Goal: Task Accomplishment & Management: Complete application form

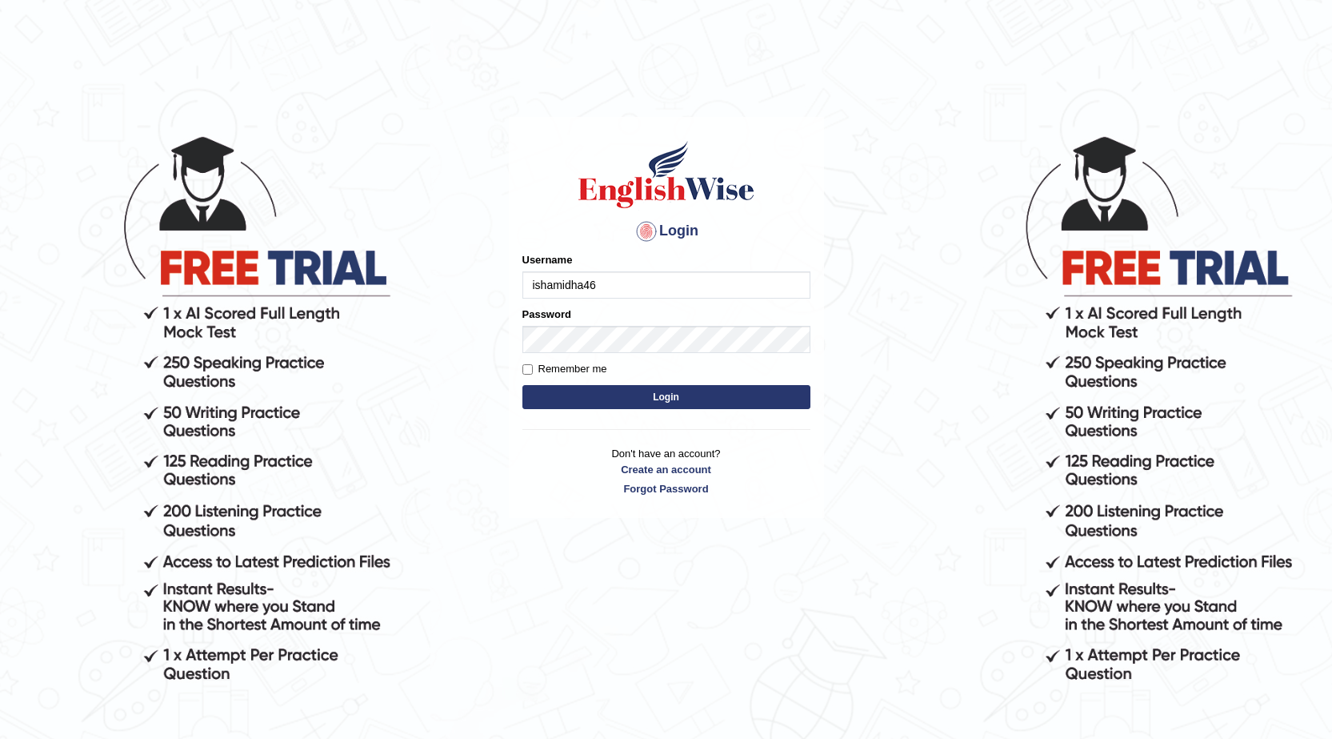
type input "ishamidha46"
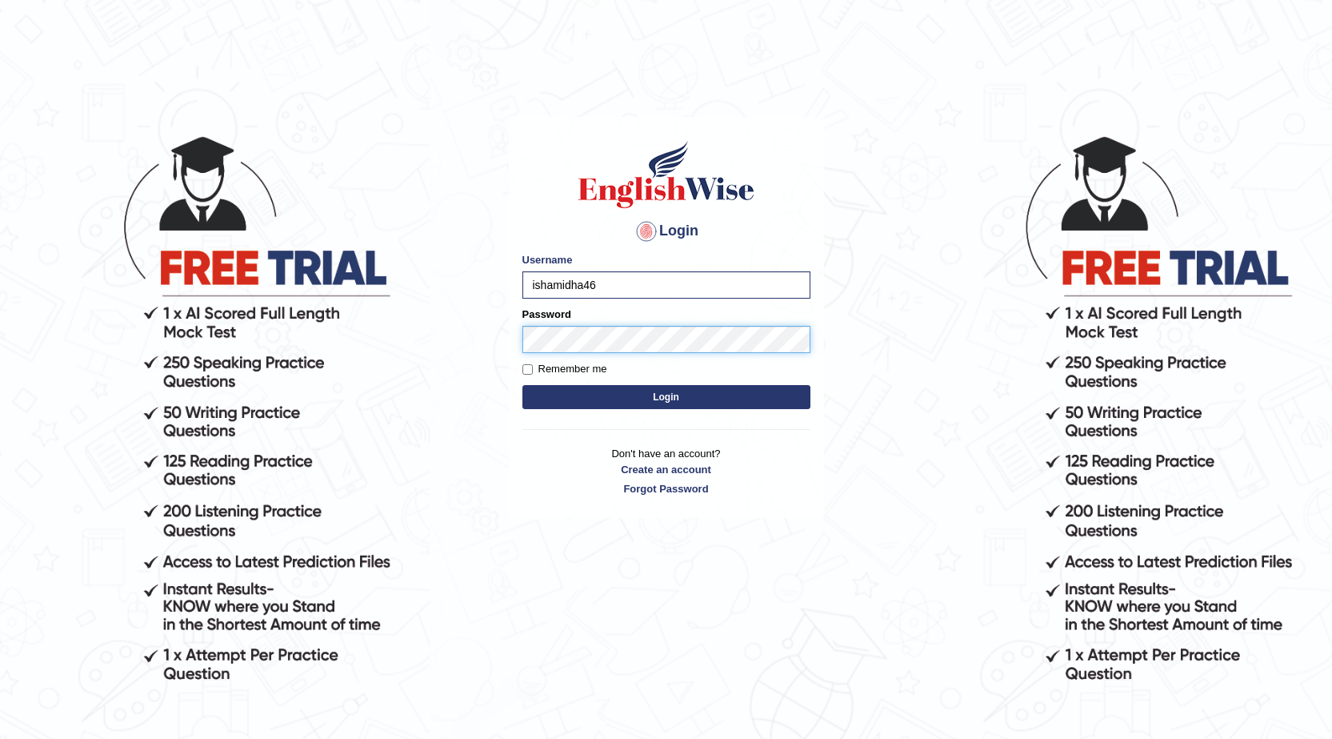
click at [523, 385] on button "Login" at bounding box center [667, 397] width 288 height 24
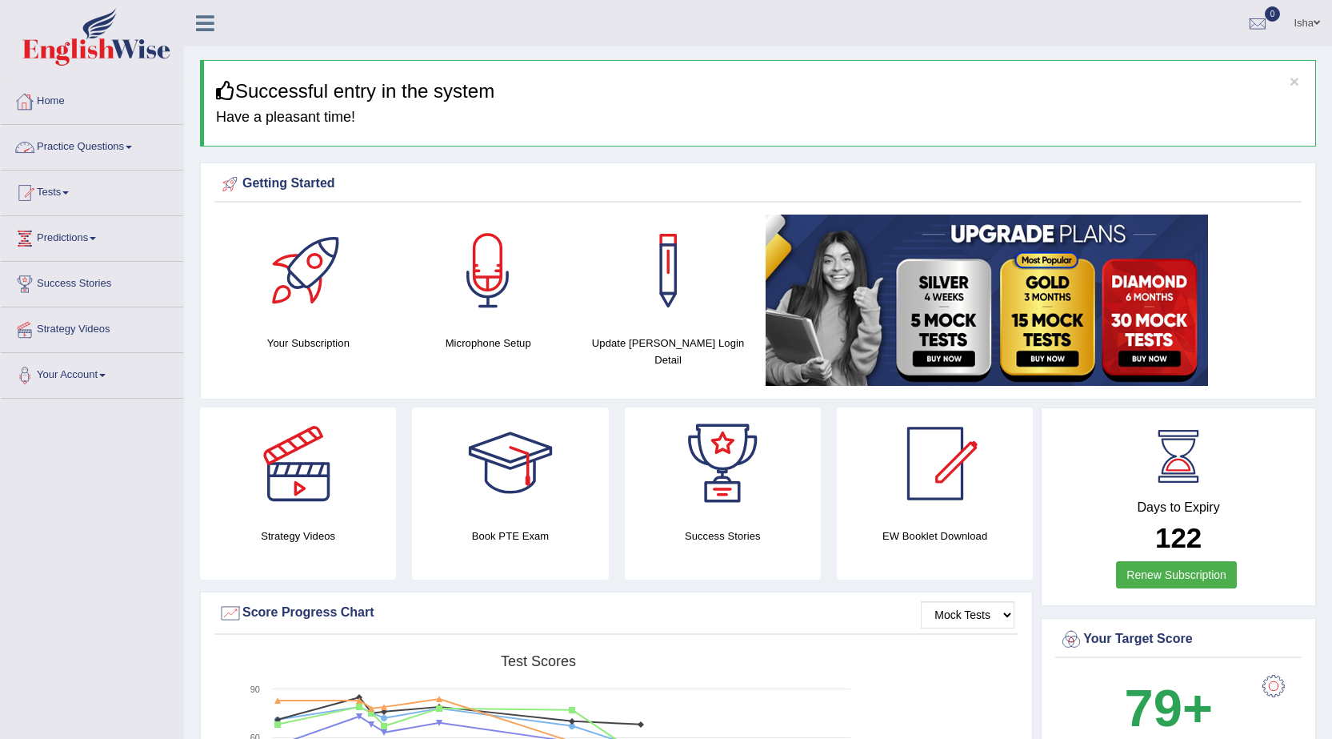
click at [54, 152] on link "Practice Questions" at bounding box center [92, 145] width 182 height 40
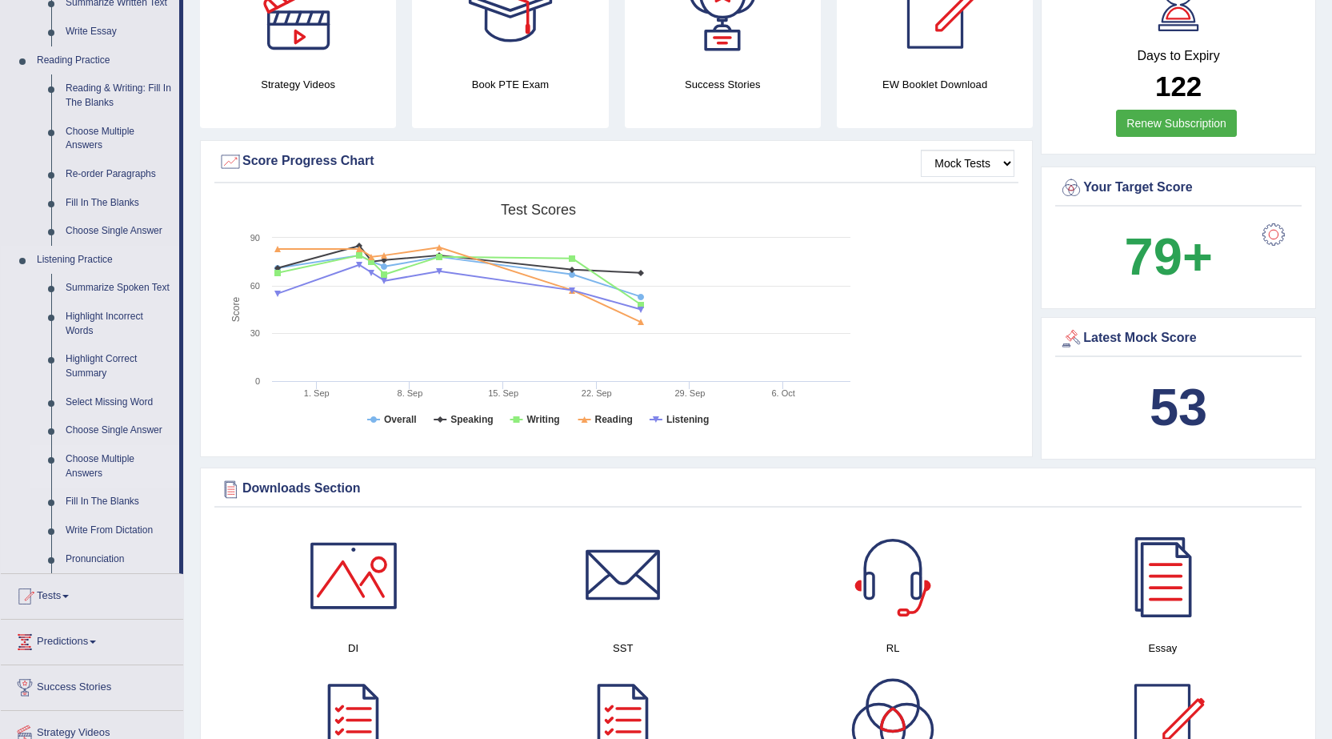
scroll to position [480, 0]
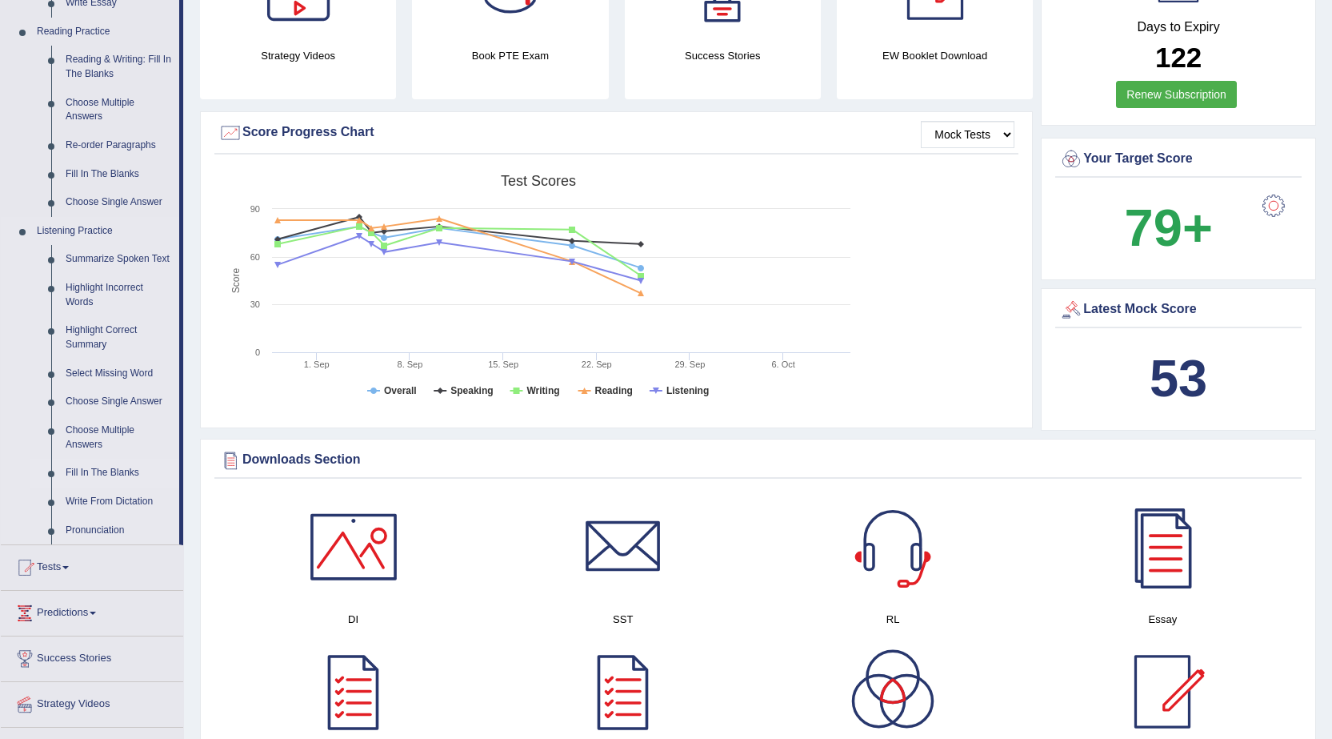
click at [100, 471] on link "Fill In The Blanks" at bounding box center [118, 473] width 121 height 29
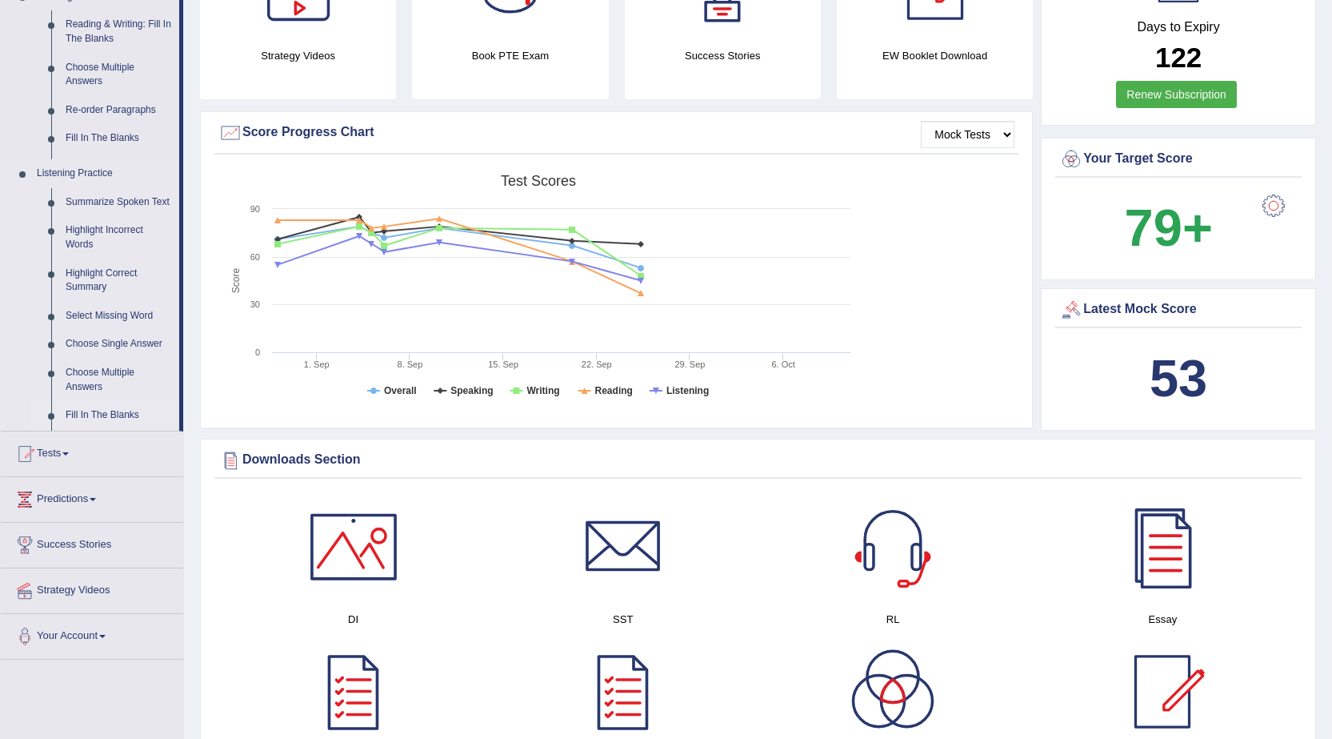
scroll to position [209, 0]
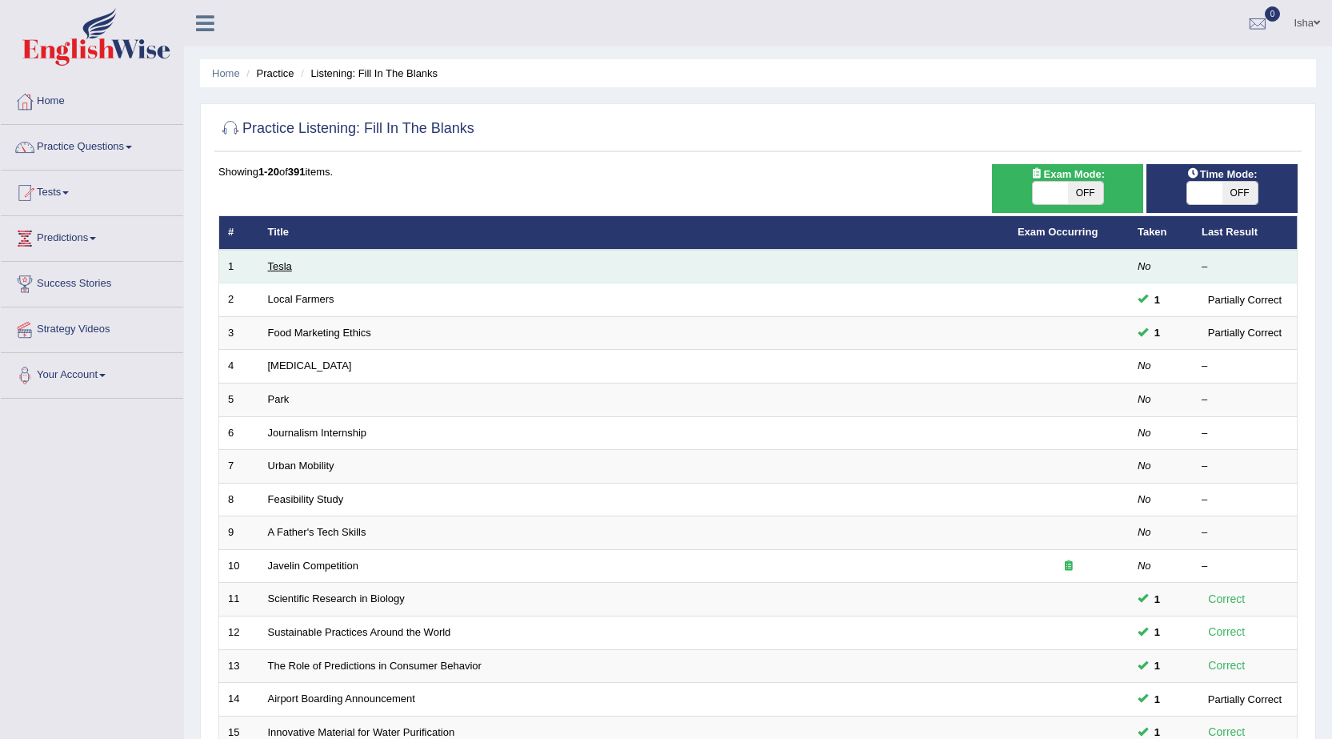
click at [282, 263] on link "Tesla" at bounding box center [280, 266] width 24 height 12
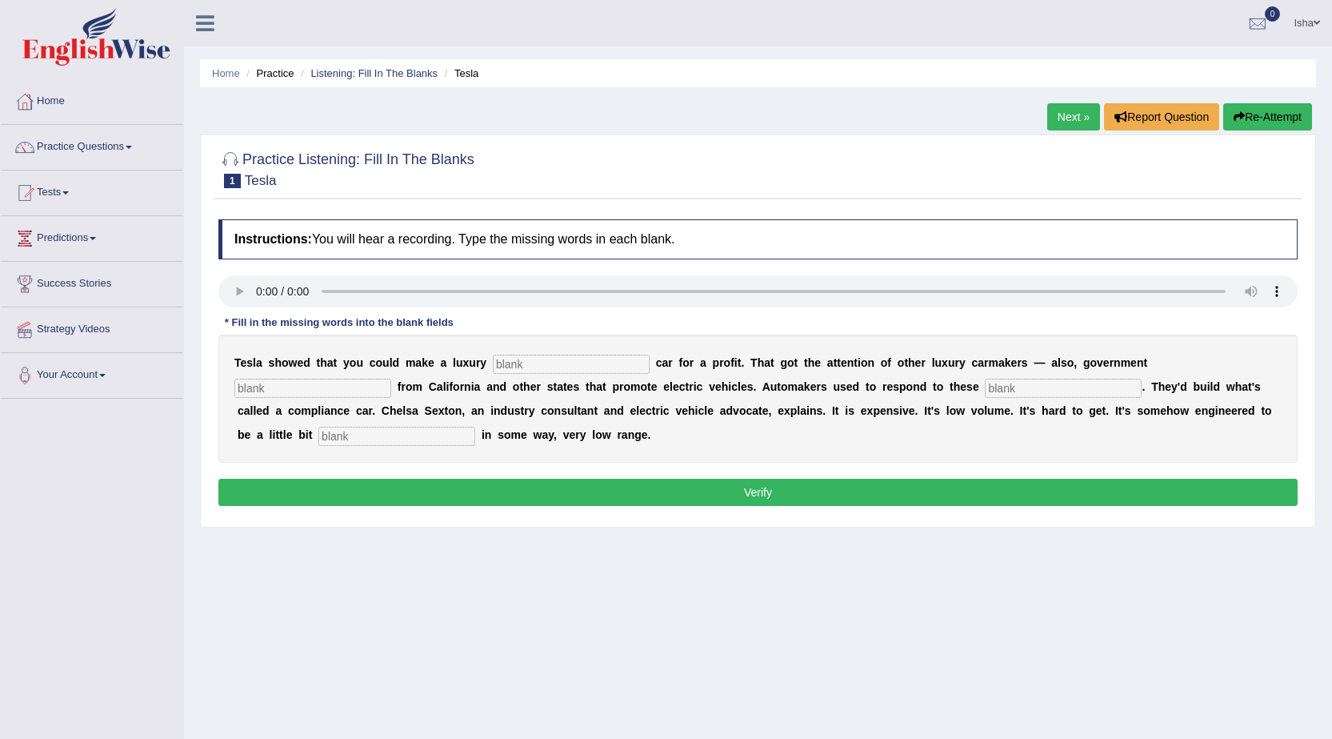
click at [507, 365] on input "text" at bounding box center [571, 363] width 157 height 19
click at [560, 356] on input "text" at bounding box center [571, 363] width 157 height 19
type input "electric"
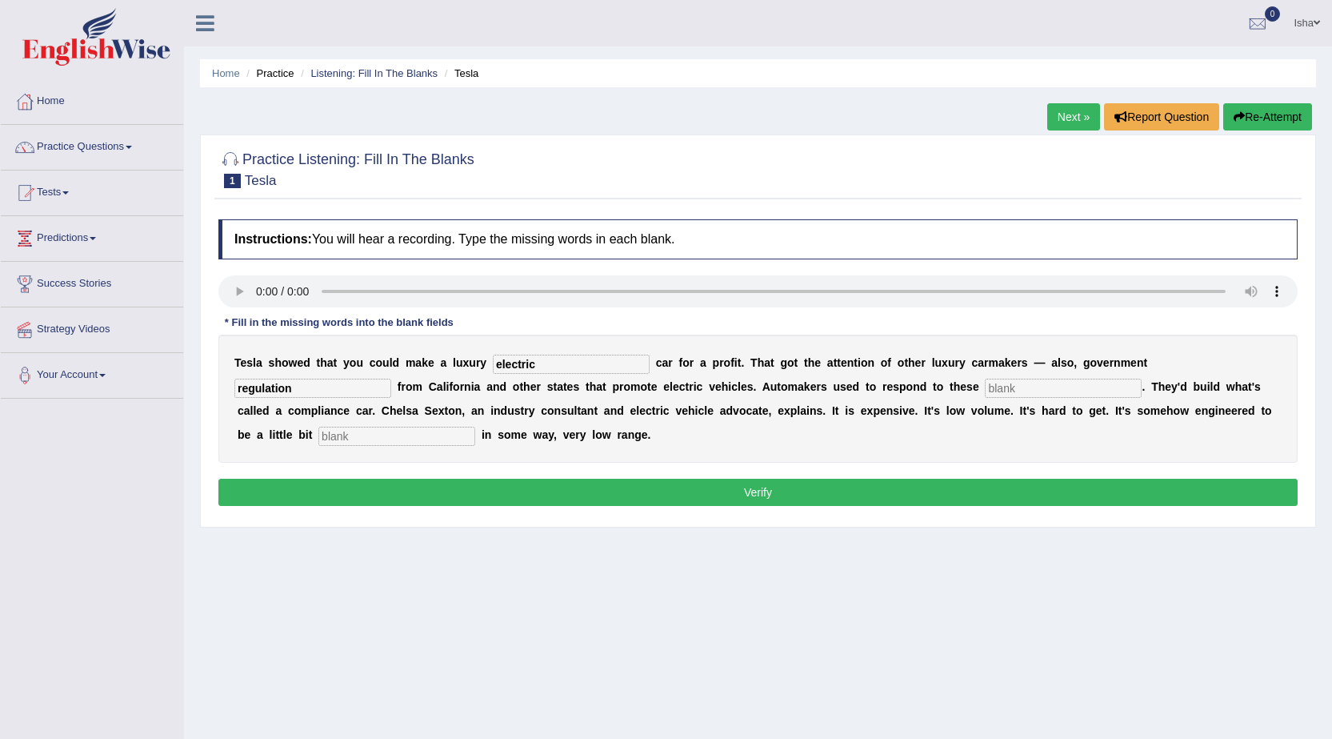
type input "regulation"
type input "mandate"
type input "unattractive"
click at [715, 502] on button "Verify" at bounding box center [757, 492] width 1079 height 27
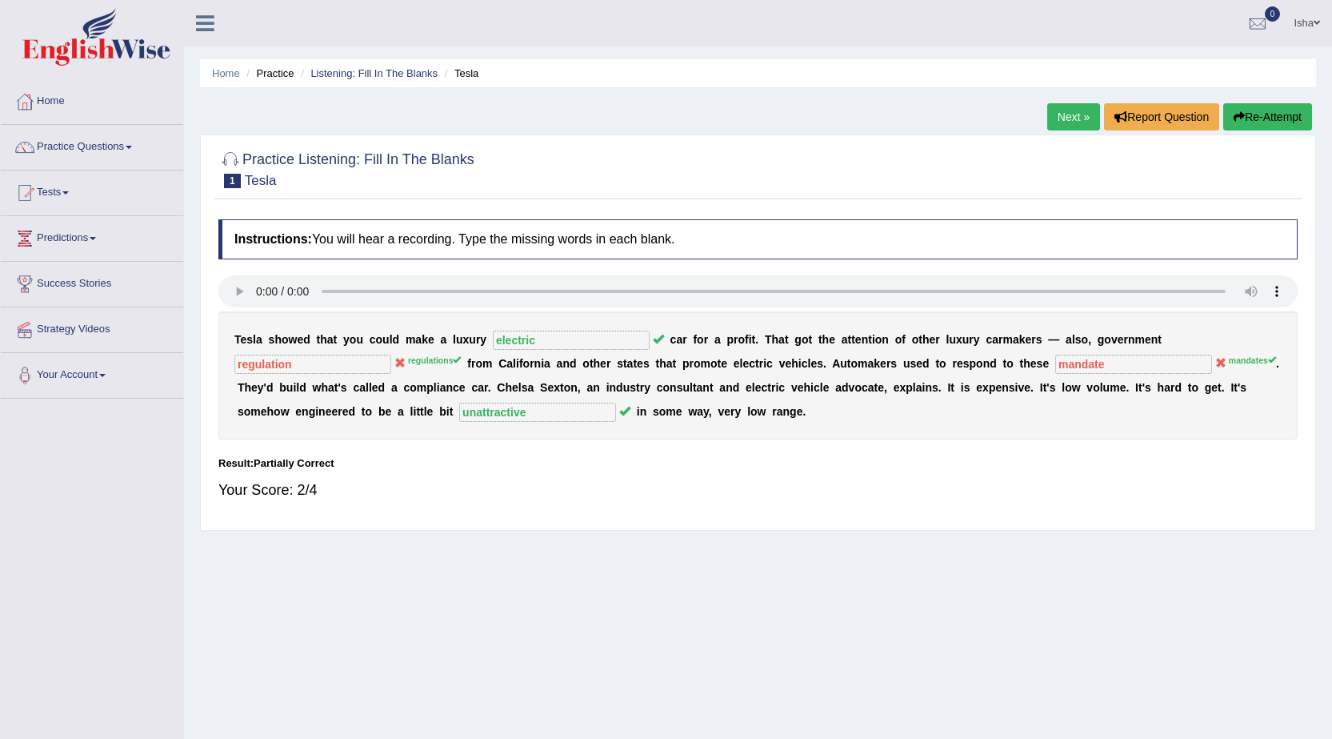
click at [1078, 107] on link "Next »" at bounding box center [1073, 116] width 53 height 27
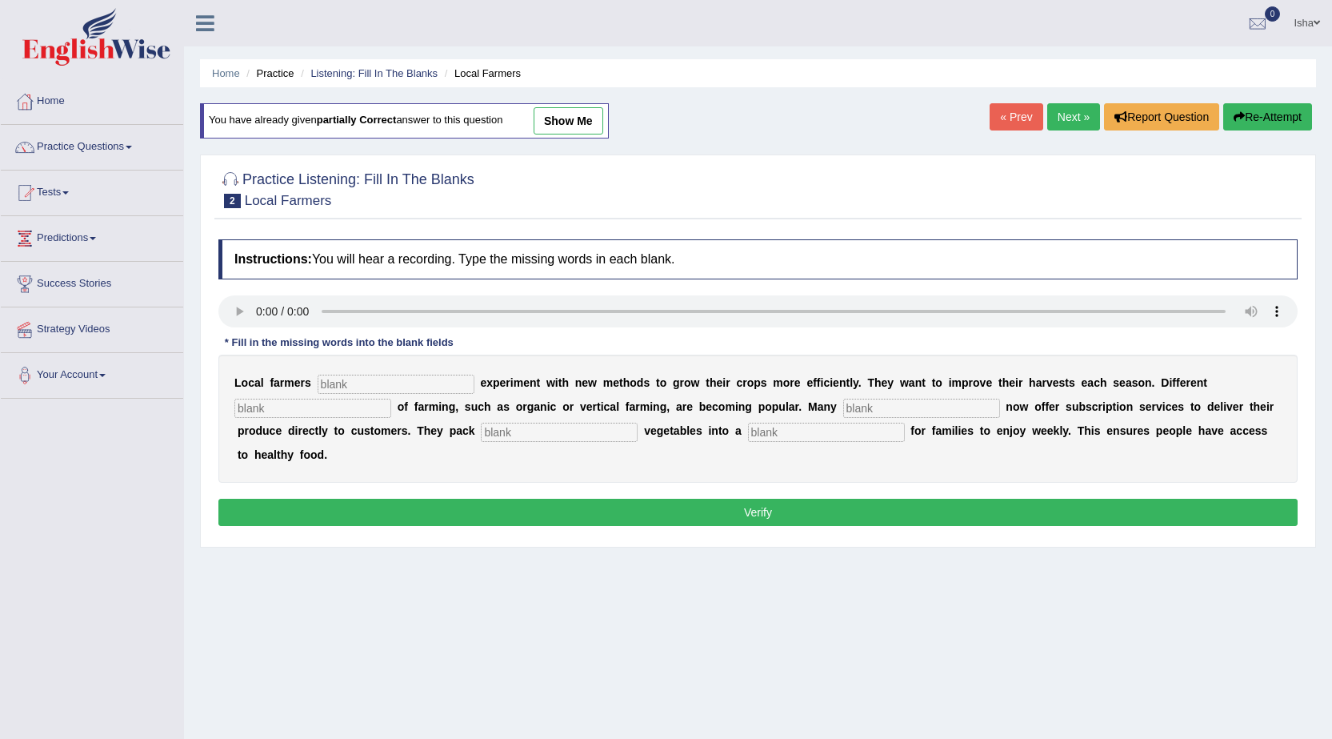
click at [396, 391] on input "text" at bounding box center [396, 384] width 157 height 19
type input "frequently"
type input "style"
type input "farmers"
type input "kl"
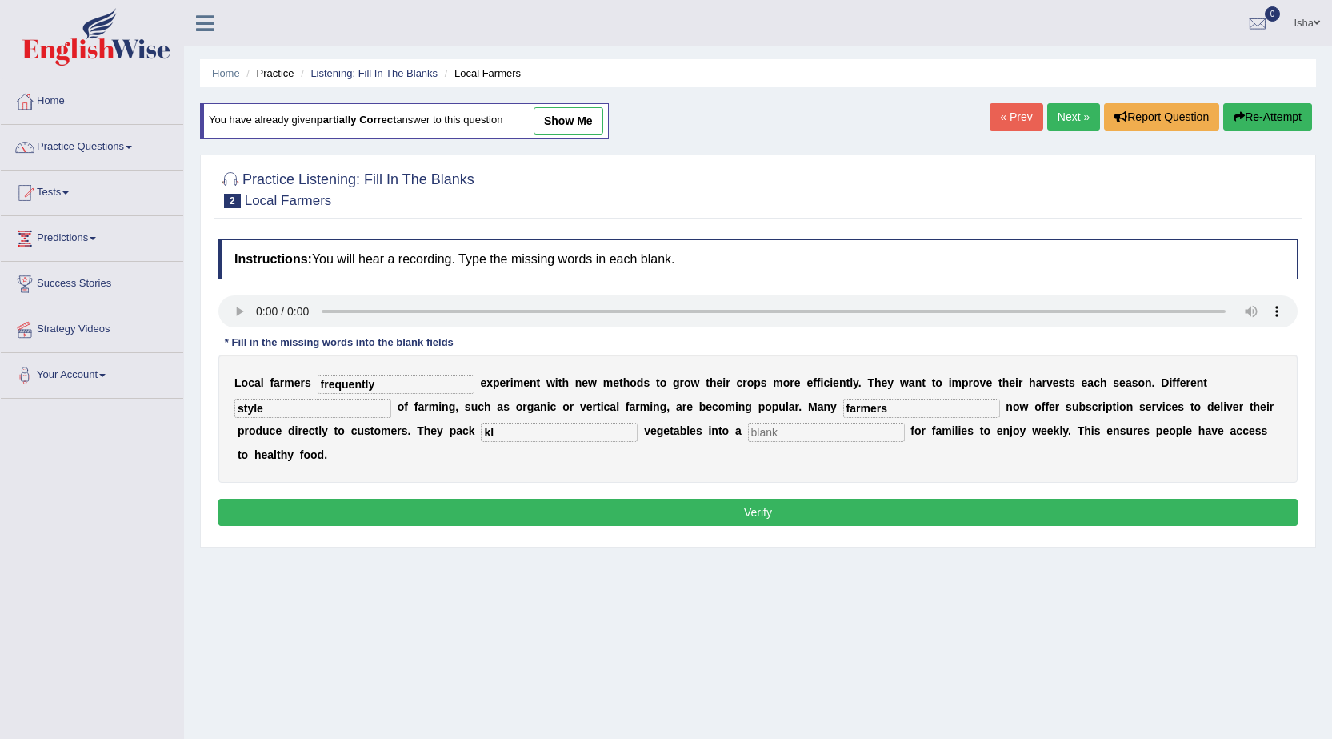
click at [840, 430] on input "text" at bounding box center [826, 432] width 157 height 19
type input "k"
click at [330, 455] on div "L o c a l f a r m e r s frequently e x p e r i m e n t w i t h n e w m e t h o …" at bounding box center [757, 418] width 1079 height 128
click at [305, 403] on input "style" at bounding box center [312, 408] width 157 height 19
type input "styles"
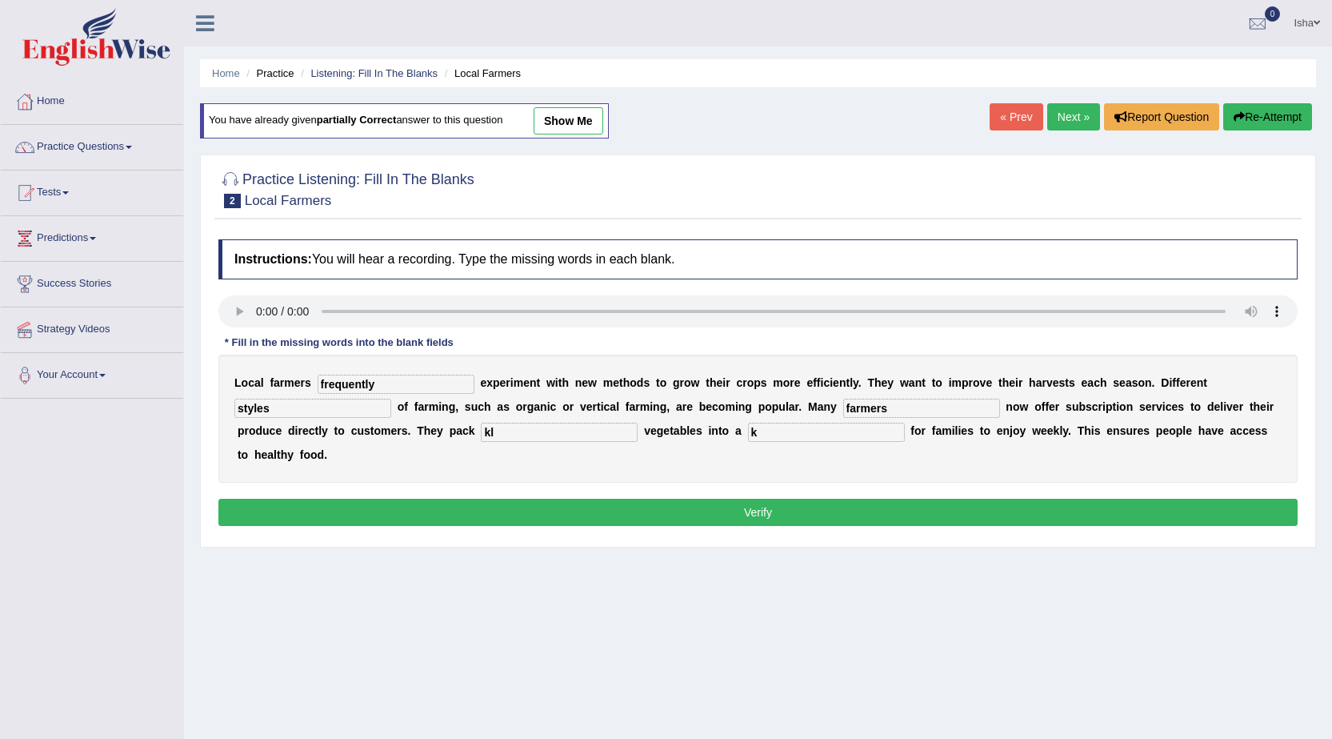
click at [747, 522] on button "Verify" at bounding box center [757, 512] width 1079 height 27
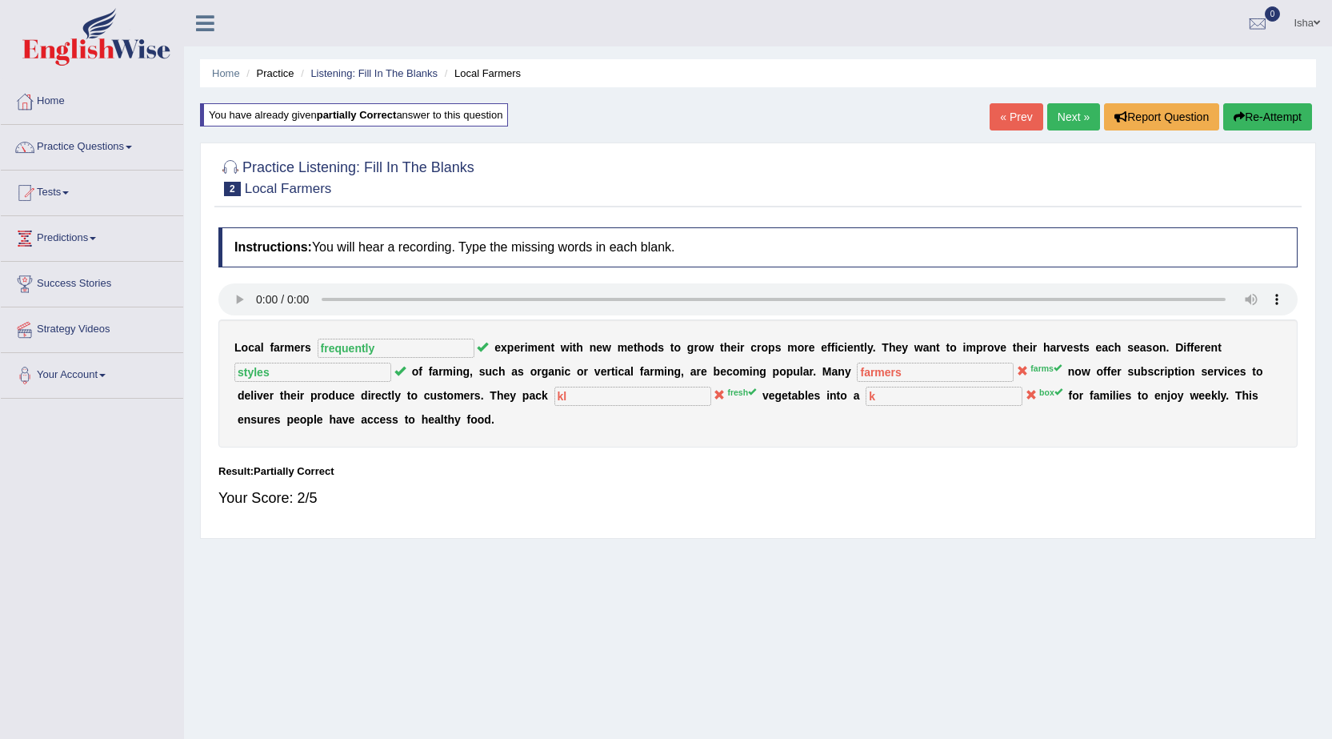
click at [1028, 376] on icon at bounding box center [1022, 370] width 11 height 11
click at [519, 402] on div "L o c a l f a r m e r s frequently e x p e r i m e n t w i t h n e w m e t h o …" at bounding box center [757, 383] width 1079 height 128
click at [769, 396] on b "e" at bounding box center [772, 395] width 6 height 13
click at [1074, 392] on b "o" at bounding box center [1075, 395] width 7 height 13
click at [94, 147] on link "Practice Questions" at bounding box center [92, 145] width 182 height 40
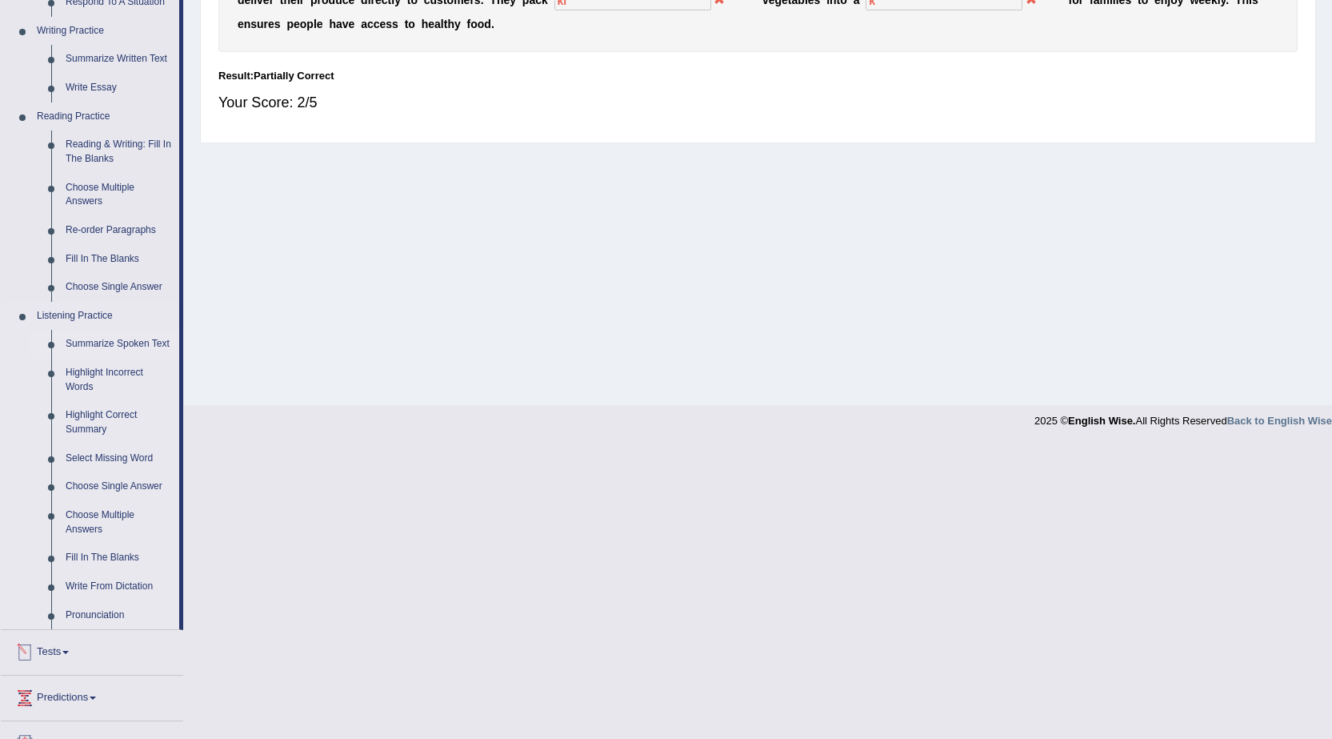
scroll to position [400, 0]
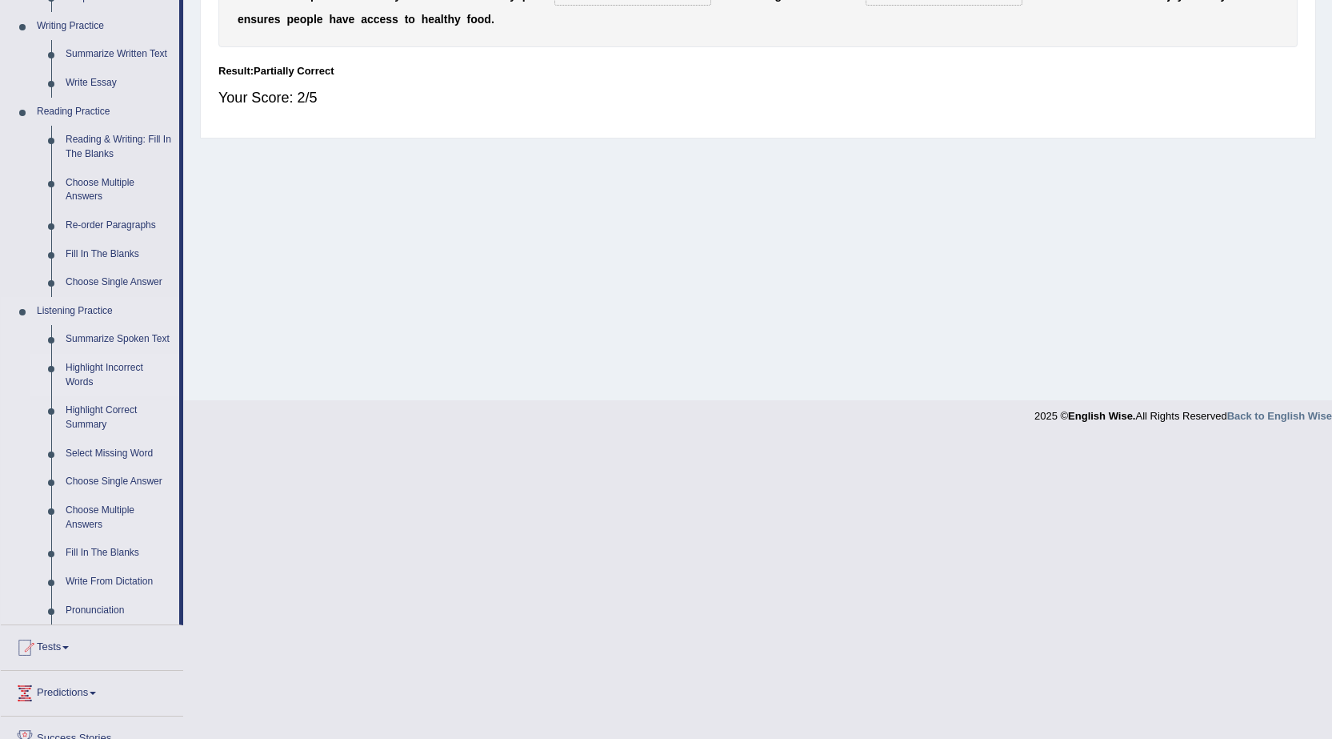
click at [82, 371] on link "Highlight Incorrect Words" at bounding box center [118, 375] width 121 height 42
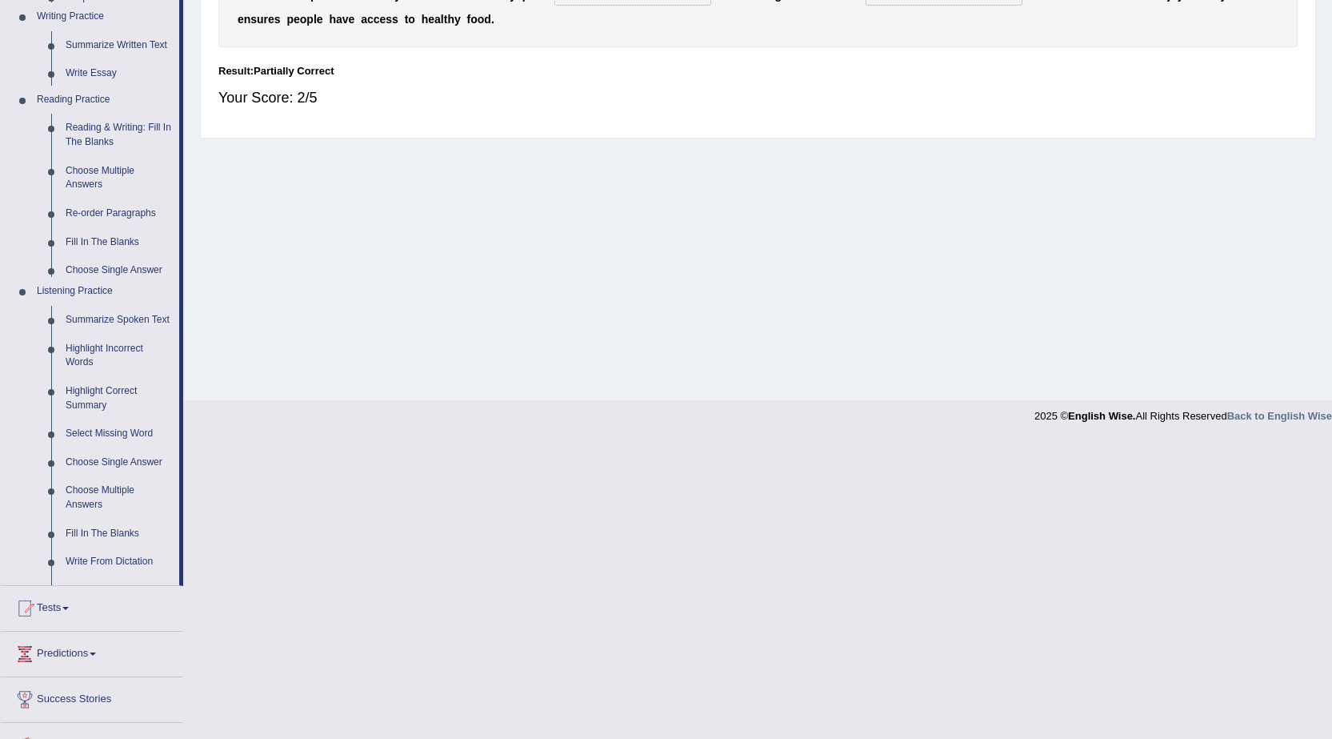
scroll to position [102, 0]
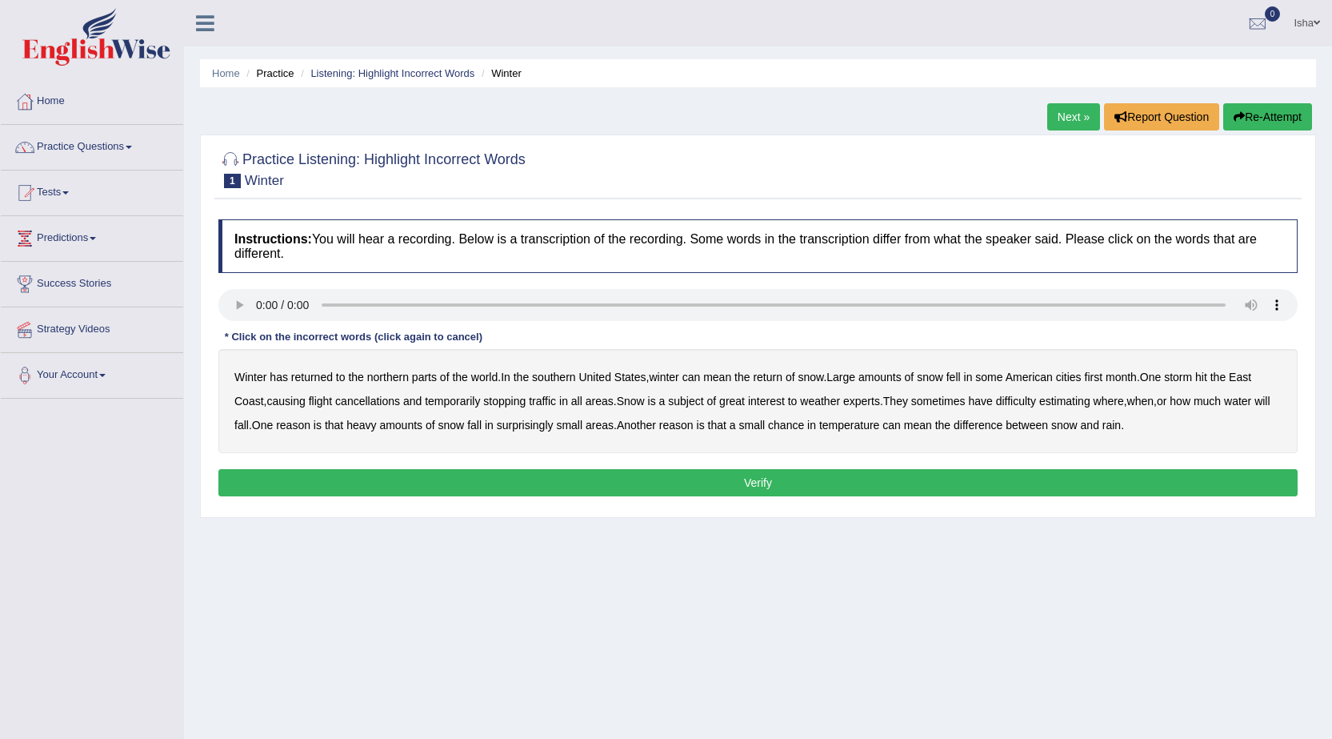
click at [388, 375] on b "northern" at bounding box center [388, 376] width 42 height 13
click at [731, 375] on b "mean" at bounding box center [717, 376] width 28 height 13
drag, startPoint x: 385, startPoint y: 382, endPoint x: 395, endPoint y: 379, distance: 10.1
click at [384, 382] on b "northern" at bounding box center [388, 376] width 42 height 13
click at [711, 376] on b "mean" at bounding box center [717, 376] width 28 height 13
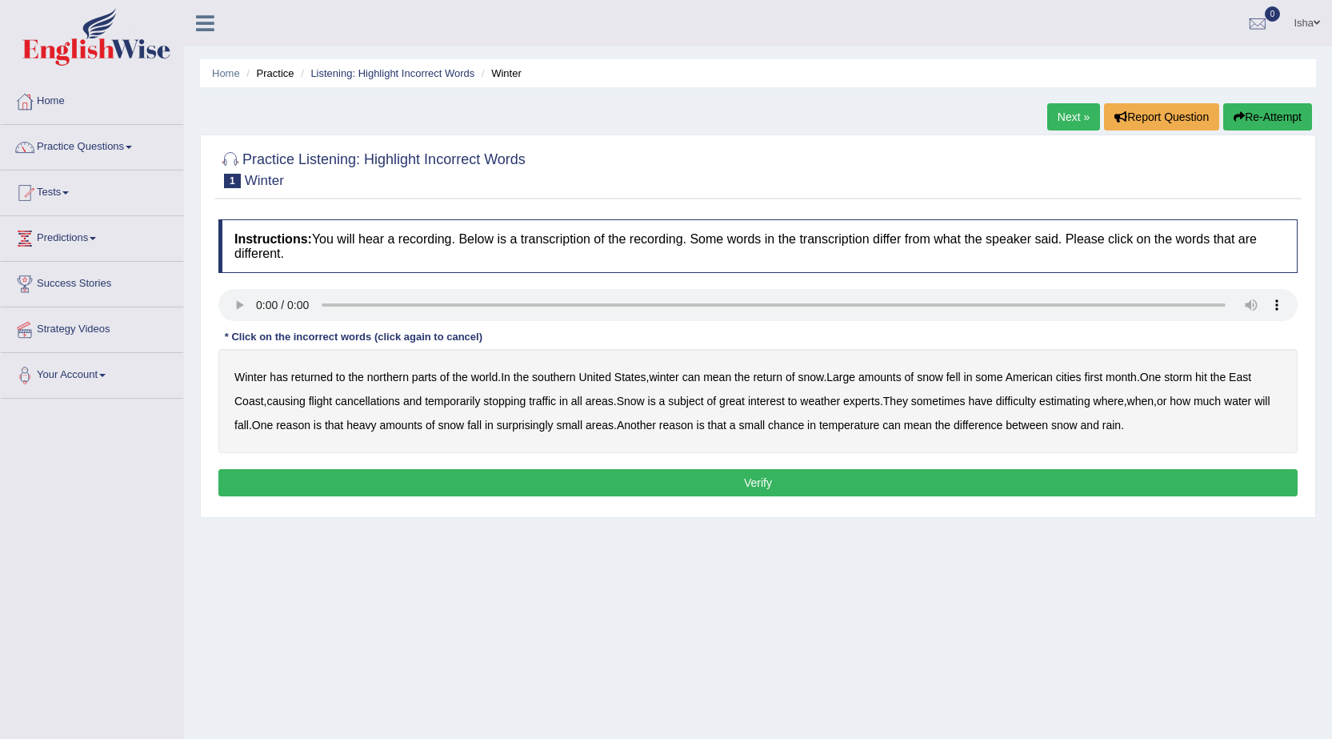
click at [420, 375] on b "parts" at bounding box center [424, 376] width 25 height 13
click at [889, 379] on b "amounts" at bounding box center [880, 376] width 43 height 13
click at [1245, 402] on b "water" at bounding box center [1237, 401] width 27 height 13
click at [804, 423] on b "chance" at bounding box center [786, 425] width 36 height 13
click at [683, 480] on button "Verify" at bounding box center [757, 482] width 1079 height 27
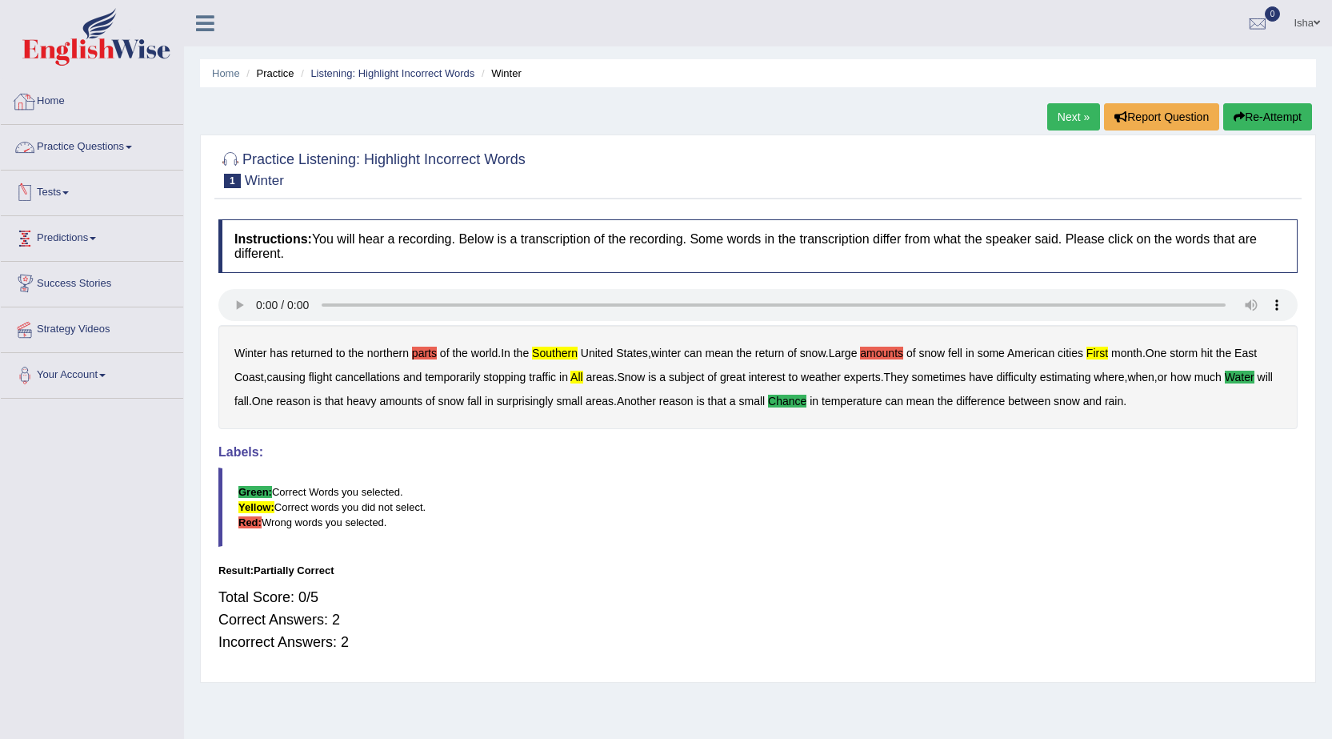
click at [83, 158] on link "Practice Questions" at bounding box center [92, 145] width 182 height 40
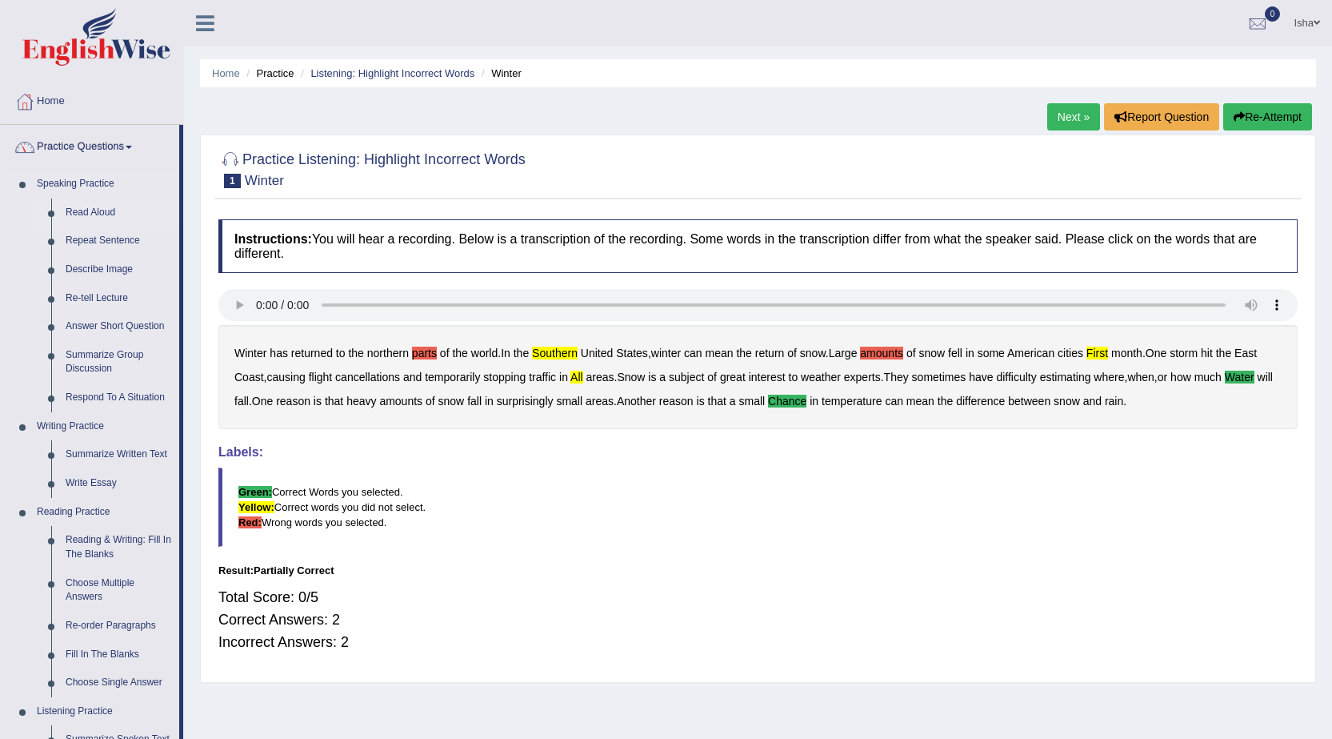
click at [94, 205] on link "Read Aloud" at bounding box center [118, 212] width 121 height 29
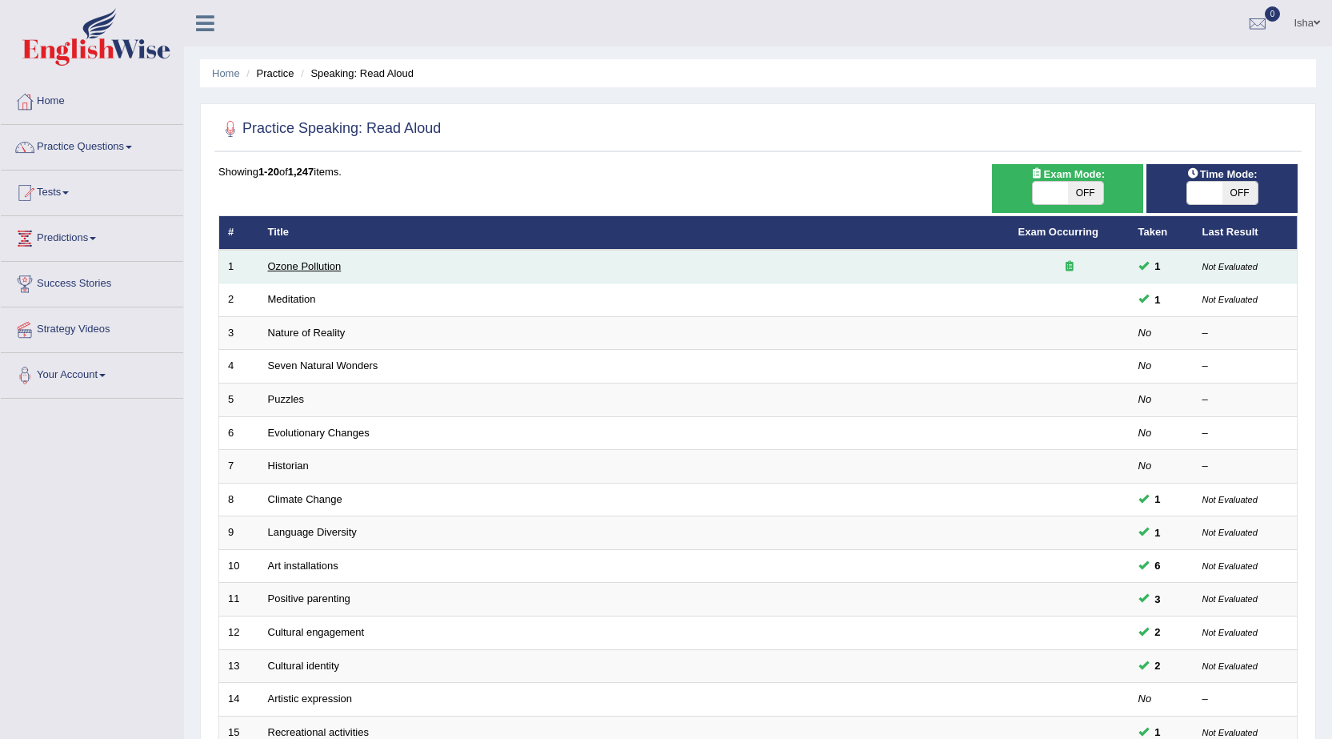
click at [285, 266] on link "Ozone Pollution" at bounding box center [305, 266] width 74 height 12
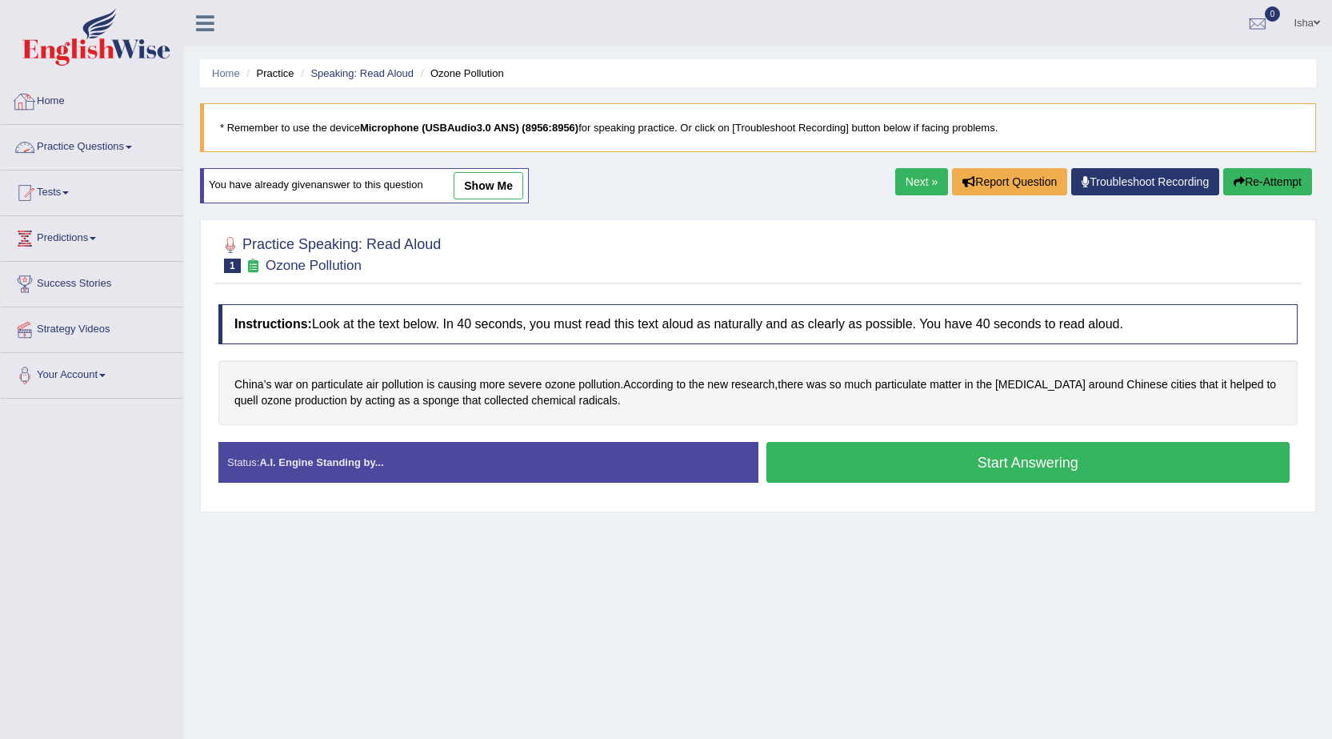
click at [86, 157] on link "Practice Questions" at bounding box center [92, 145] width 182 height 40
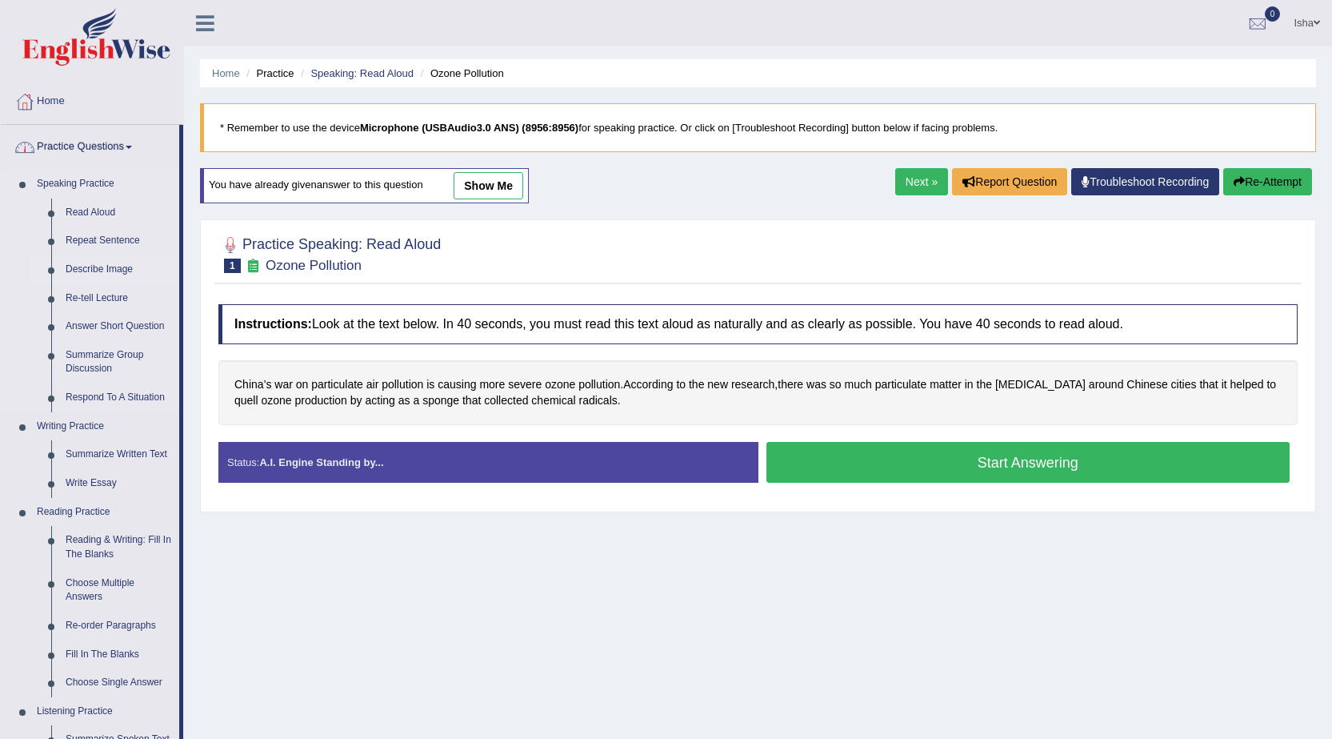
click at [71, 265] on link "Describe Image" at bounding box center [118, 269] width 121 height 29
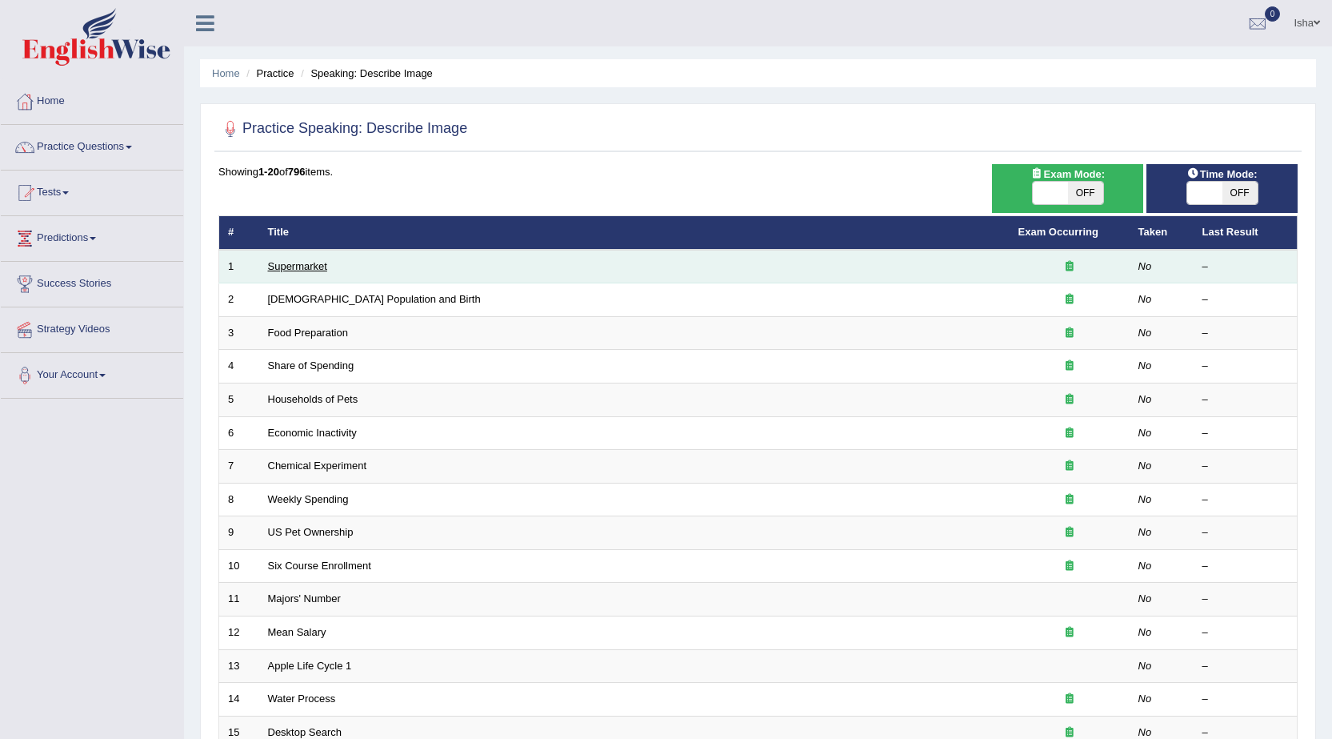
click at [320, 266] on link "Supermarket" at bounding box center [297, 266] width 59 height 12
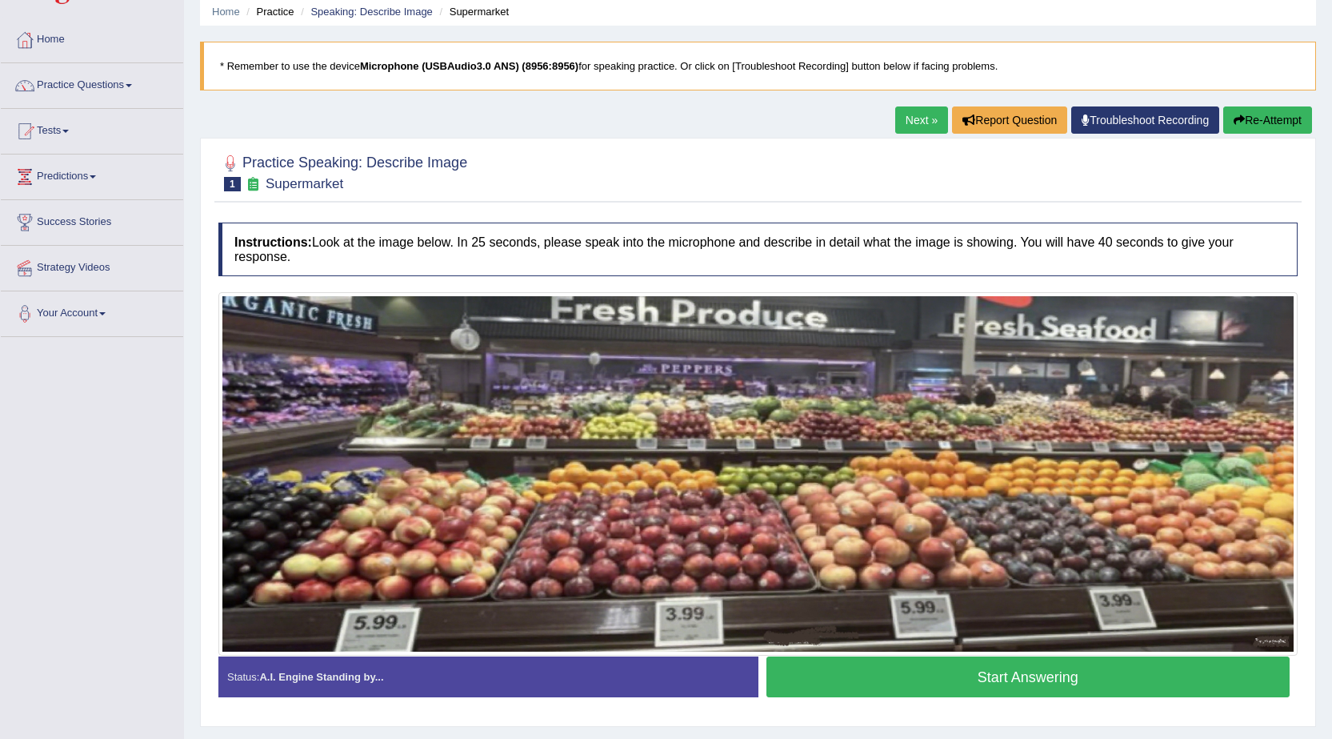
scroll to position [80, 0]
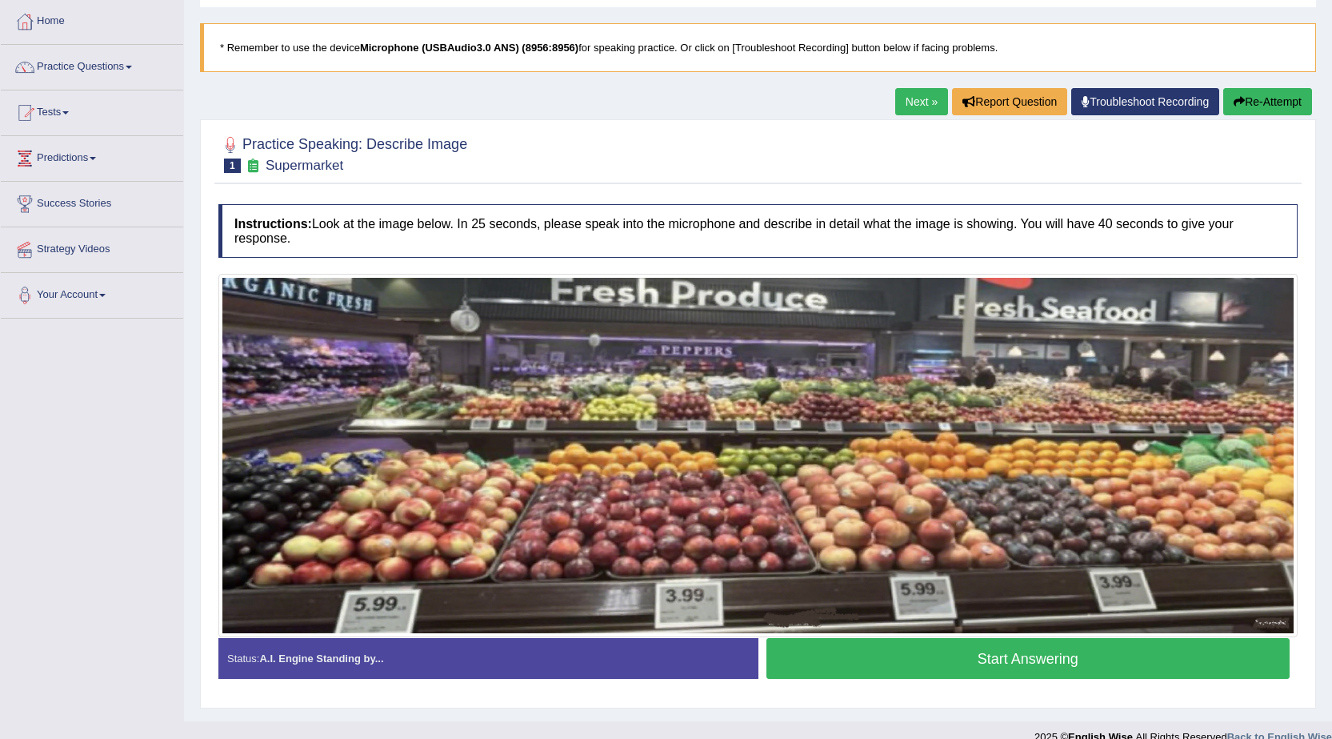
click at [915, 108] on link "Next »" at bounding box center [921, 101] width 53 height 27
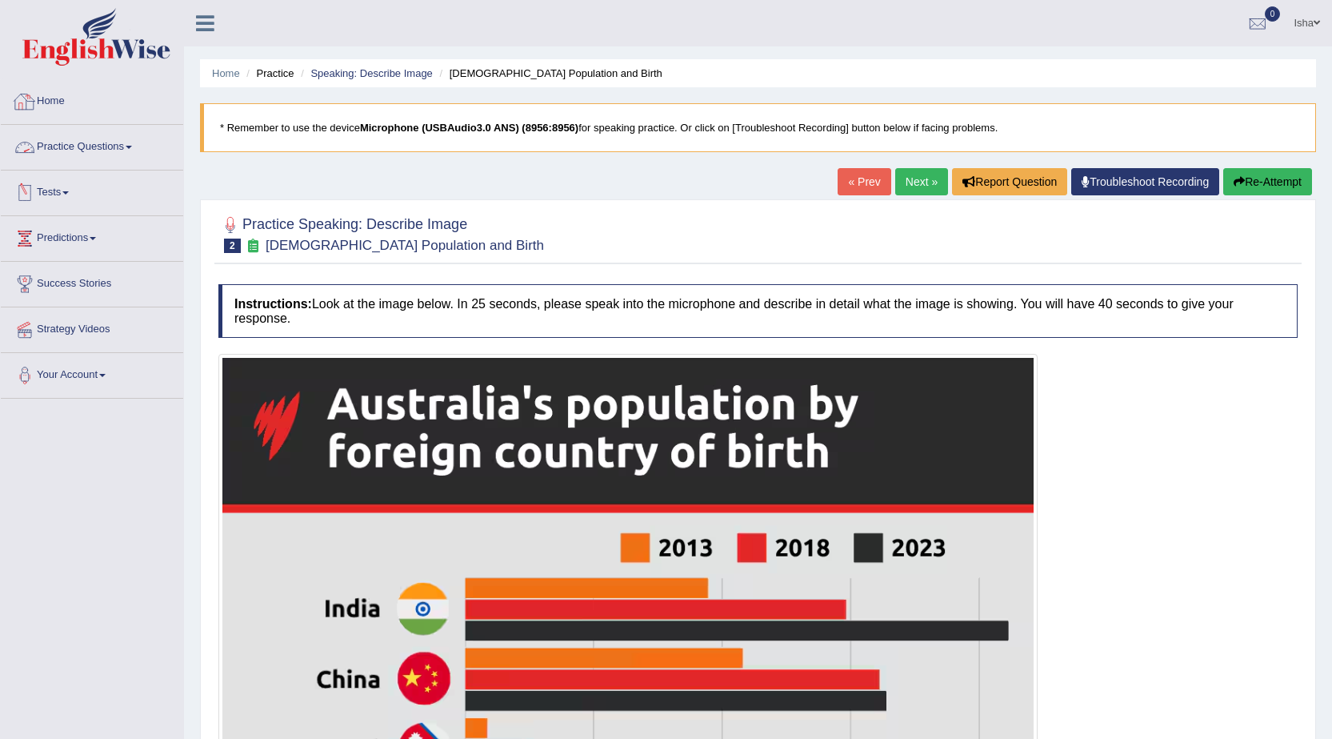
click at [95, 142] on link "Practice Questions" at bounding box center [92, 145] width 182 height 40
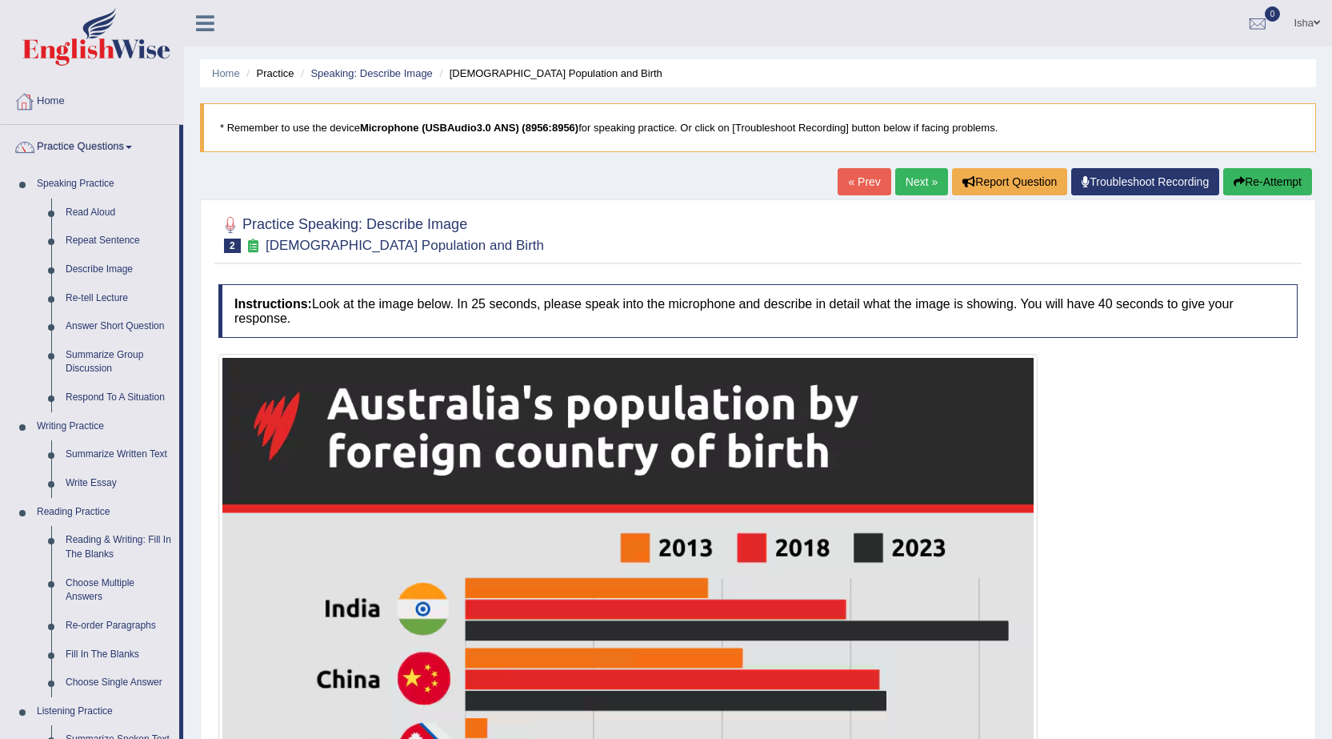
click at [519, 175] on div "Home Practice Speaking: Describe Image Australia Population and Birth * Remembe…" at bounding box center [758, 740] width 1148 height 1480
click at [86, 448] on link "Summarize Written Text" at bounding box center [118, 454] width 121 height 29
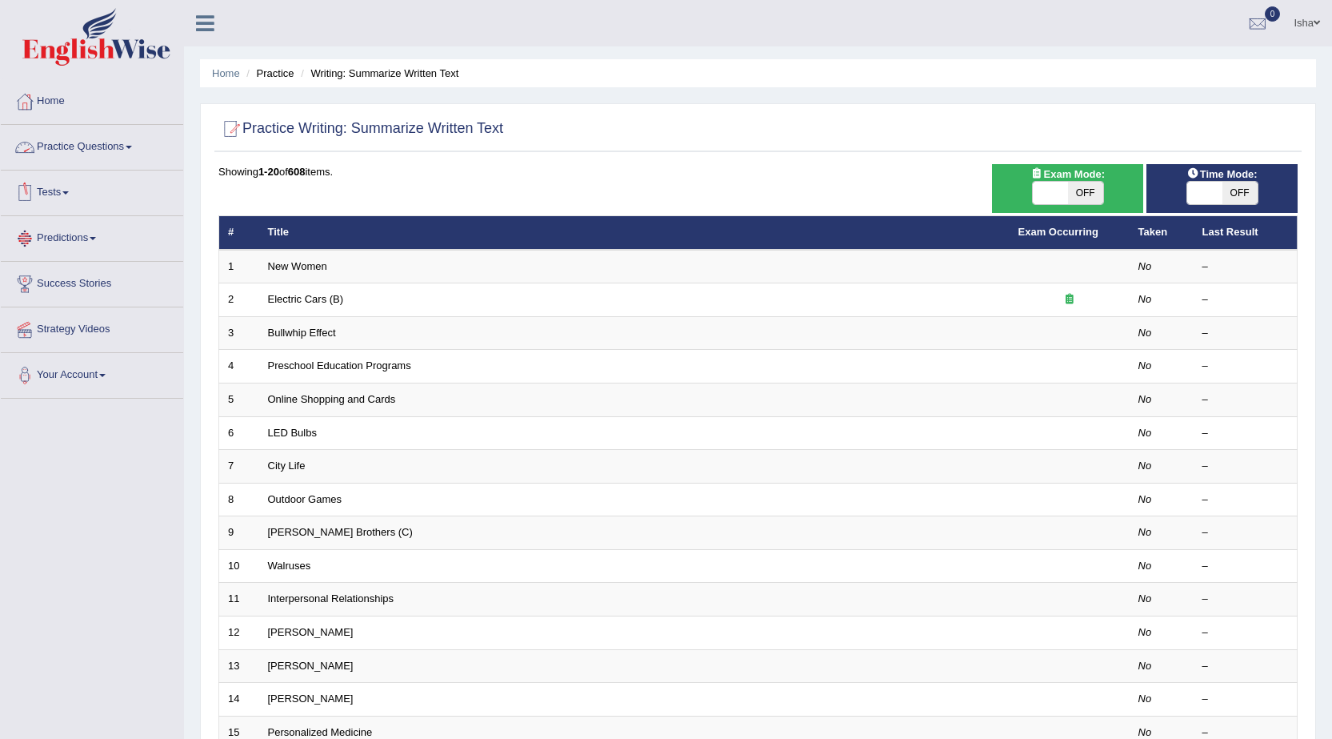
click at [72, 146] on link "Practice Questions" at bounding box center [92, 145] width 182 height 40
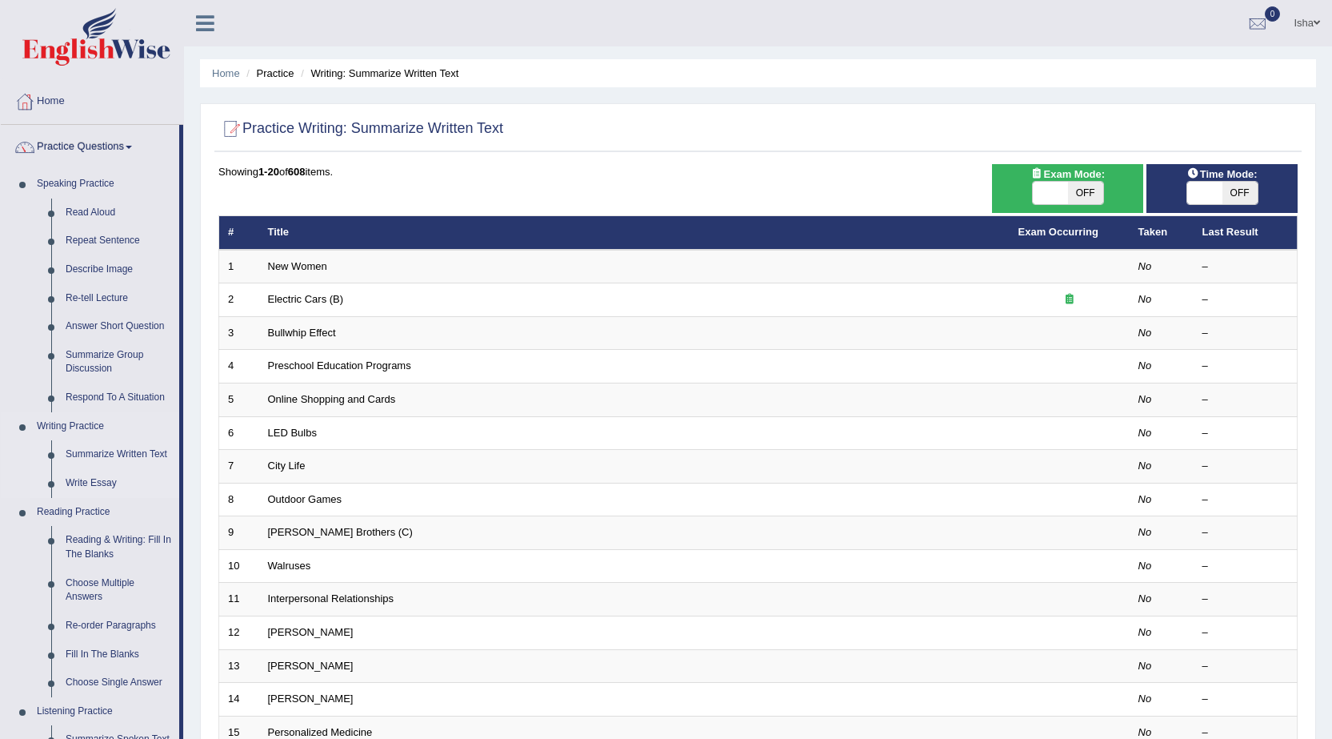
click at [90, 479] on link "Write Essay" at bounding box center [118, 483] width 121 height 29
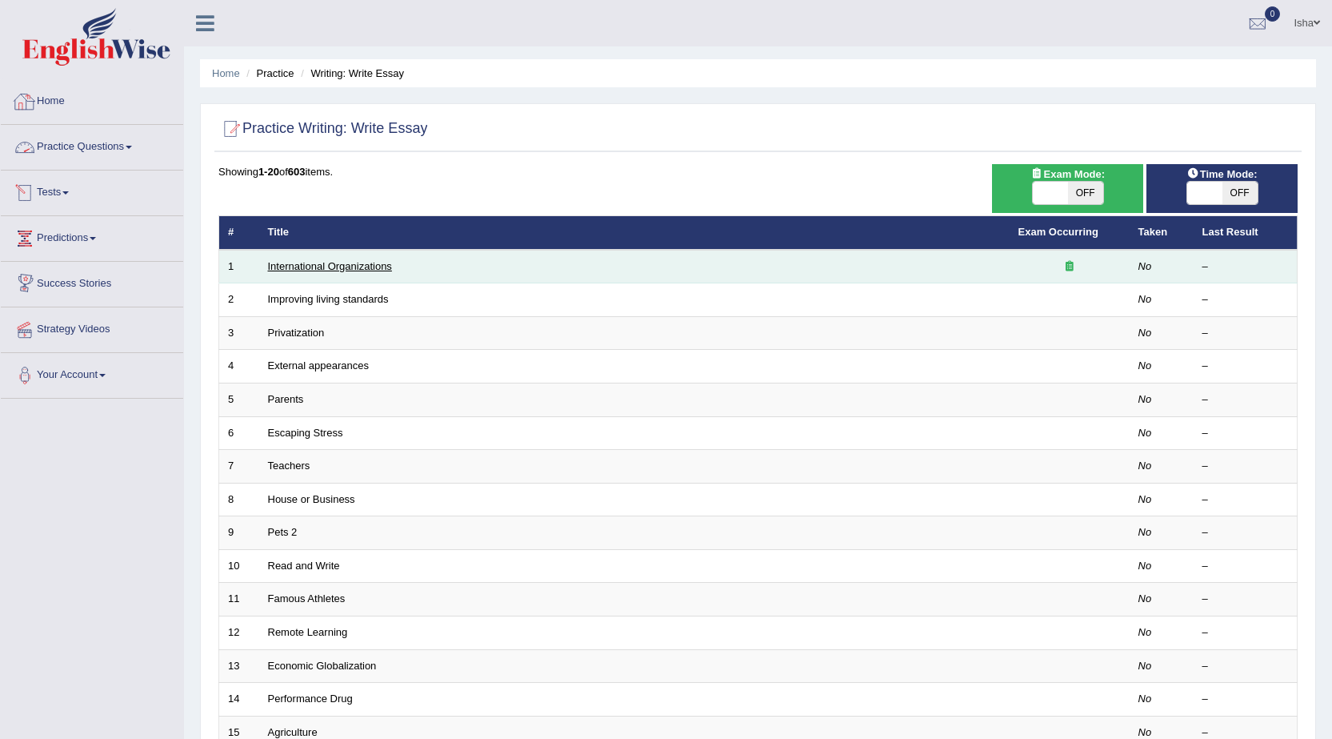
click at [373, 268] on link "International Organizations" at bounding box center [330, 266] width 124 height 12
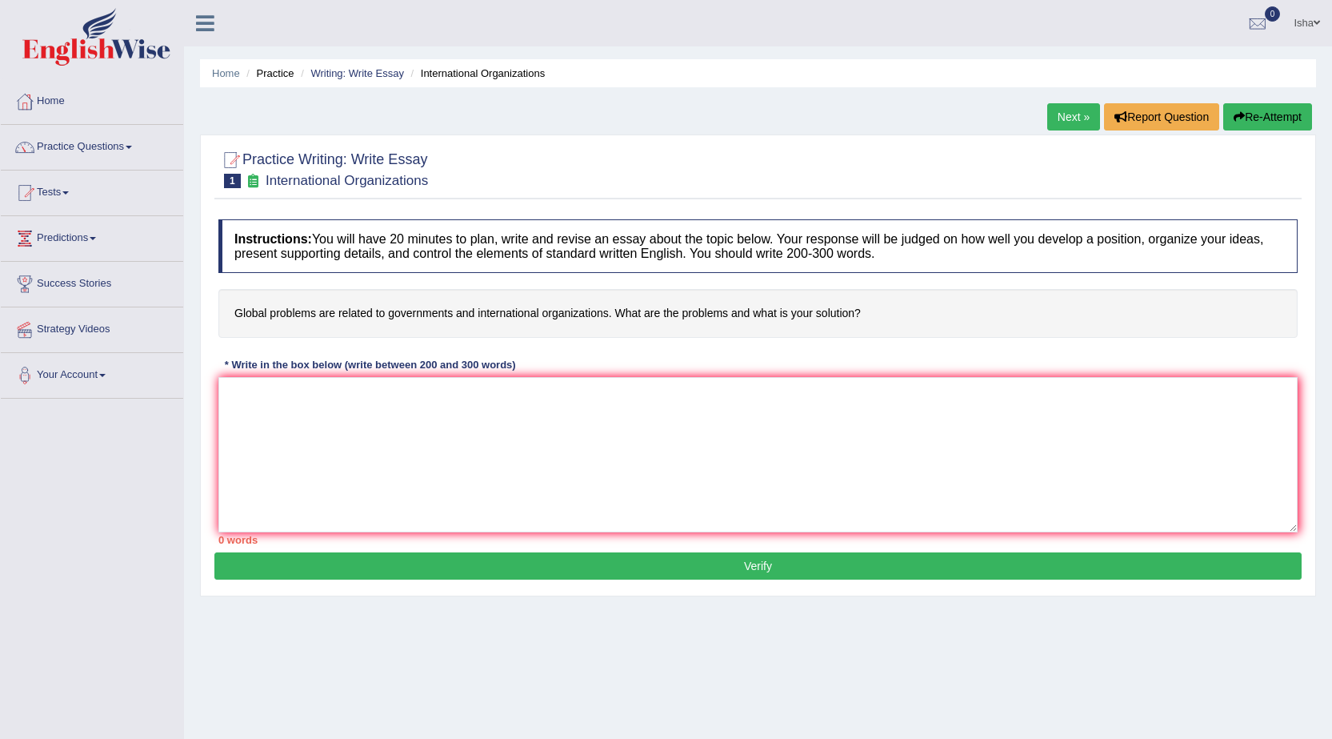
drag, startPoint x: 291, startPoint y: 310, endPoint x: 736, endPoint y: 318, distance: 445.0
click at [736, 318] on h4 "Global problems are related to governments and international organizations. Wha…" at bounding box center [757, 313] width 1079 height 49
click at [551, 486] on textarea at bounding box center [757, 454] width 1079 height 155
click at [77, 160] on link "Practice Questions" at bounding box center [92, 145] width 182 height 40
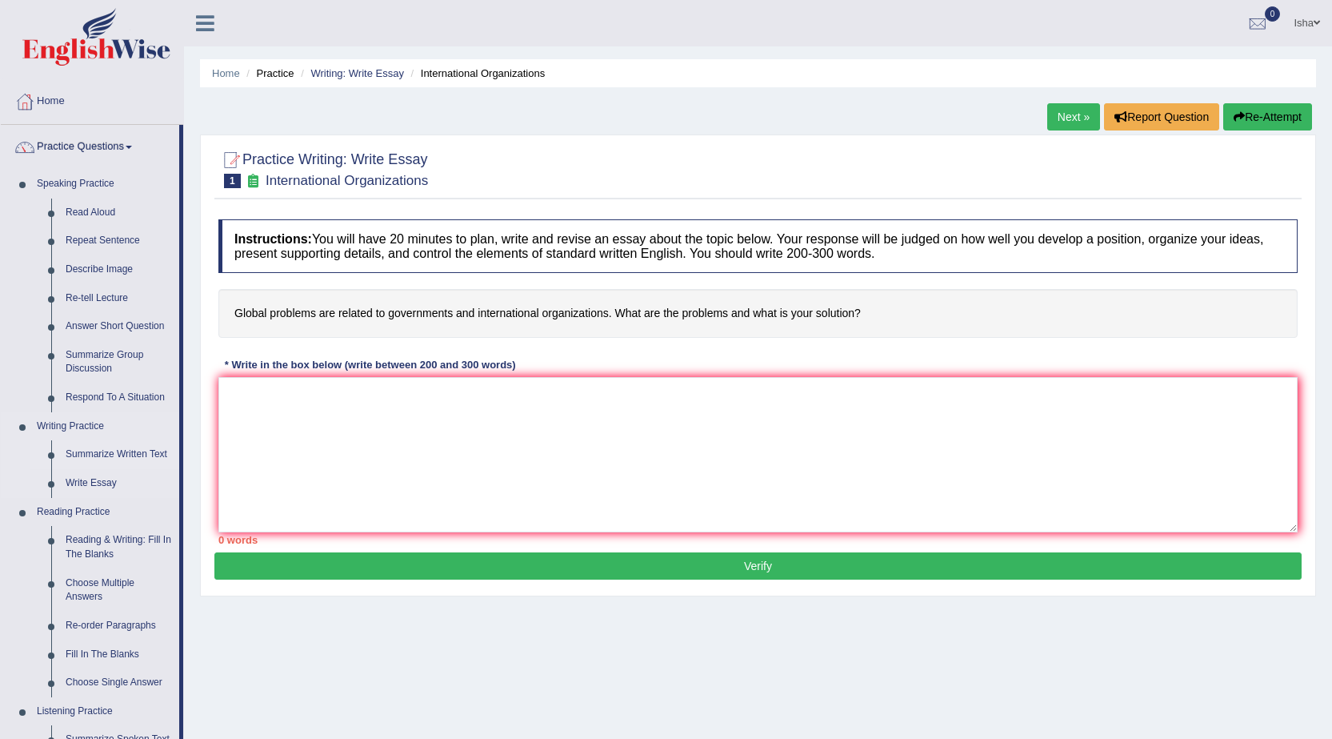
click at [102, 462] on link "Summarize Written Text" at bounding box center [118, 454] width 121 height 29
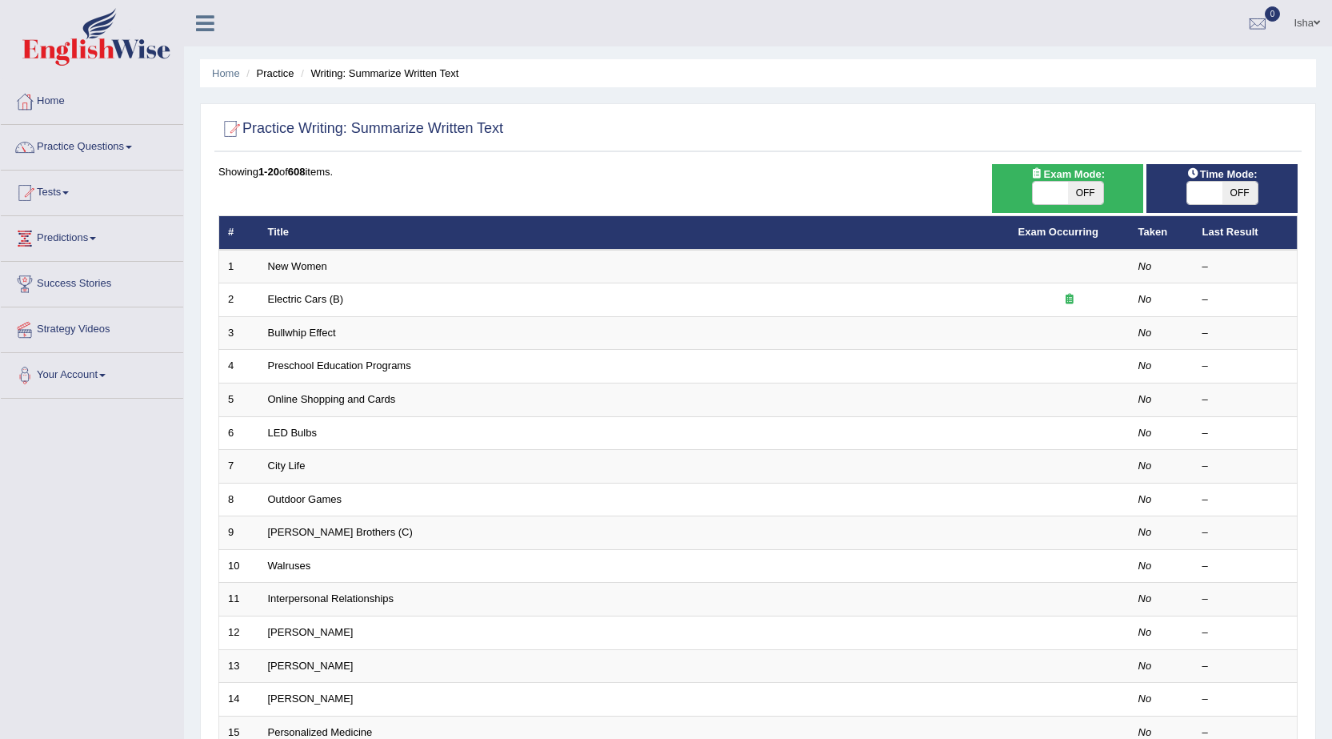
click at [299, 270] on link "New Women" at bounding box center [297, 266] width 59 height 12
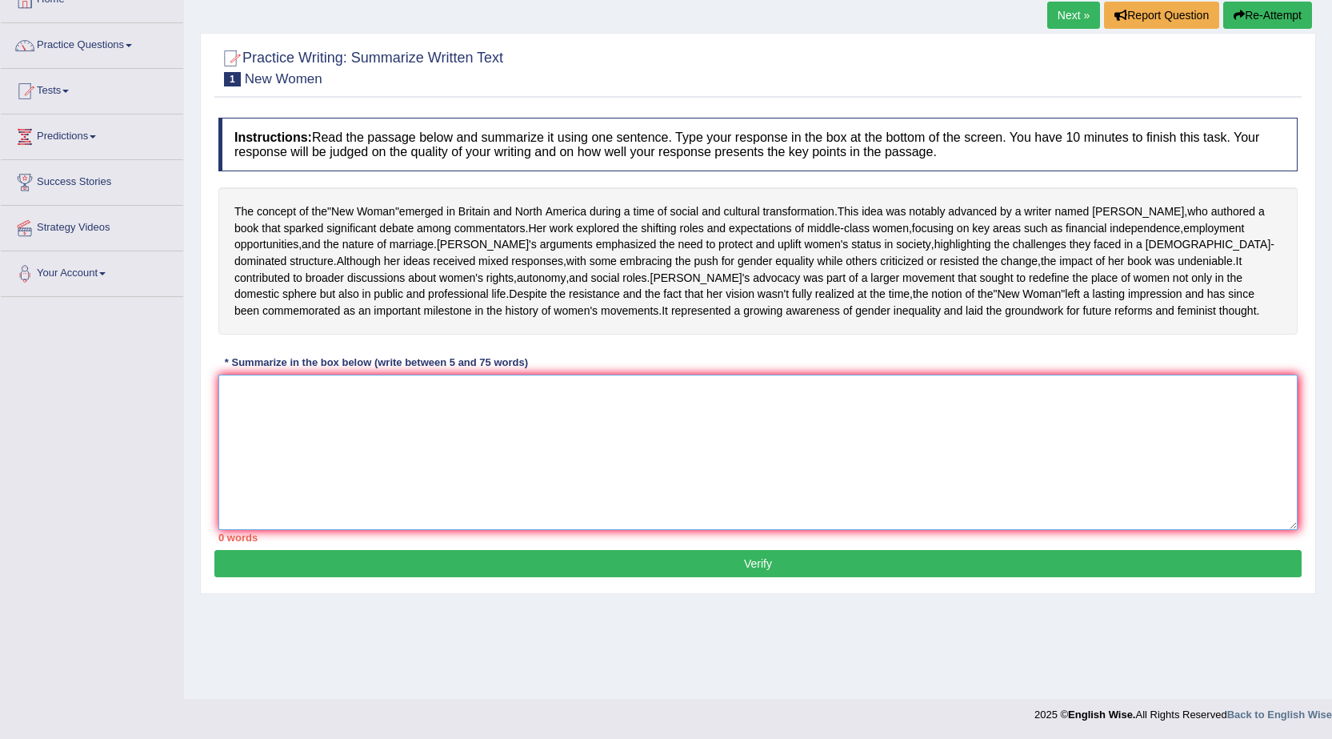
click at [376, 447] on textarea at bounding box center [757, 452] width 1079 height 155
drag, startPoint x: 479, startPoint y: 411, endPoint x: 494, endPoint y: 409, distance: 15.3
click at [494, 370] on div "* Summarize in the box below (write between 5 and 75 words)" at bounding box center [376, 361] width 316 height 15
click at [573, 505] on textarea at bounding box center [757, 452] width 1079 height 155
click at [130, 37] on link "Practice Questions" at bounding box center [92, 43] width 182 height 40
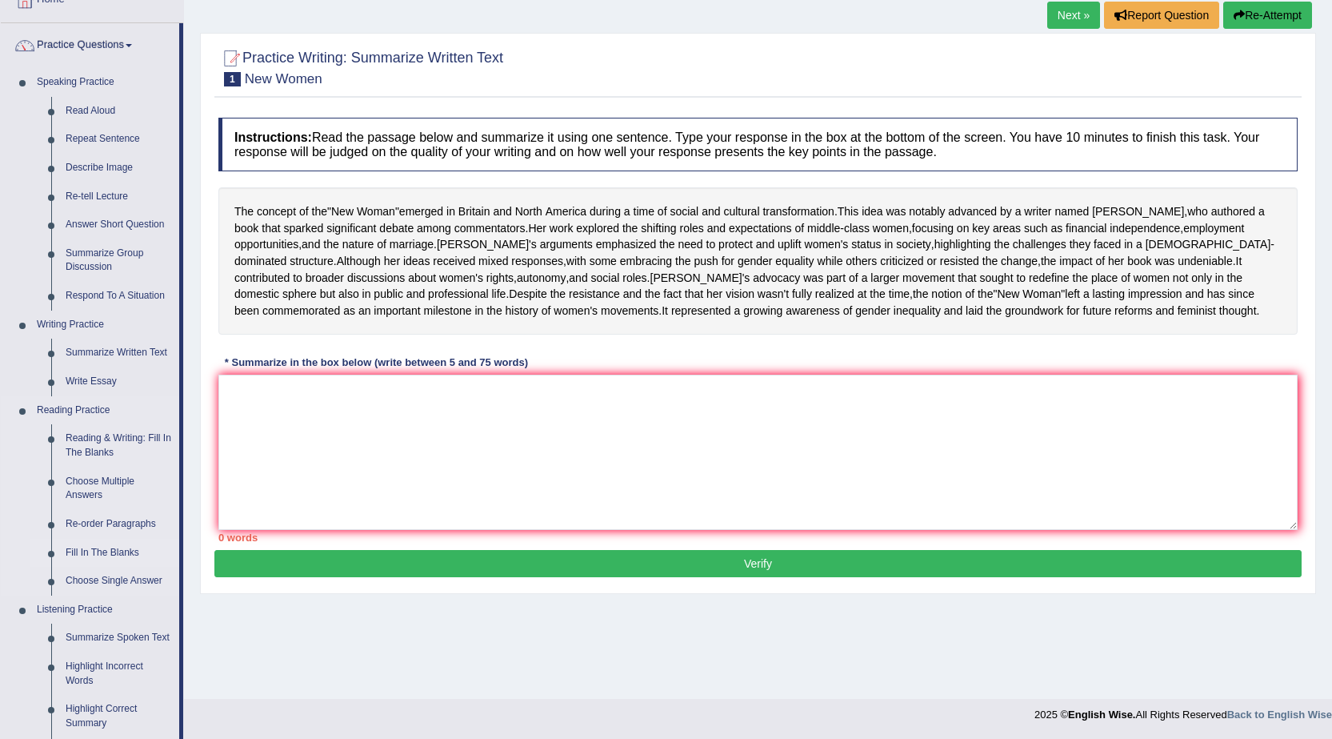
click at [114, 556] on link "Fill In The Blanks" at bounding box center [118, 553] width 121 height 29
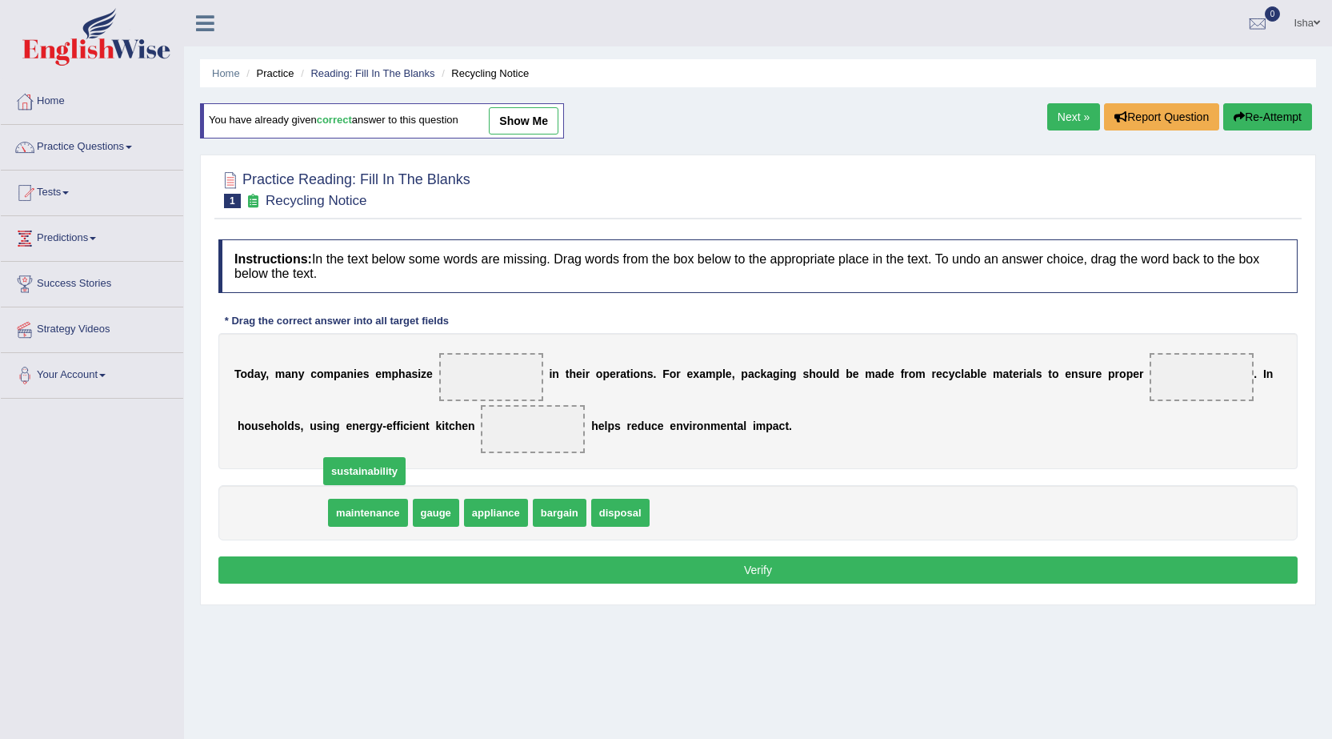
drag, startPoint x: 282, startPoint y: 516, endPoint x: 346, endPoint y: 483, distance: 73.0
click at [162, 139] on link "Practice Questions" at bounding box center [92, 145] width 182 height 40
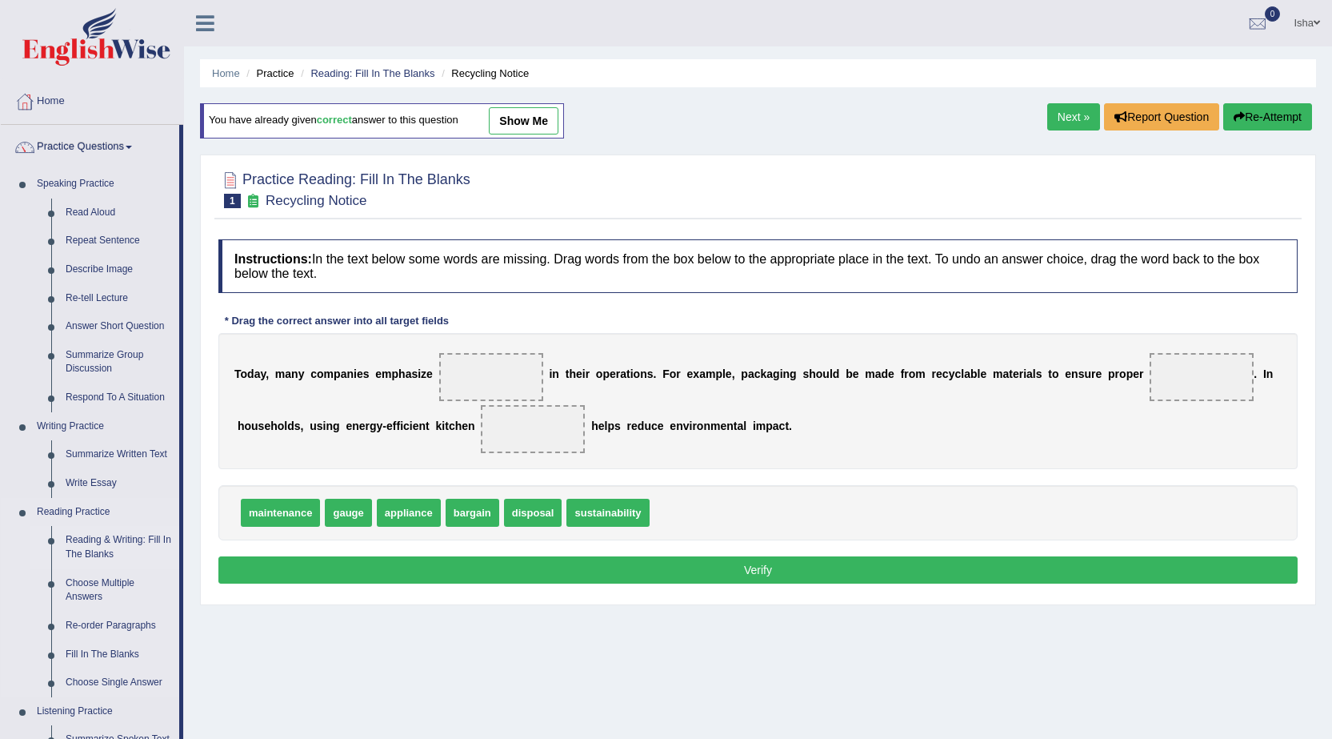
click at [118, 543] on link "Reading & Writing: Fill In The Blanks" at bounding box center [118, 547] width 121 height 42
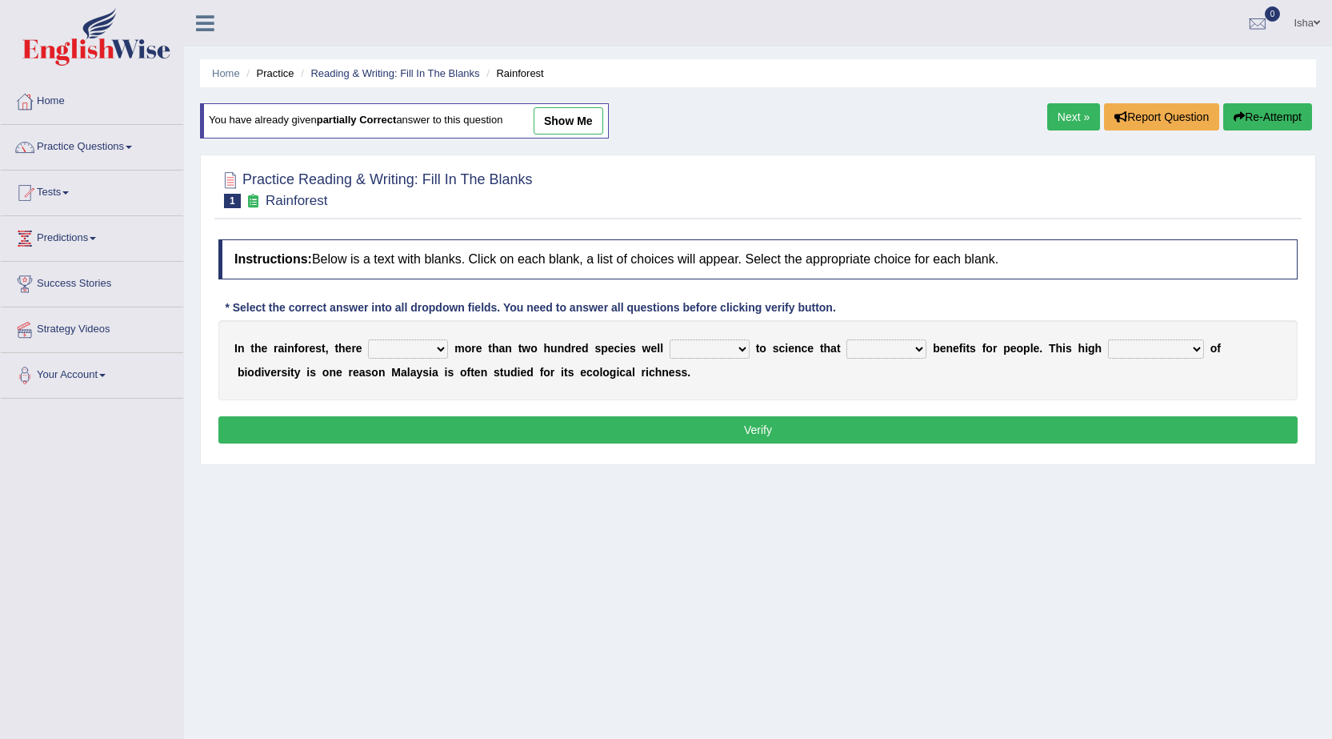
click at [440, 348] on select "have can be has is" at bounding box center [408, 348] width 80 height 19
click at [405, 350] on select "have can be has is" at bounding box center [408, 348] width 80 height 19
click at [696, 349] on select "knowing known knew know" at bounding box center [710, 348] width 80 height 19
click at [880, 353] on select "contain contained containing contains" at bounding box center [887, 348] width 80 height 19
click at [769, 342] on b at bounding box center [770, 348] width 6 height 13
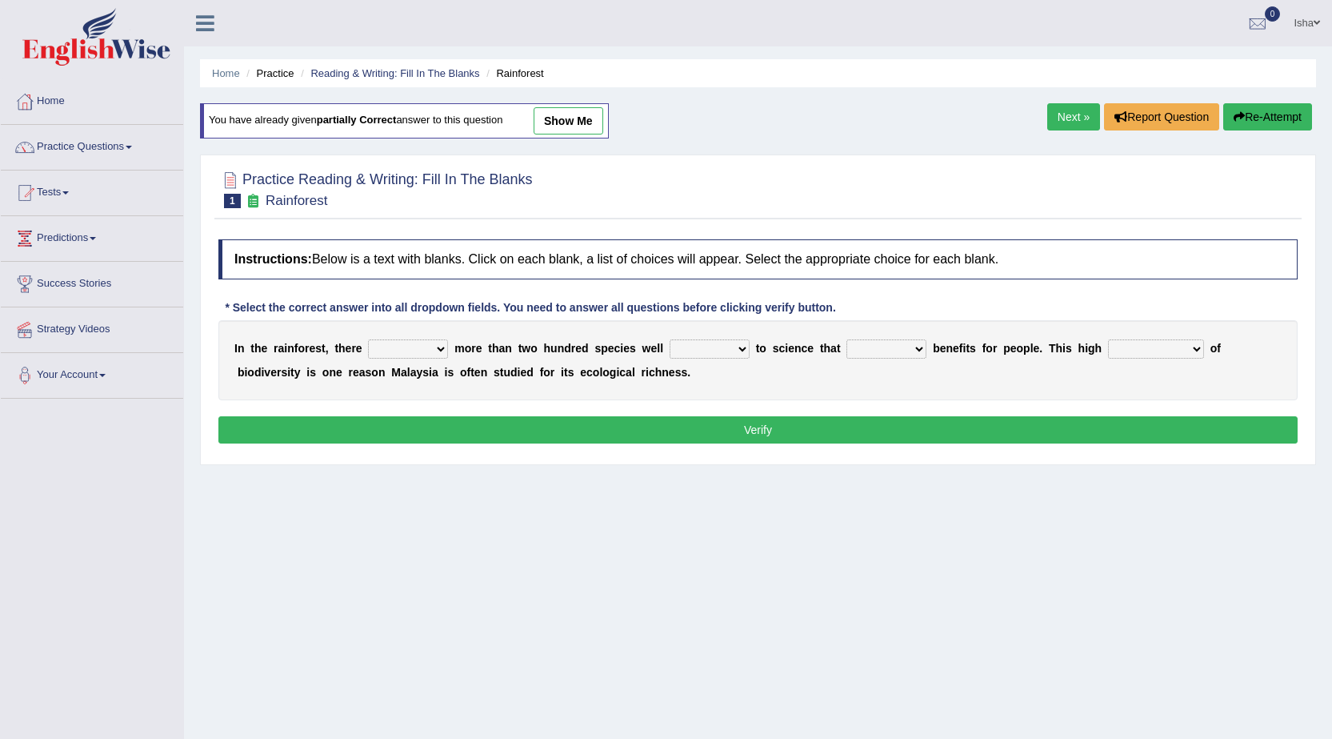
click at [1322, 31] on link "Isha" at bounding box center [1307, 21] width 50 height 42
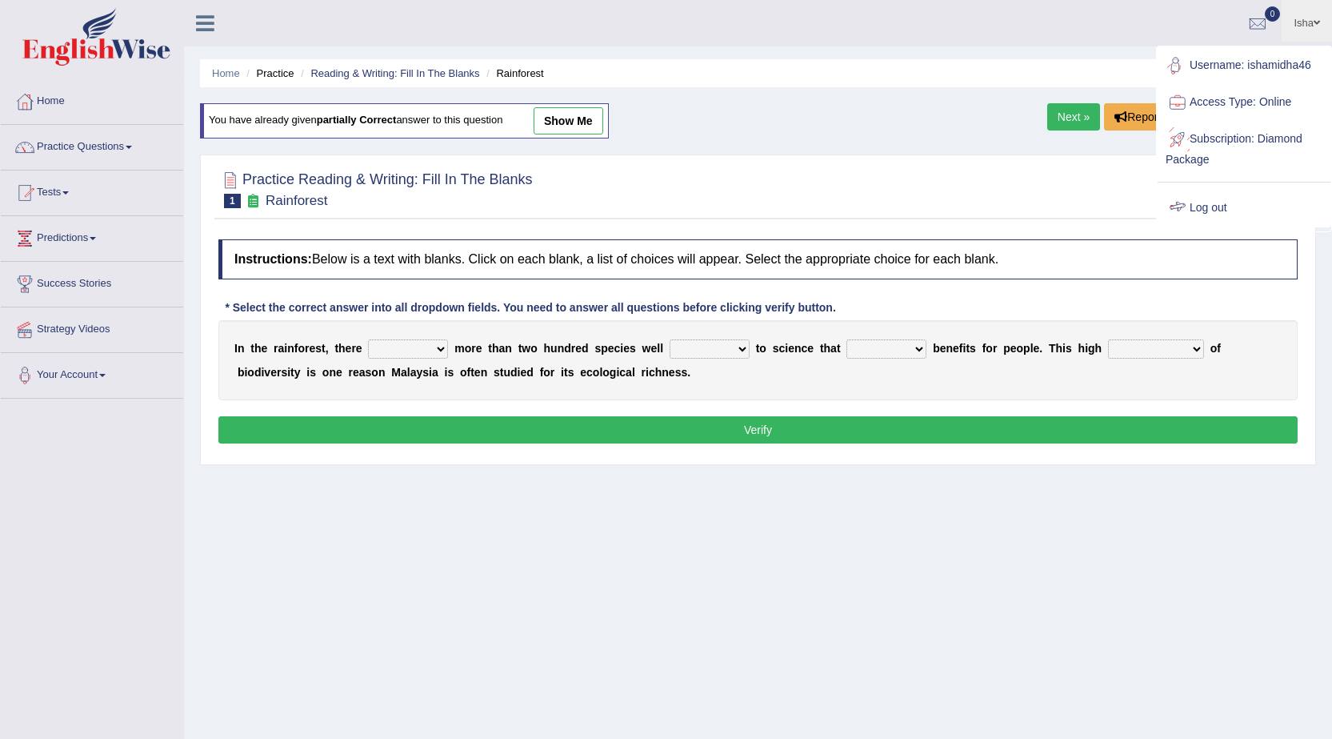
click at [1205, 210] on link "Log out" at bounding box center [1244, 208] width 173 height 37
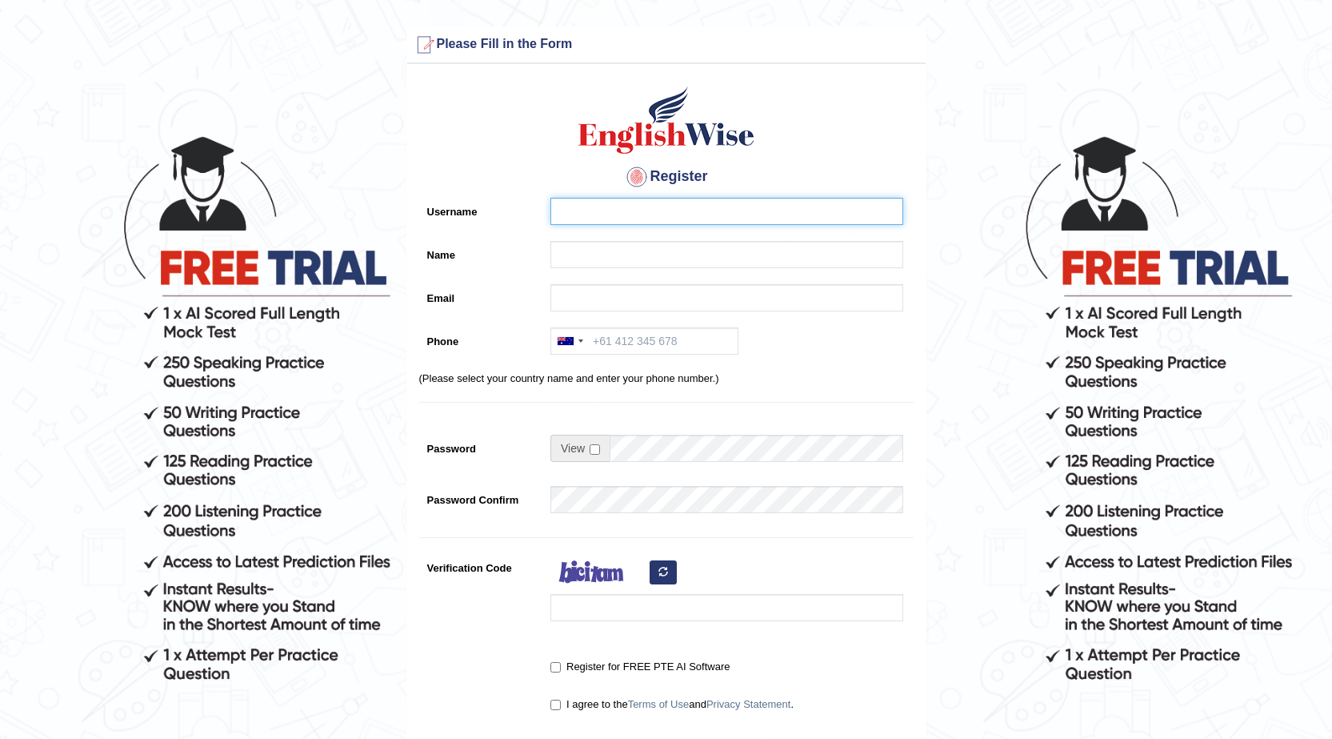
click at [695, 212] on input "Username" at bounding box center [727, 211] width 353 height 27
type input "bakoso1987"
click at [751, 258] on input "Name" at bounding box center [727, 254] width 353 height 27
drag, startPoint x: 563, startPoint y: 255, endPoint x: 521, endPoint y: 284, distance: 51.3
click at [520, 284] on div "Register Username bakoso1987 Name jioji ba.. Email Phone [GEOGRAPHIC_DATA] +61 …" at bounding box center [666, 406] width 519 height 668
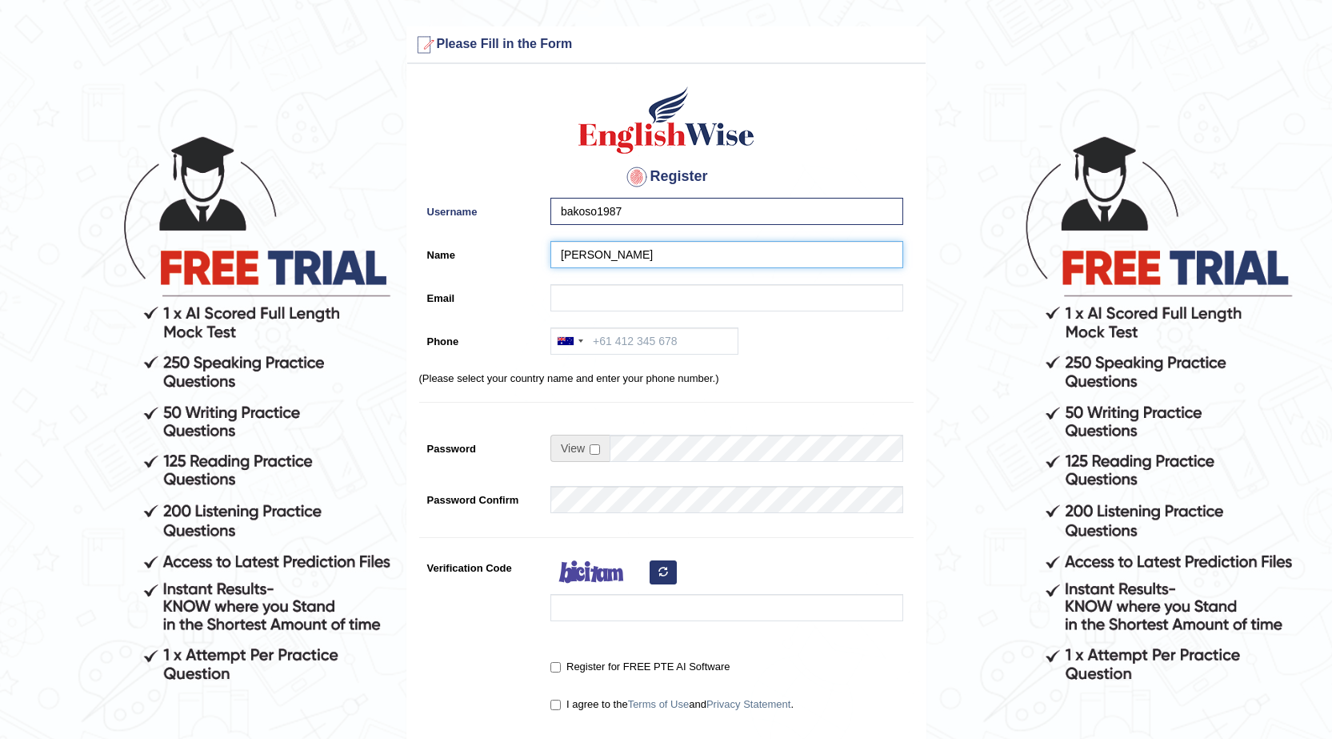
type input "[PERSON_NAME]"
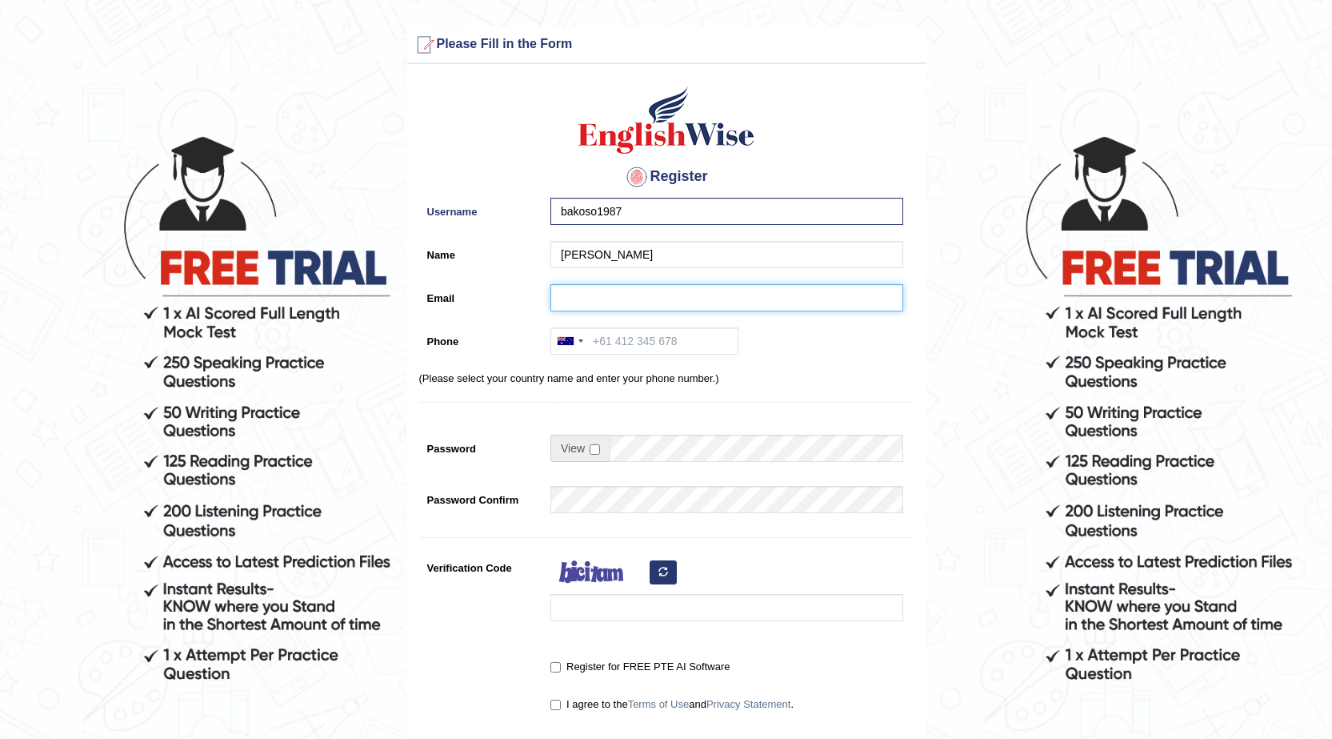
click at [762, 307] on input "Email" at bounding box center [727, 297] width 353 height 27
type input "[EMAIL_ADDRESS][DOMAIN_NAME]"
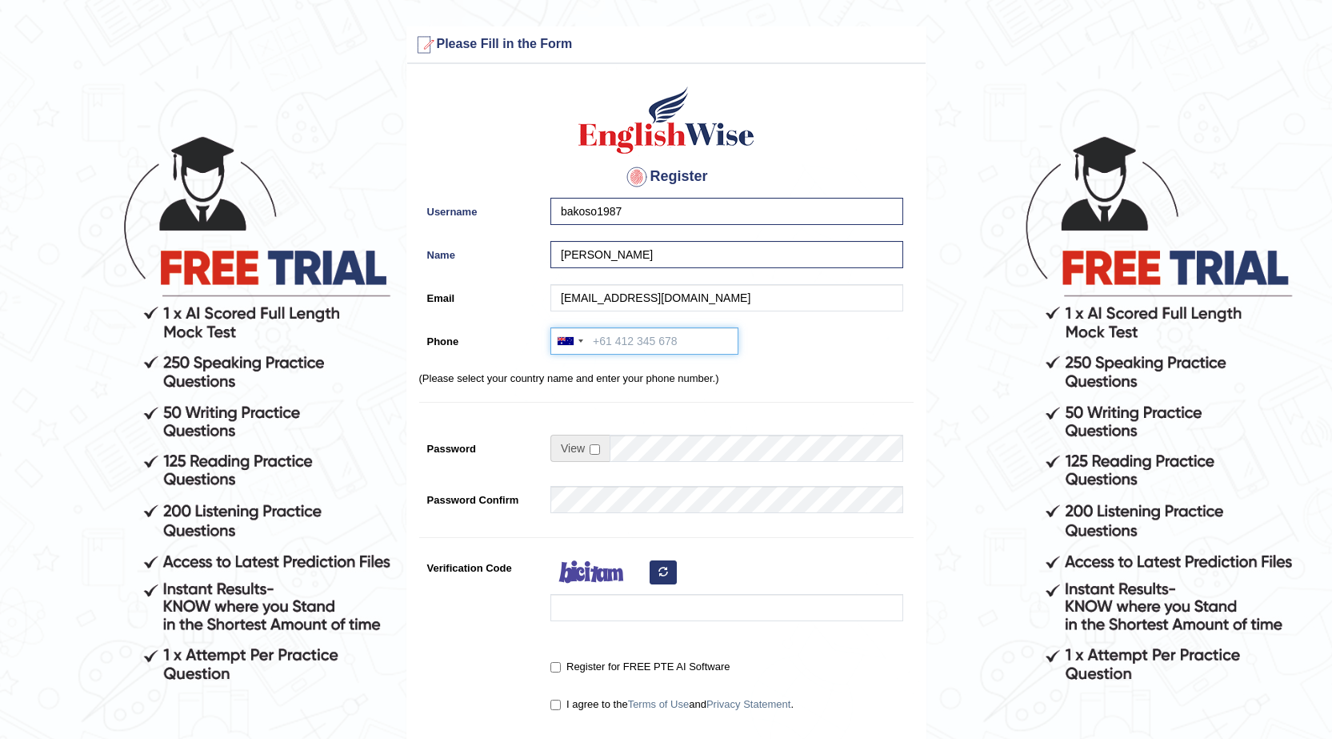
click at [664, 337] on input "Phone" at bounding box center [645, 340] width 188 height 27
type input "423188074"
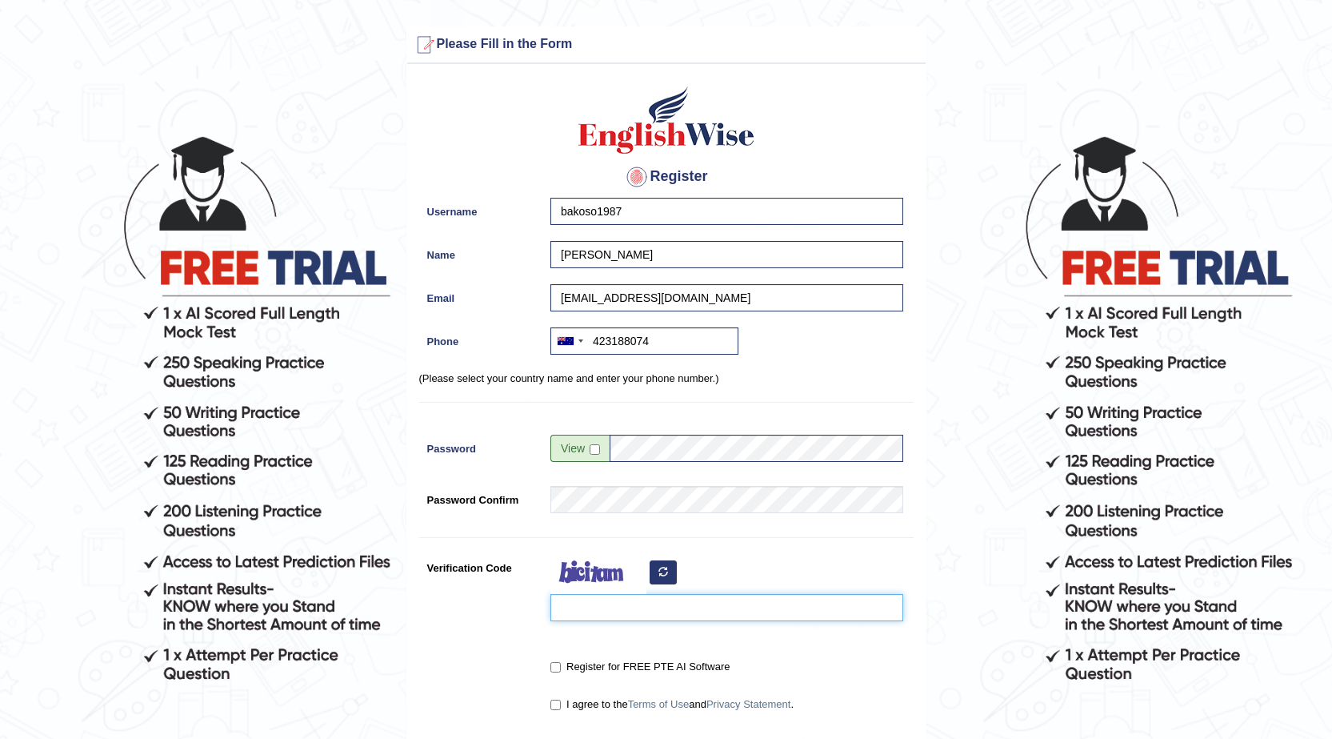
click at [634, 606] on input "Verification Code" at bounding box center [727, 607] width 353 height 27
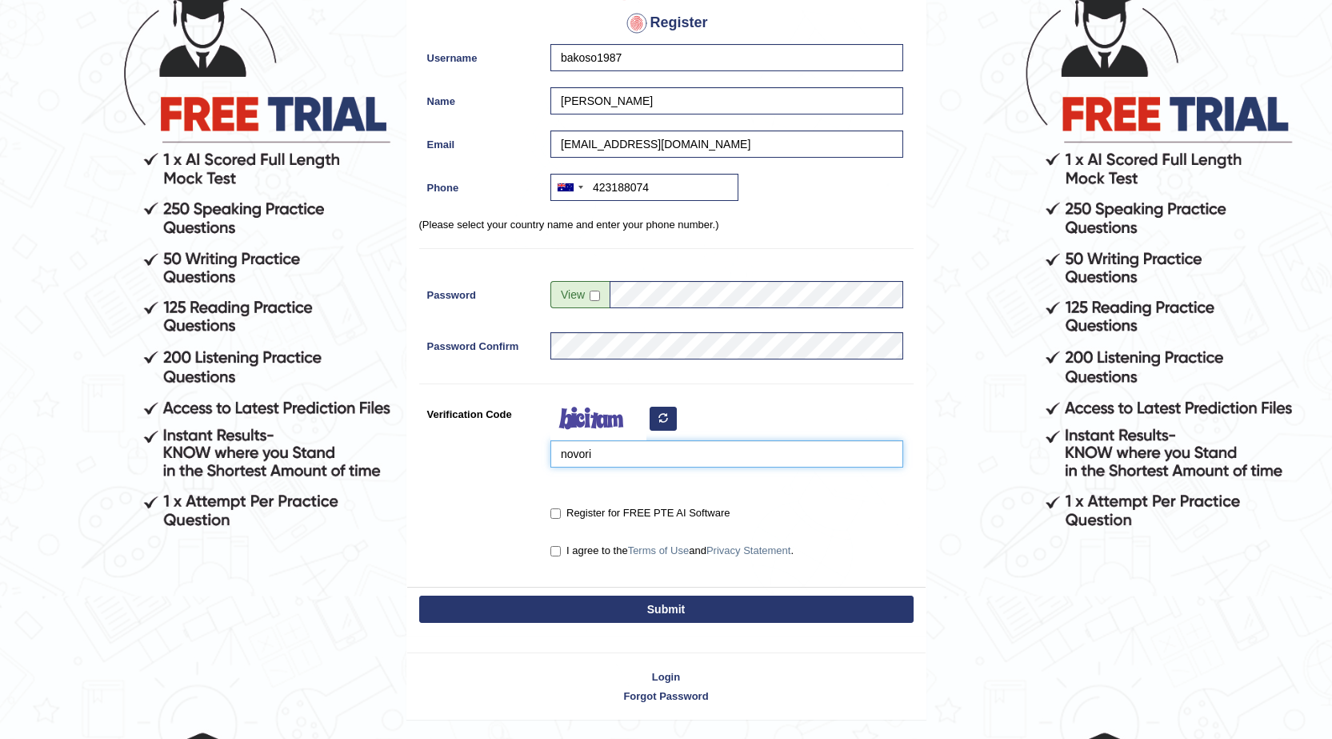
scroll to position [160, 0]
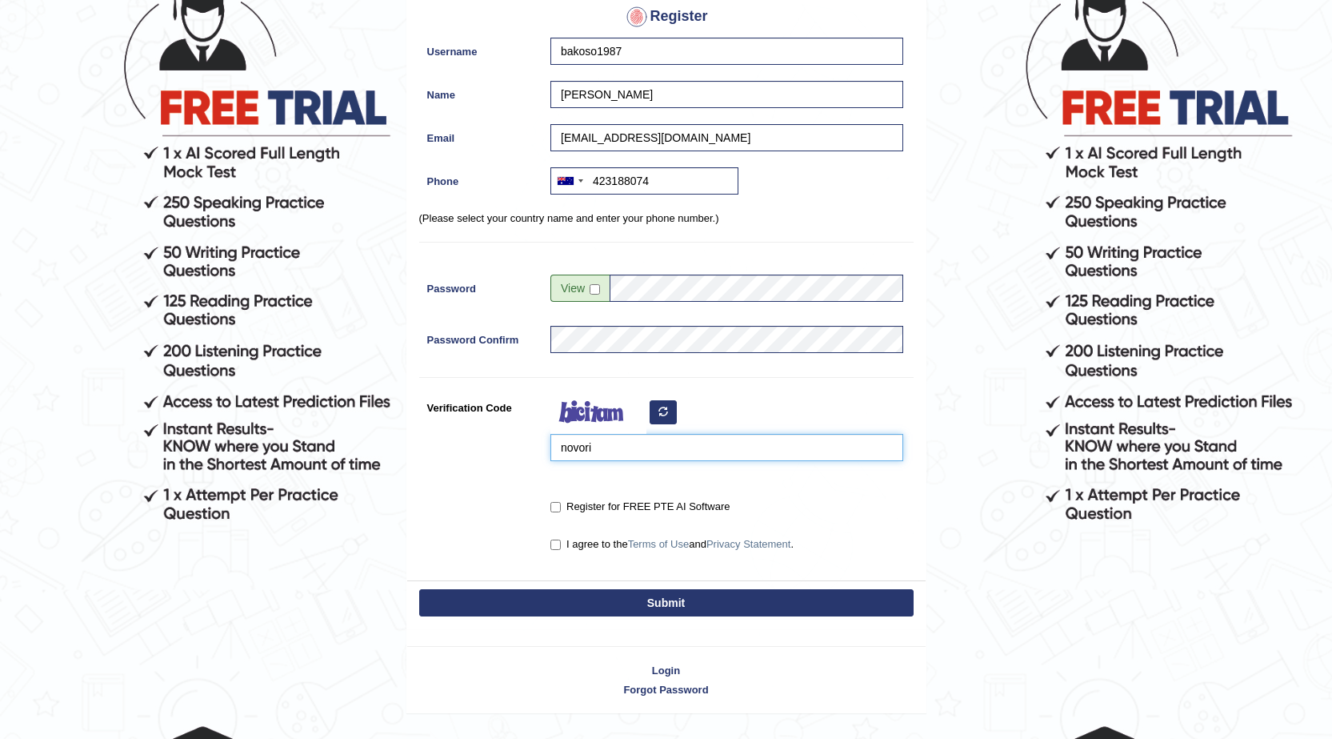
type input "novori"
click at [560, 510] on input "Register for FREE PTE AI Software" at bounding box center [556, 507] width 10 height 10
checkbox input "true"
click at [554, 548] on input "I agree to the Terms of Use and Privacy Statement ." at bounding box center [556, 544] width 10 height 10
checkbox input "true"
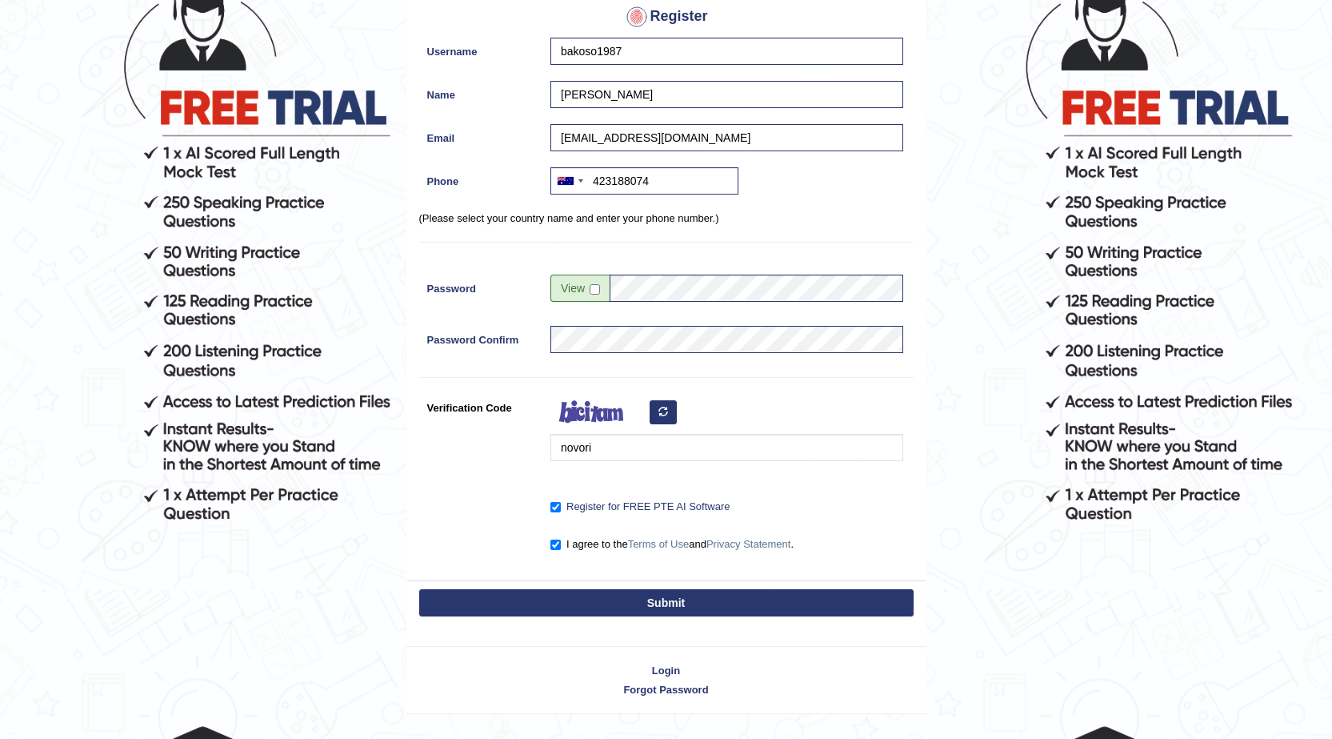
drag, startPoint x: 568, startPoint y: 580, endPoint x: 567, endPoint y: 593, distance: 12.8
click at [568, 583] on div "Submit" at bounding box center [666, 604] width 519 height 48
click at [569, 599] on button "Submit" at bounding box center [666, 602] width 495 height 27
type input "+61423188074"
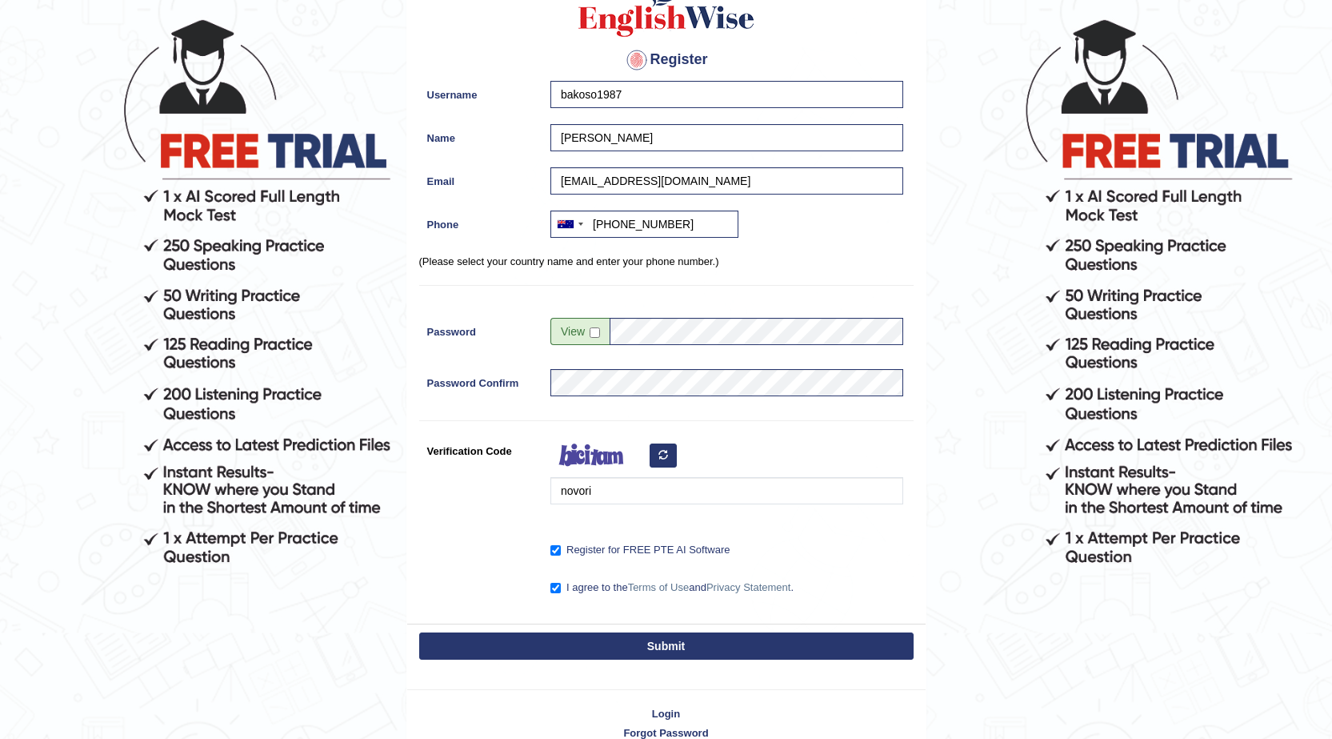
scroll to position [80, 0]
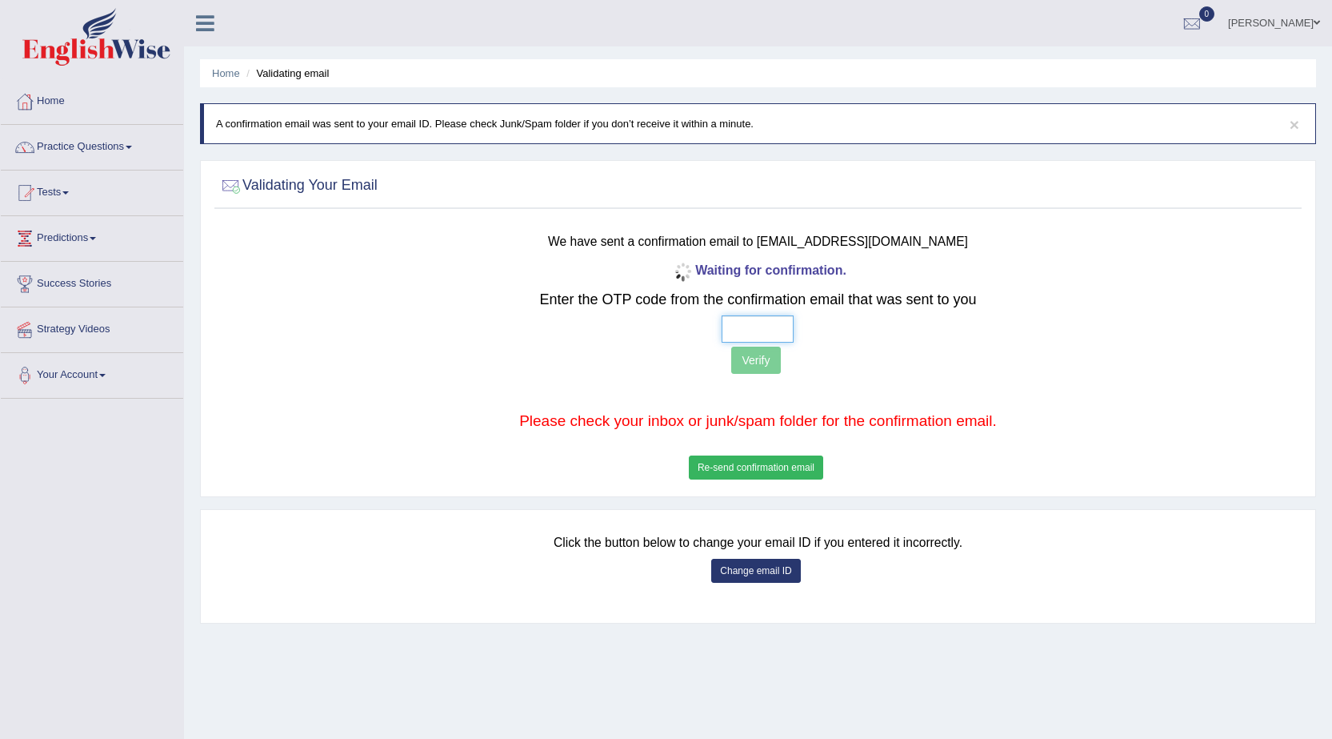
drag, startPoint x: 768, startPoint y: 324, endPoint x: 760, endPoint y: 311, distance: 15.1
click at [767, 323] on input "text" at bounding box center [758, 328] width 72 height 27
drag, startPoint x: 743, startPoint y: 431, endPoint x: 788, endPoint y: 429, distance: 45.6
click at [788, 429] on p "Please check your inbox or junk/spam folder for the confirmation email." at bounding box center [758, 421] width 897 height 22
click at [786, 427] on p "Please check your inbox or junk/spam folder for the confirmation email." at bounding box center [758, 421] width 897 height 22
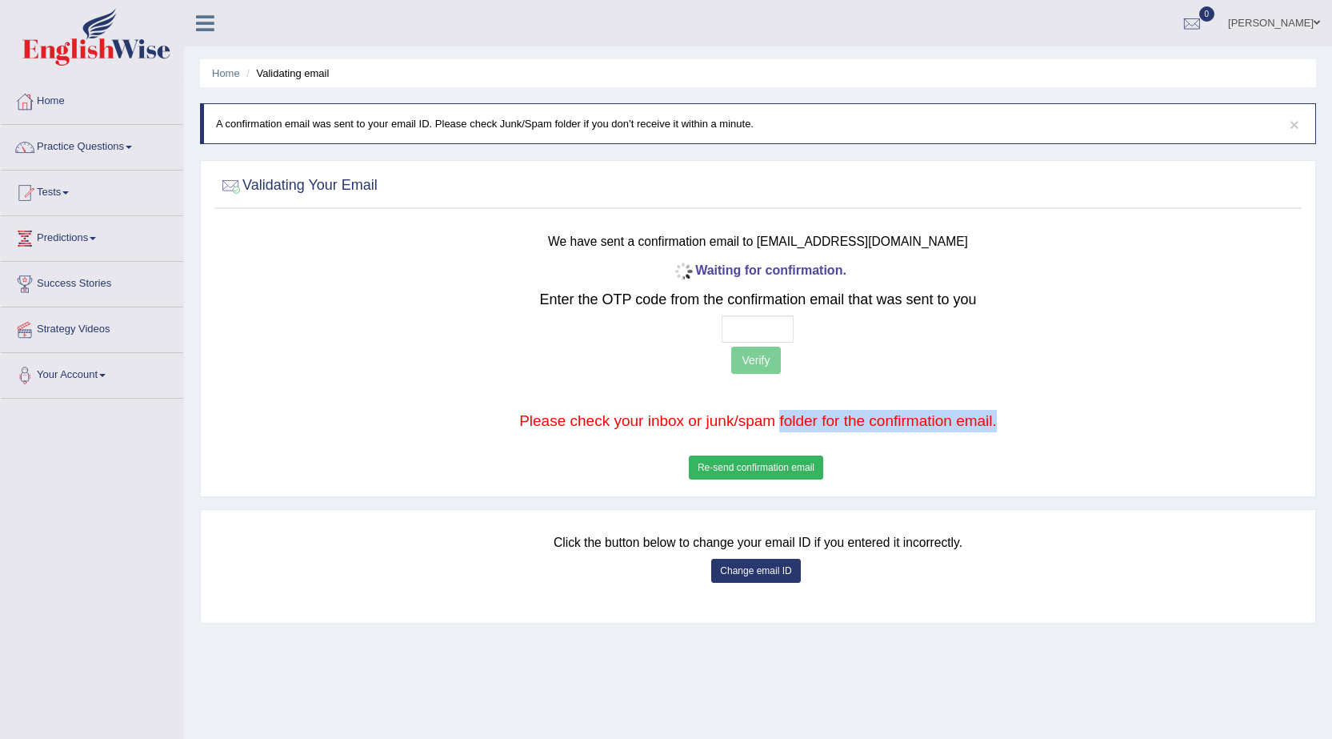
drag, startPoint x: 779, startPoint y: 423, endPoint x: 726, endPoint y: 435, distance: 54.0
click at [726, 435] on div "Waiting for confirmation. Enter the OTP code from the confirmation email that w…" at bounding box center [758, 370] width 897 height 225
click at [771, 438] on div "Waiting for confirmation. Enter the OTP code from the confirmation email that w…" at bounding box center [758, 370] width 897 height 225
click at [745, 329] on input "text" at bounding box center [758, 328] width 72 height 27
type input "7 3 4 5"
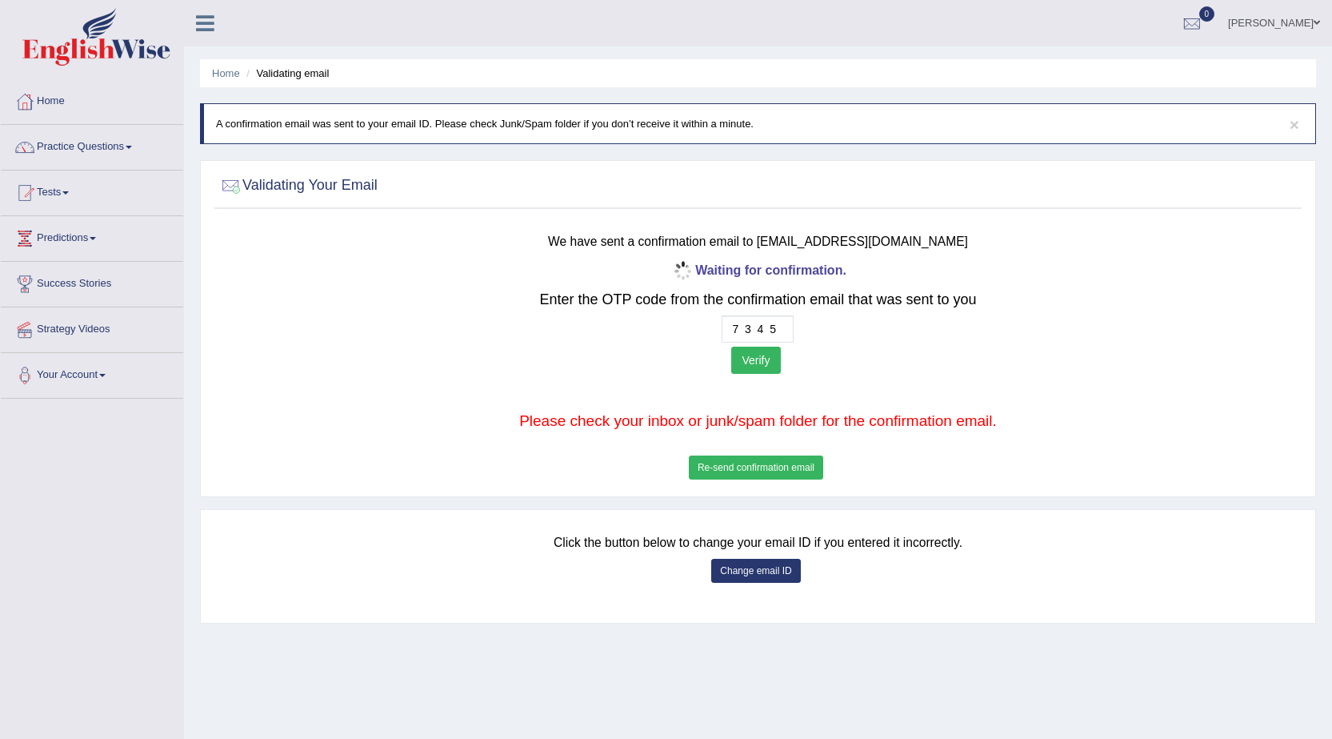
click at [747, 363] on button "Verify" at bounding box center [755, 359] width 49 height 27
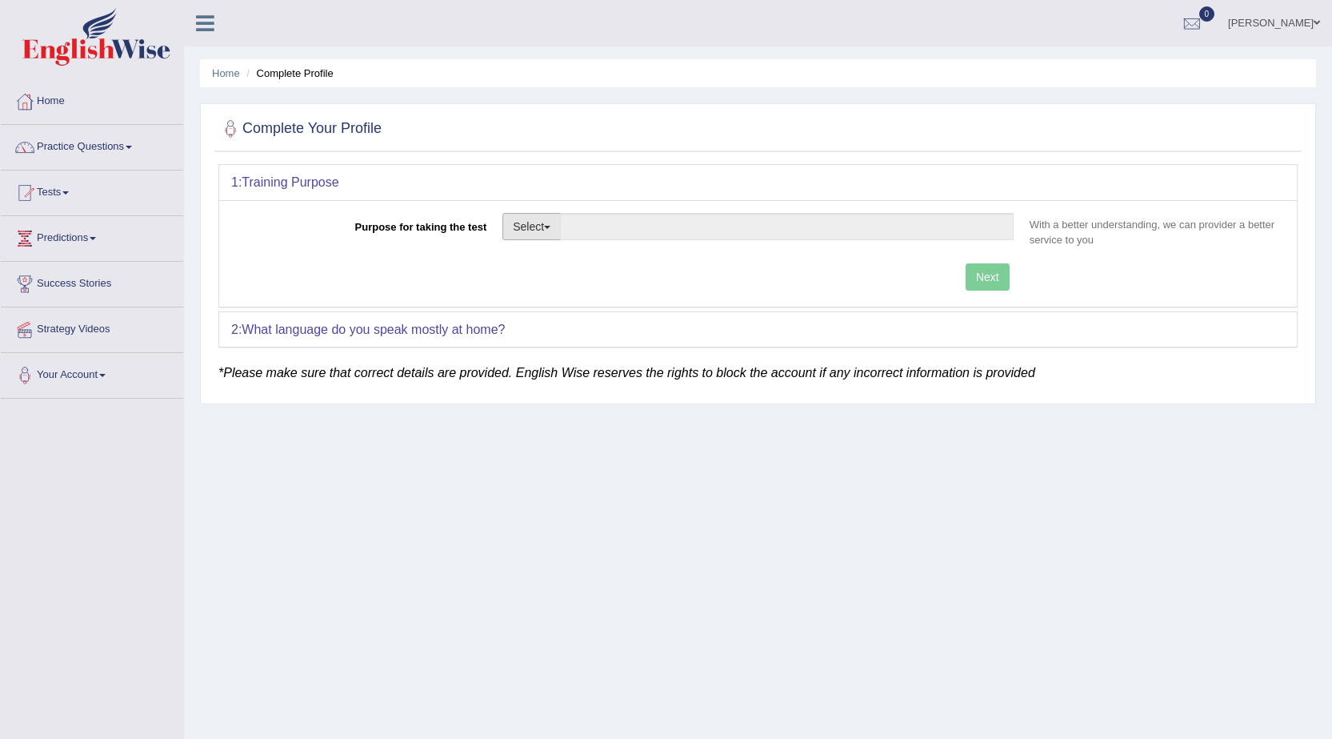
click at [547, 217] on button "Select" at bounding box center [532, 226] width 58 height 27
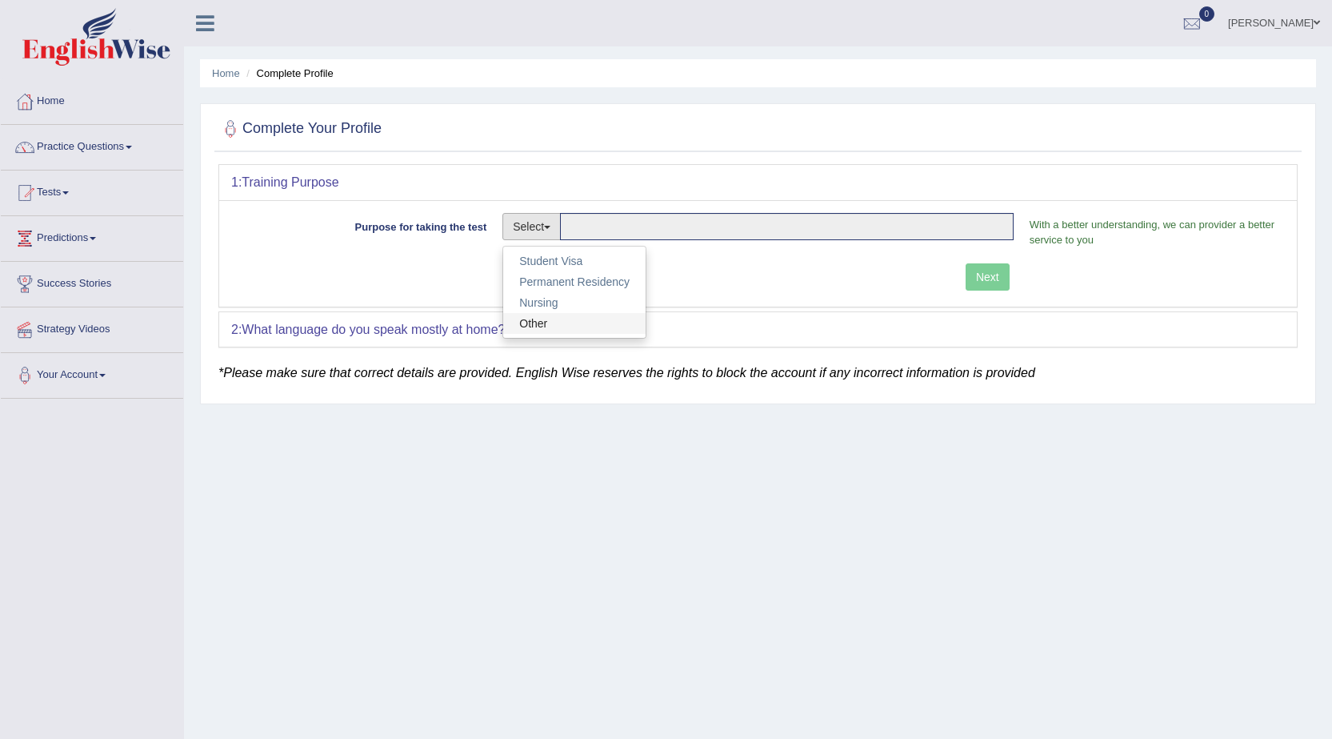
click at [551, 317] on link "Other" at bounding box center [574, 323] width 142 height 21
click at [596, 228] on input "Purpose for taking the test" at bounding box center [787, 226] width 454 height 27
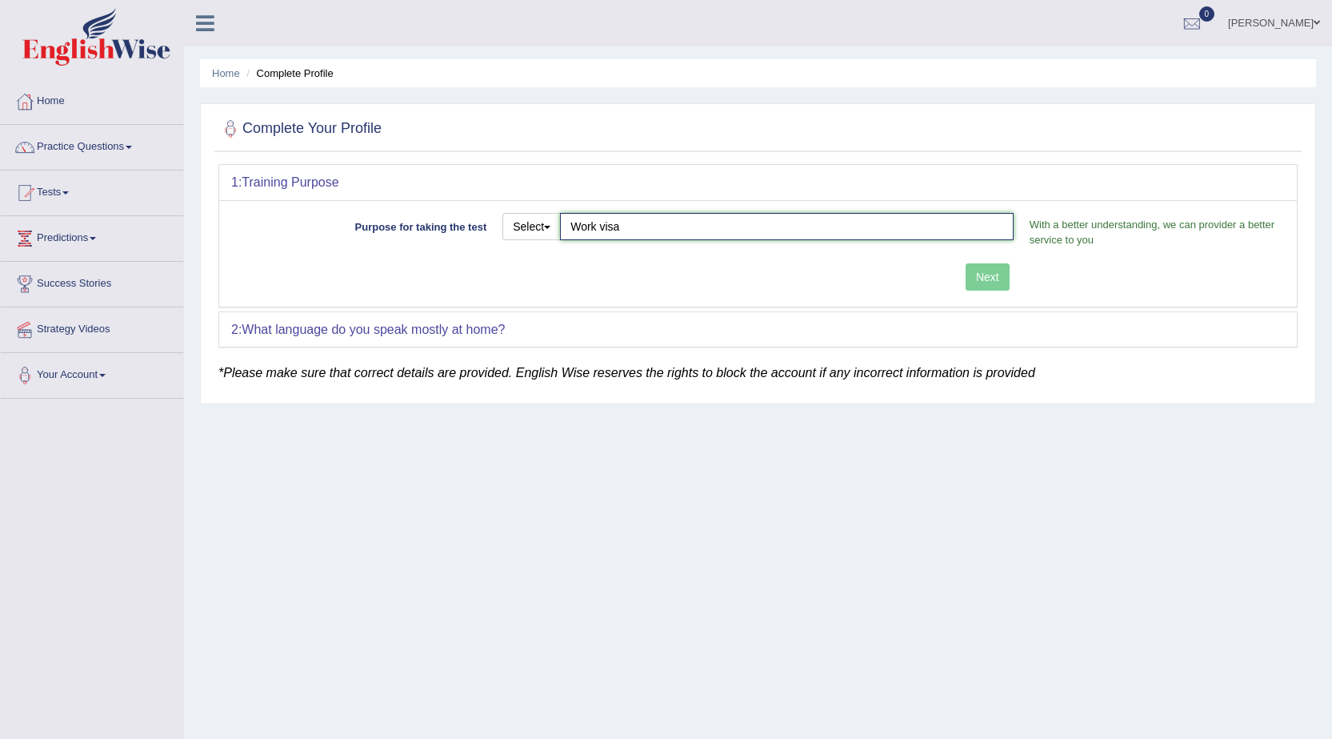
type input "Work visa"
click at [968, 289] on div "Next" at bounding box center [626, 278] width 791 height 31
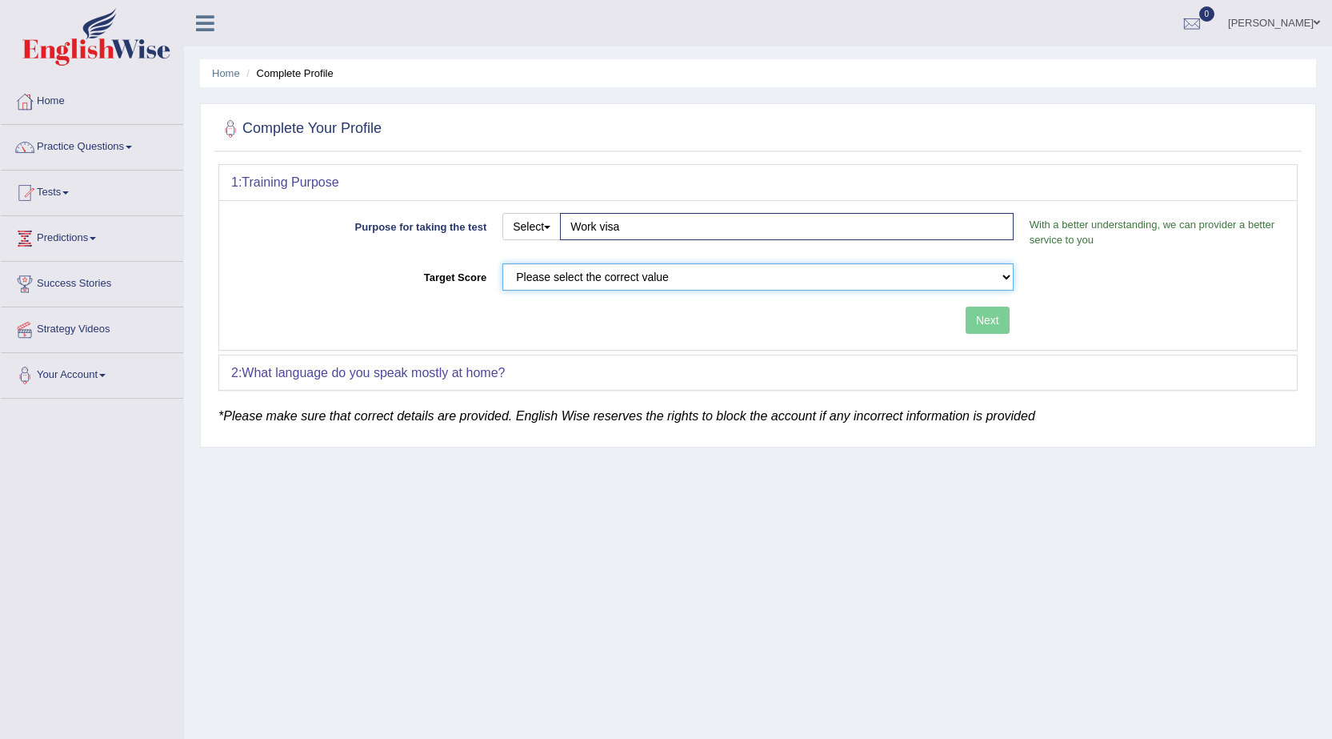
click at [843, 272] on select "Please select the correct value 50 (6 bands) 58 (6.5 bands) 65 (7 bands) 79 (8 …" at bounding box center [758, 276] width 511 height 27
select select "50"
click at [503, 263] on select "Please select the correct value 50 (6 bands) 58 (6.5 bands) 65 (7 bands) 79 (8 …" at bounding box center [758, 276] width 511 height 27
click at [997, 313] on button "Next" at bounding box center [988, 319] width 44 height 27
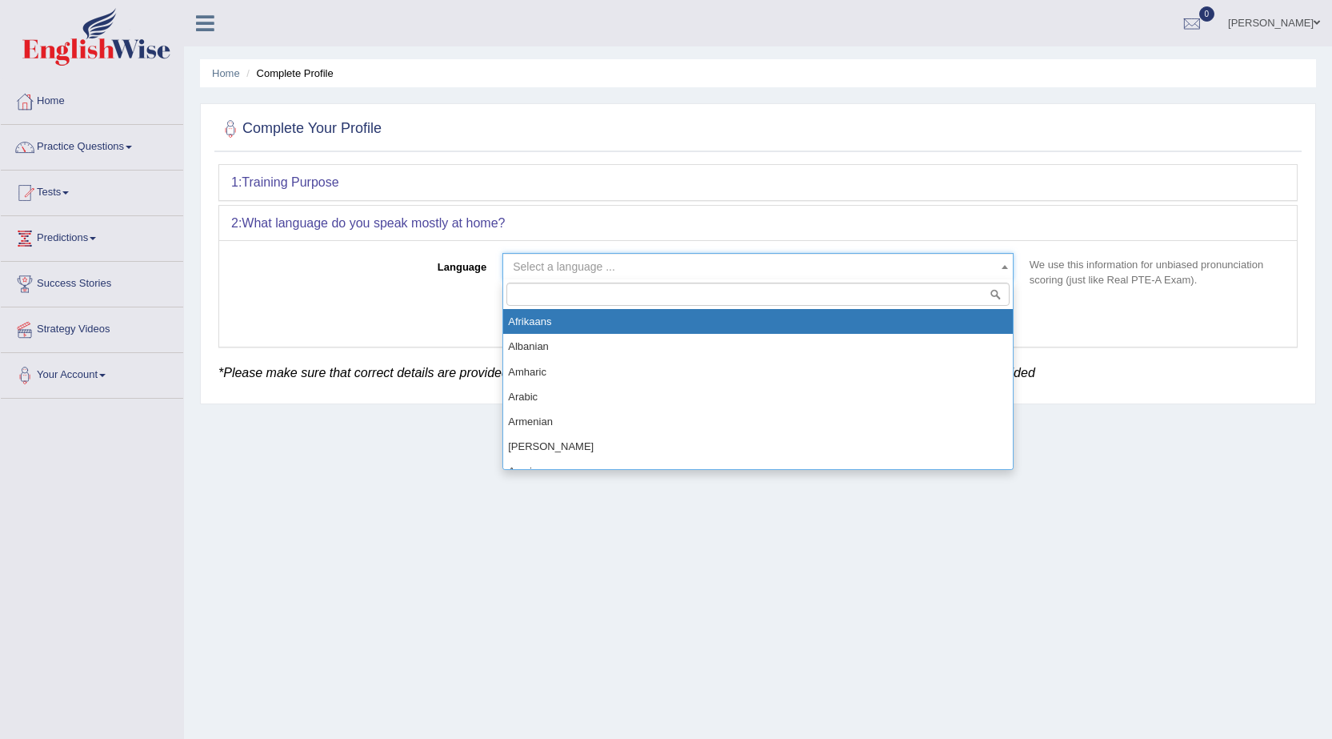
click at [567, 266] on span "Select a language ..." at bounding box center [564, 266] width 102 height 13
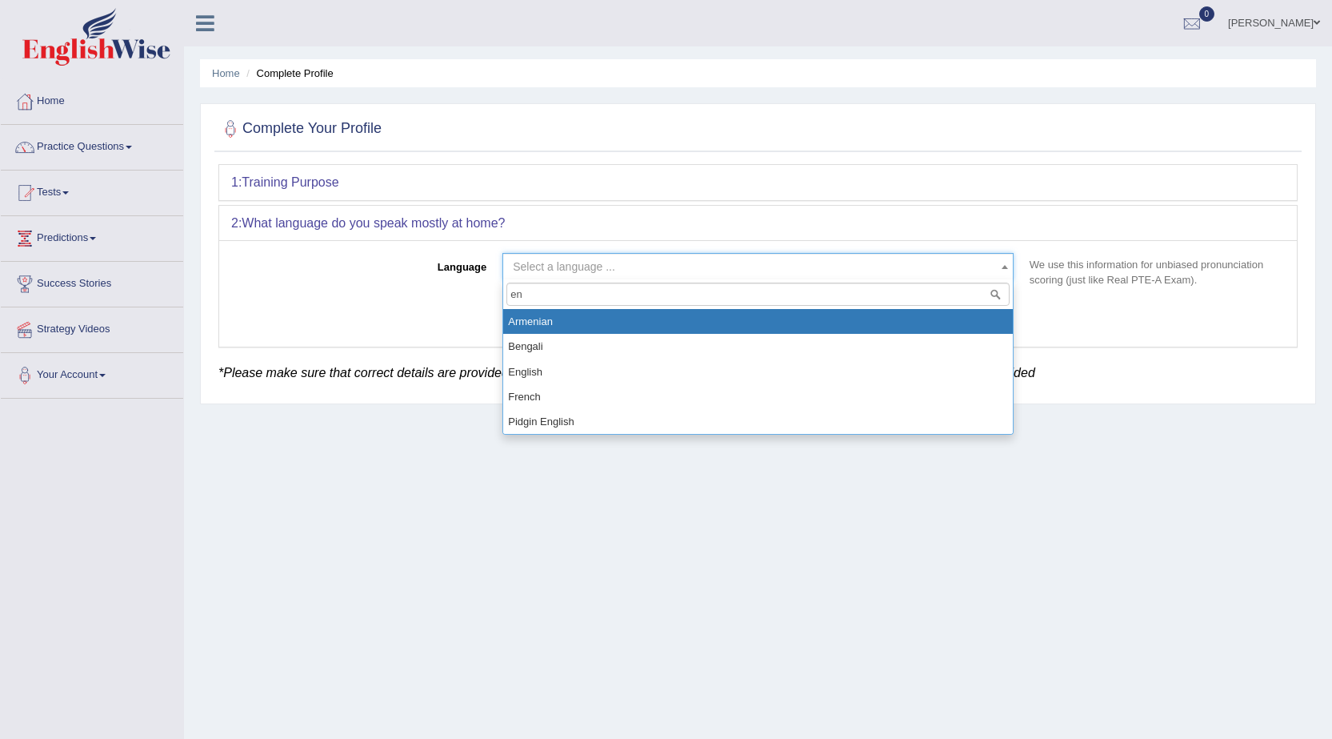
type input "e"
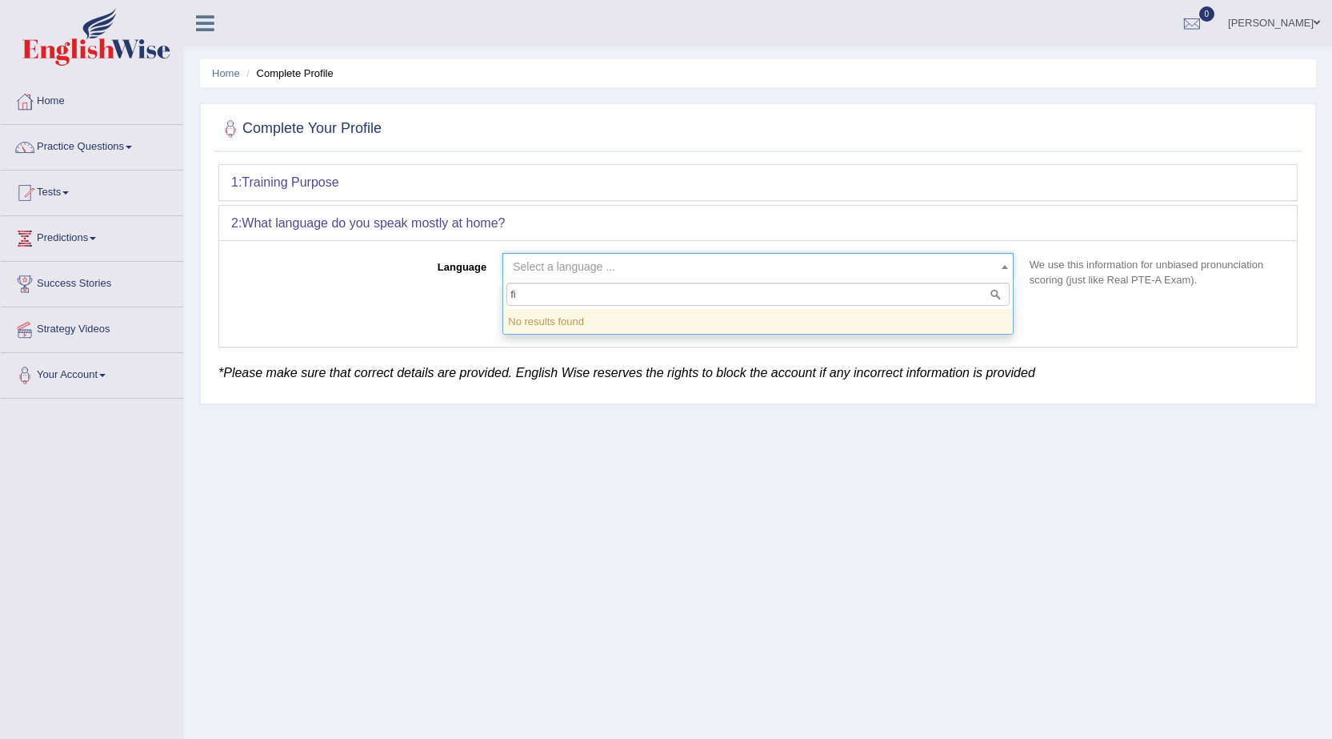
type input "f"
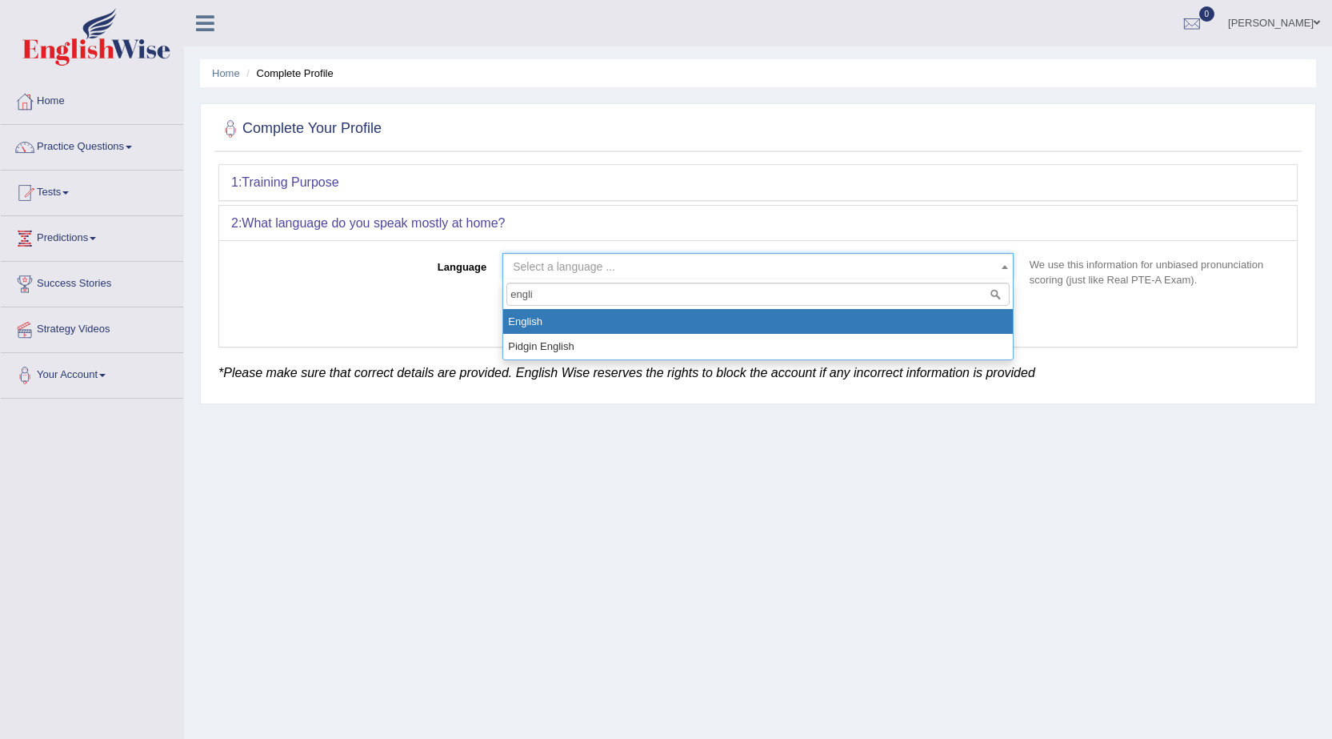
type input "engli"
select select "English"
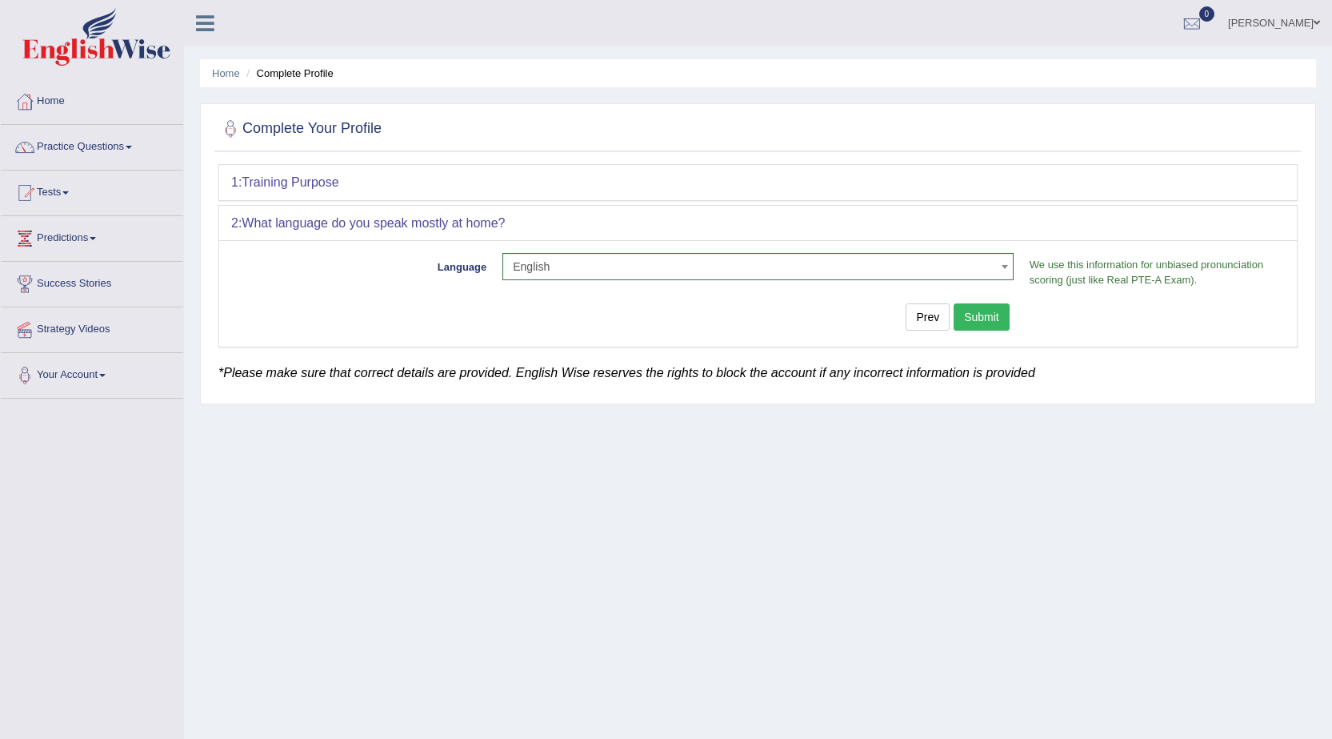
click at [982, 316] on button "Submit" at bounding box center [982, 316] width 56 height 27
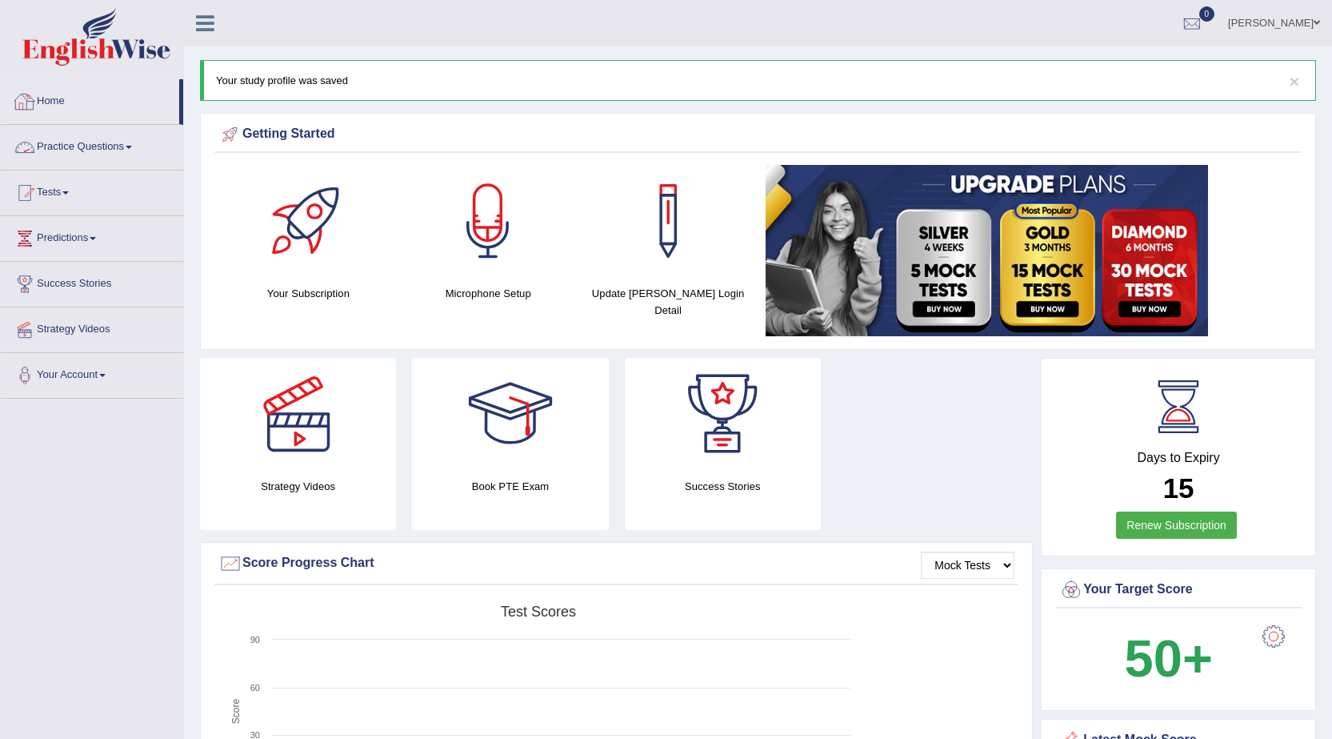
click at [78, 138] on link "Practice Questions" at bounding box center [92, 145] width 182 height 40
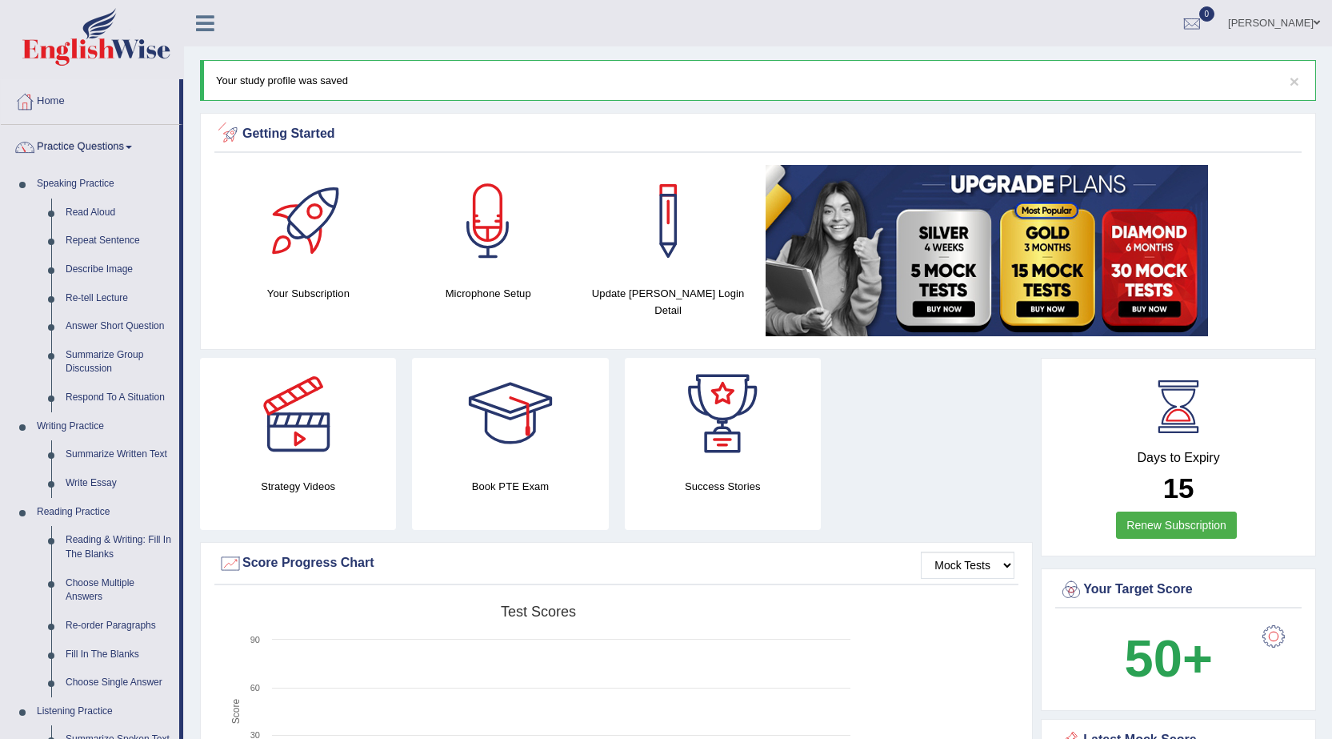
click at [1300, 19] on link "[PERSON_NAME]" at bounding box center [1274, 21] width 116 height 42
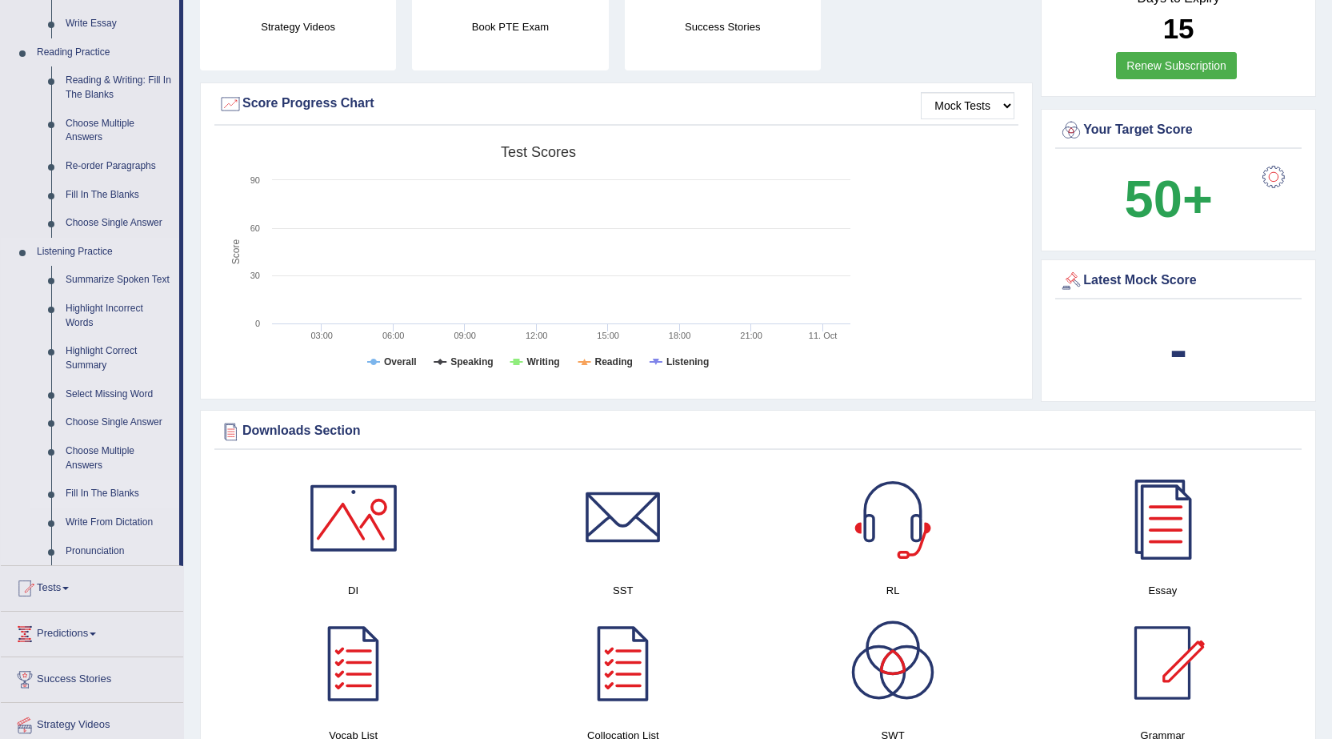
scroll to position [480, 0]
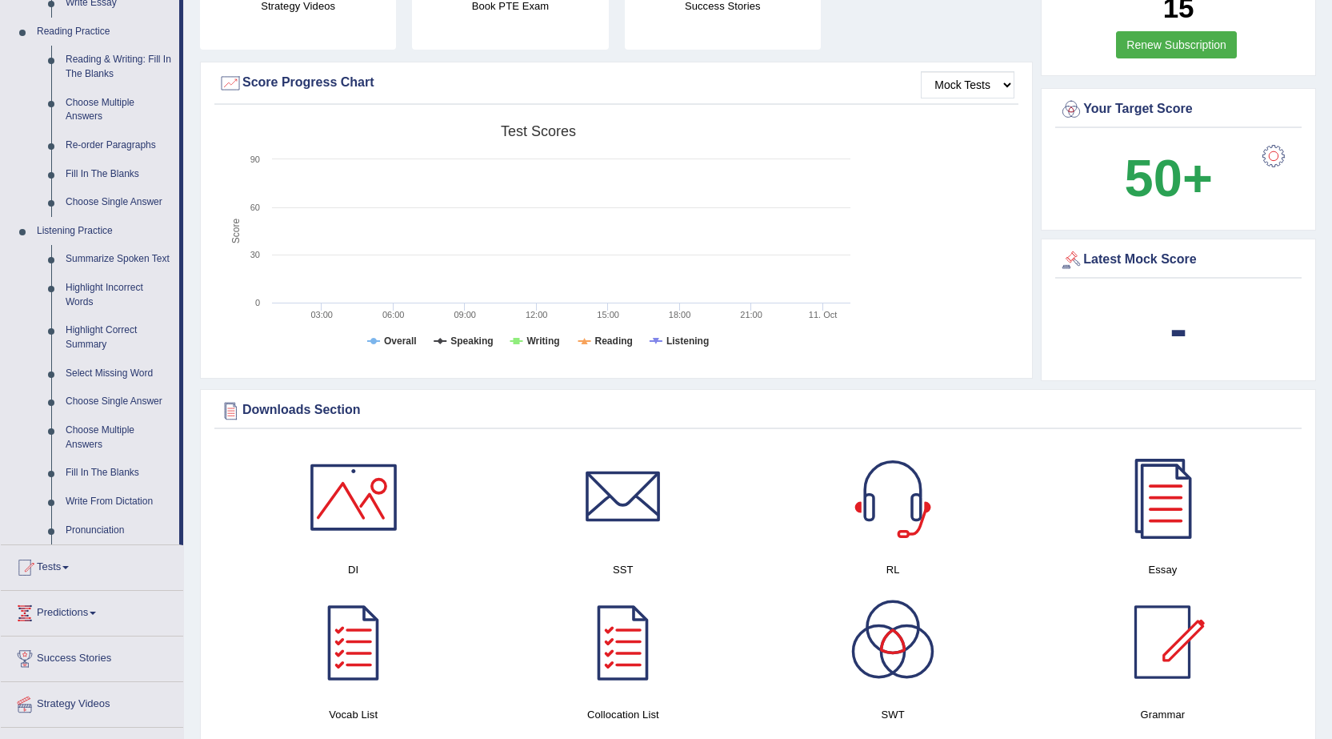
click at [96, 290] on link "Highlight Incorrect Words" at bounding box center [118, 295] width 121 height 42
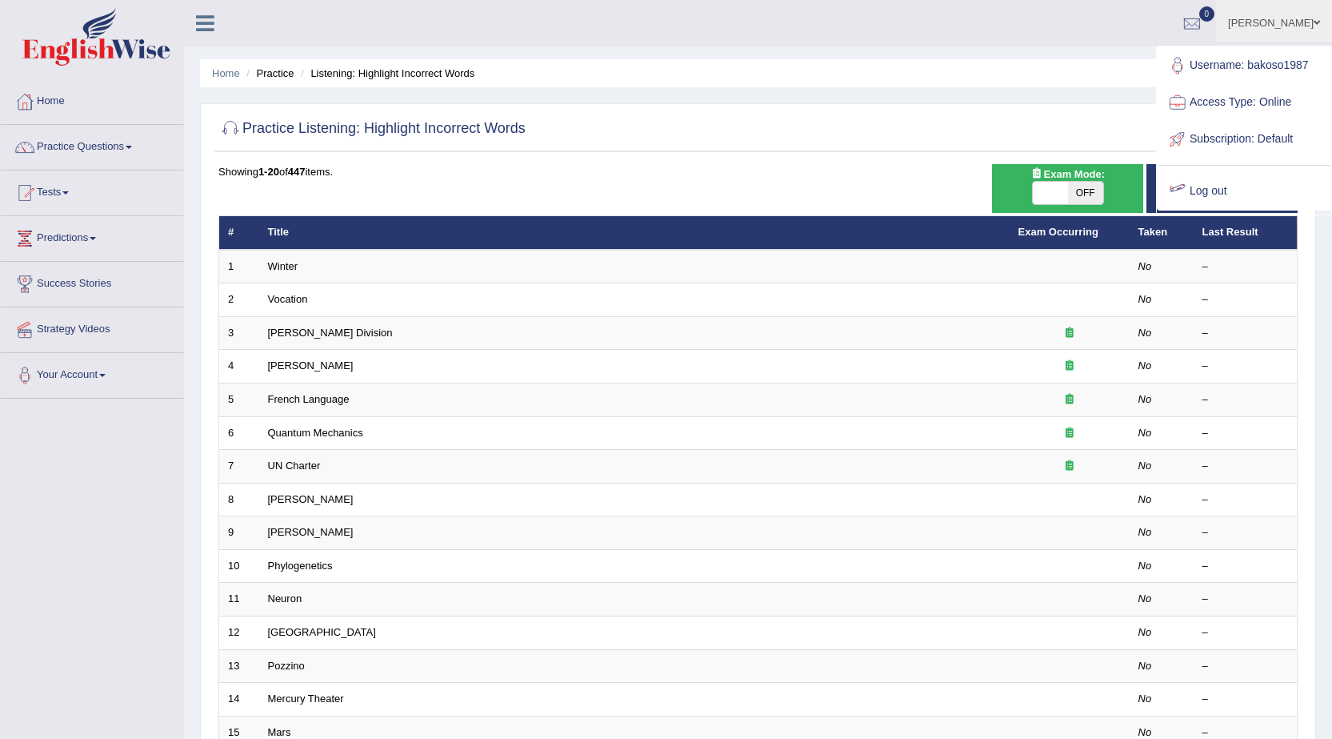
drag, startPoint x: 1021, startPoint y: 50, endPoint x: 1011, endPoint y: 58, distance: 12.7
click at [1019, 50] on div "Home Practice Listening: Highlight Incorrect Words Practice Listening: Highligh…" at bounding box center [758, 509] width 1148 height 1019
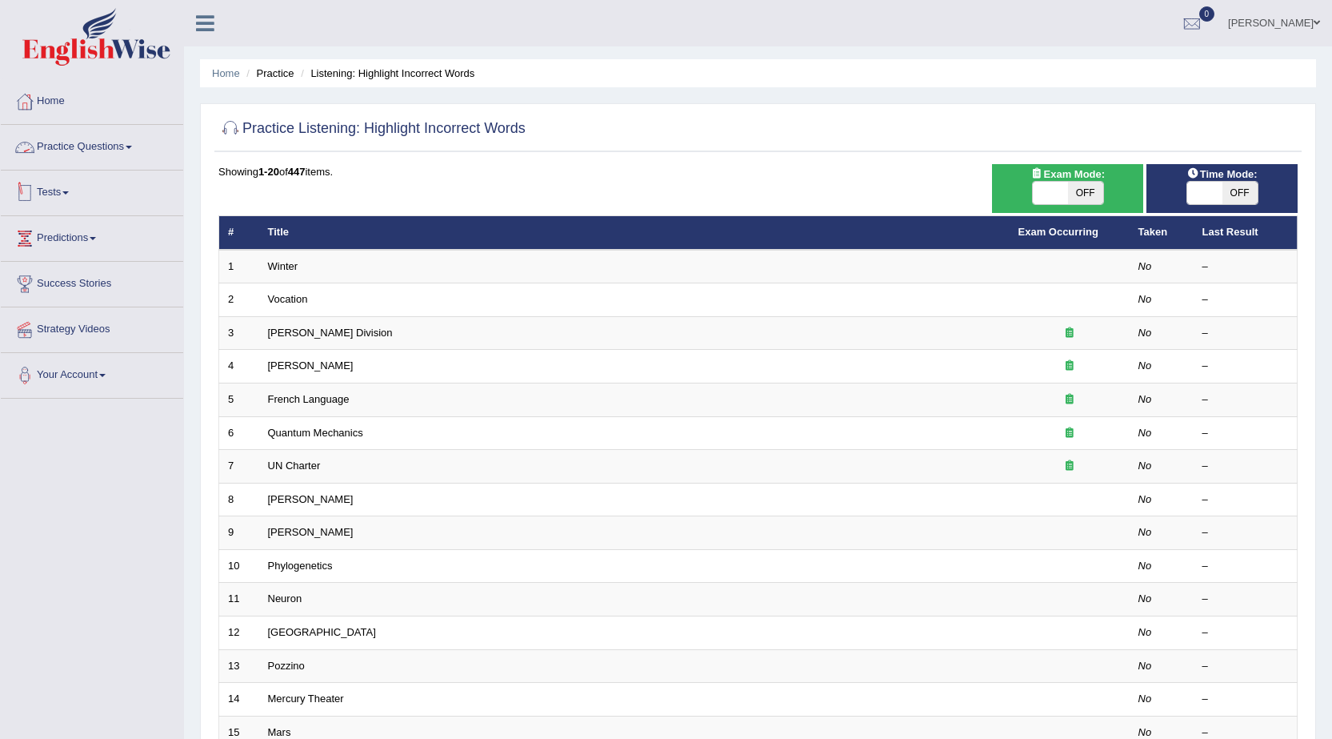
click at [92, 148] on link "Practice Questions" at bounding box center [92, 145] width 182 height 40
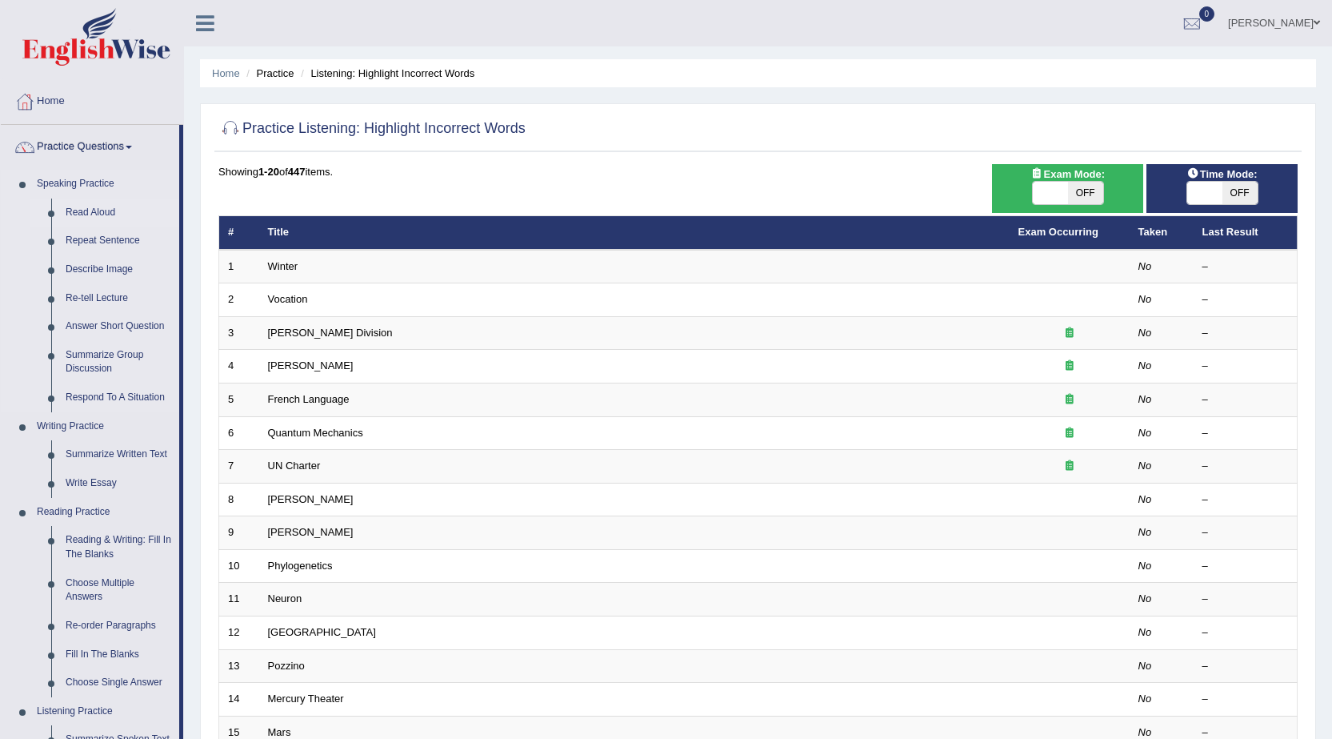
click at [78, 204] on link "Read Aloud" at bounding box center [118, 212] width 121 height 29
